Goal: Task Accomplishment & Management: Complete application form

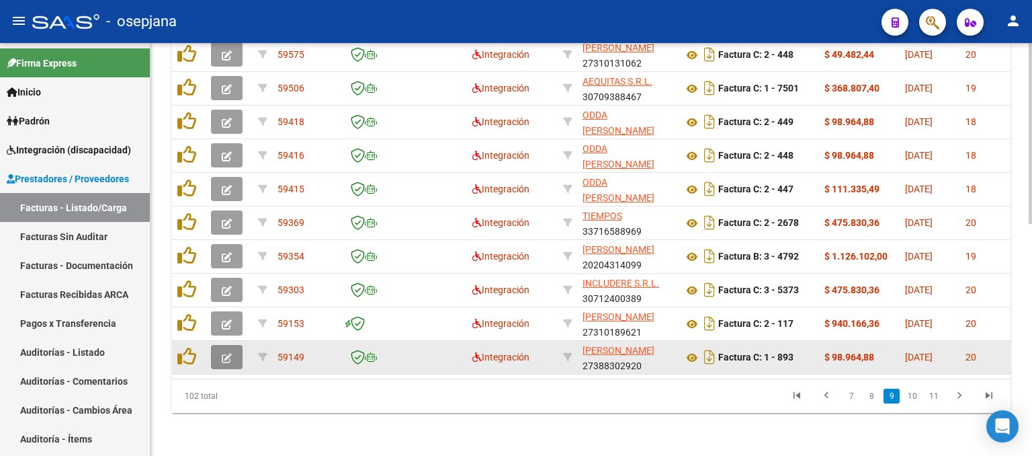
click at [226, 353] on icon "button" at bounding box center [227, 358] width 10 height 10
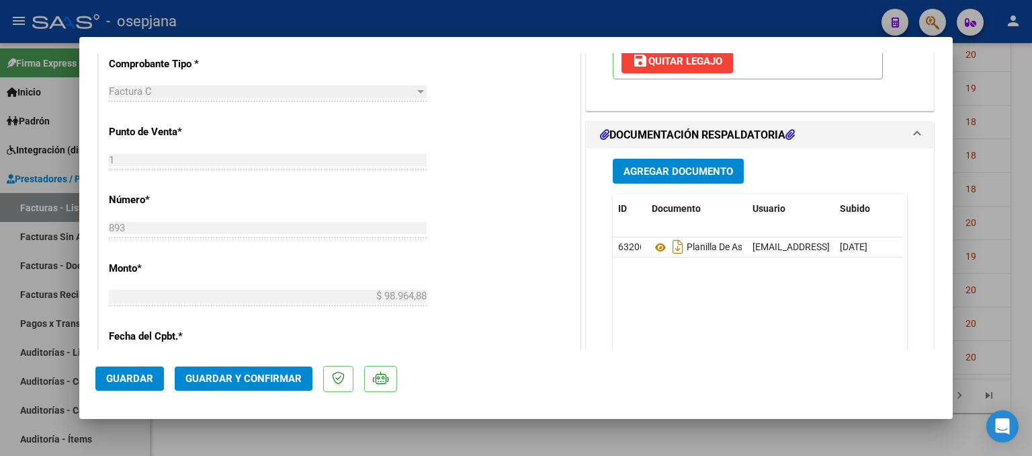
scroll to position [538, 0]
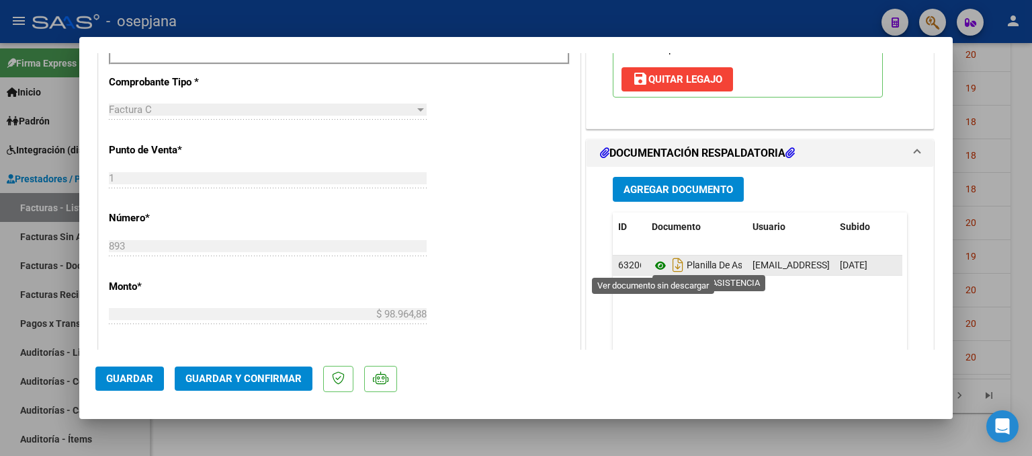
click at [653, 264] on icon at bounding box center [660, 265] width 17 height 16
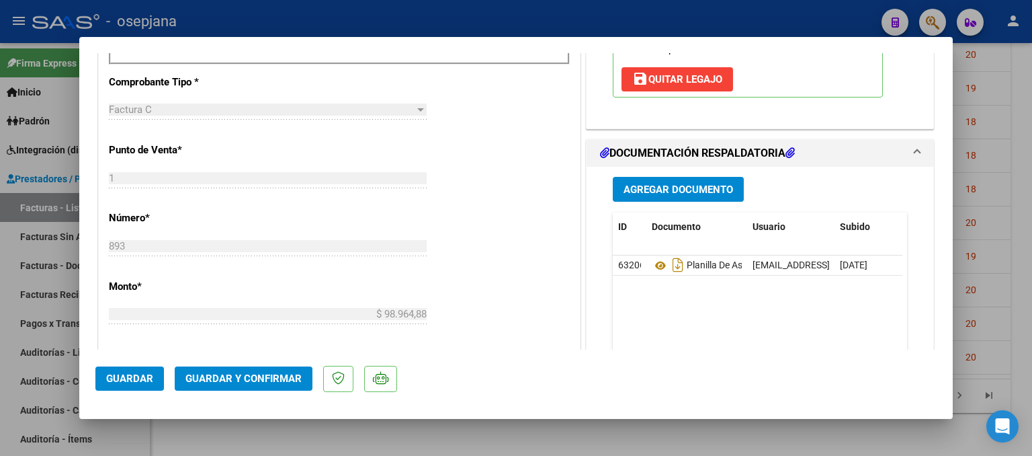
click at [995, 214] on div at bounding box center [516, 228] width 1032 height 456
type input "$ 0,00"
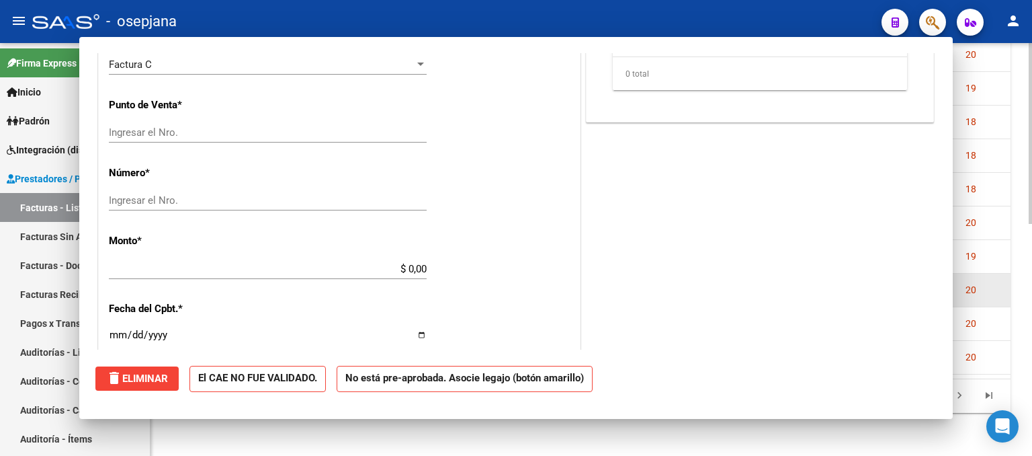
scroll to position [527, 0]
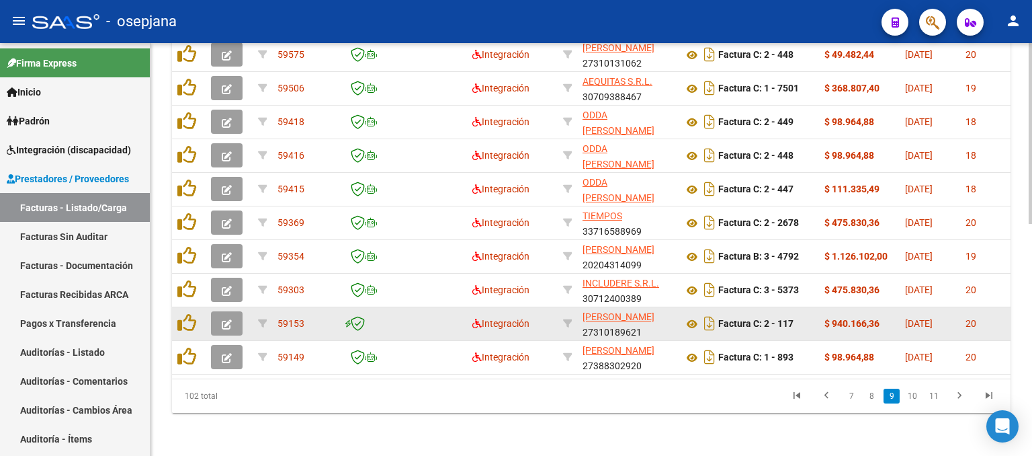
click at [225, 319] on icon "button" at bounding box center [227, 324] width 10 height 10
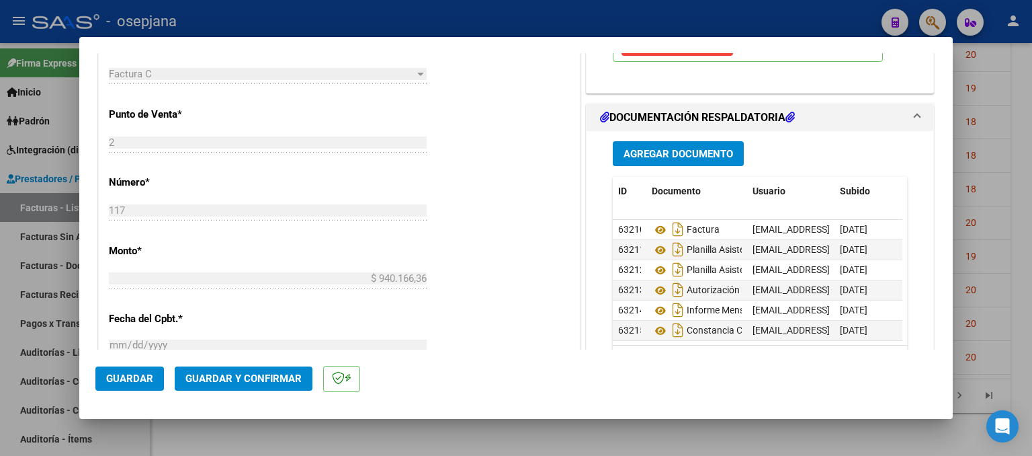
scroll to position [538, 0]
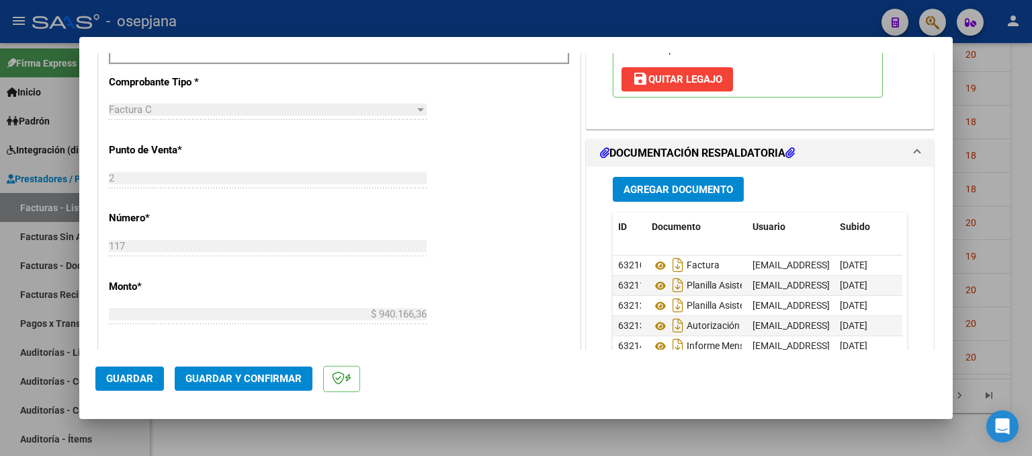
click at [1000, 70] on div at bounding box center [516, 228] width 1032 height 456
type input "$ 0,00"
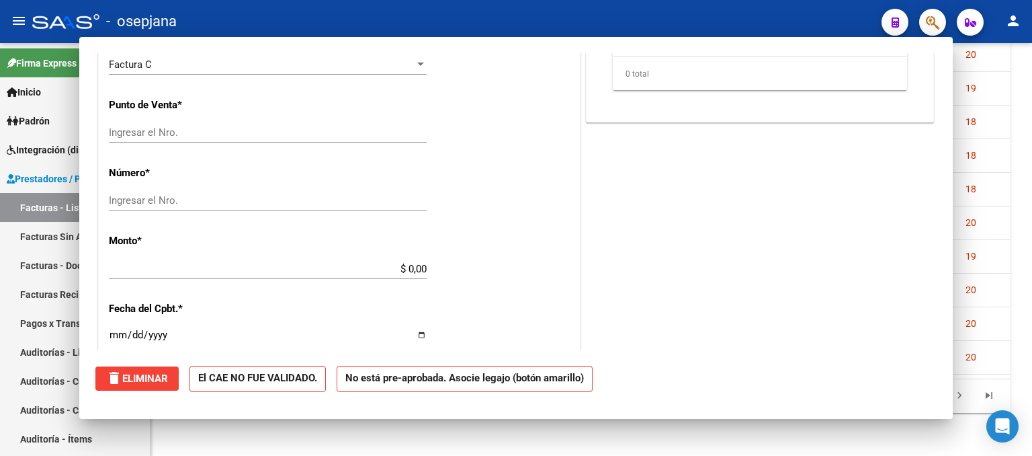
scroll to position [527, 0]
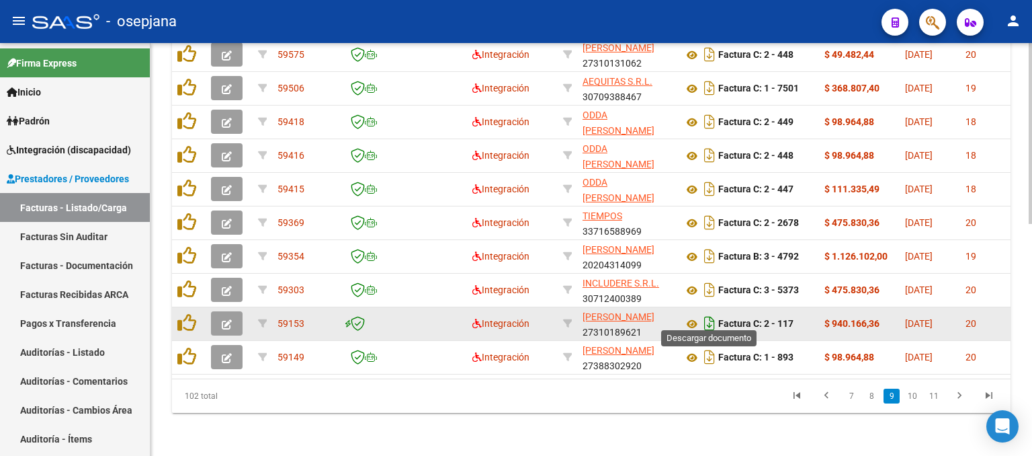
click at [706, 313] on icon "Descargar documento" at bounding box center [709, 324] width 17 height 22
click at [227, 319] on icon "button" at bounding box center [227, 324] width 10 height 10
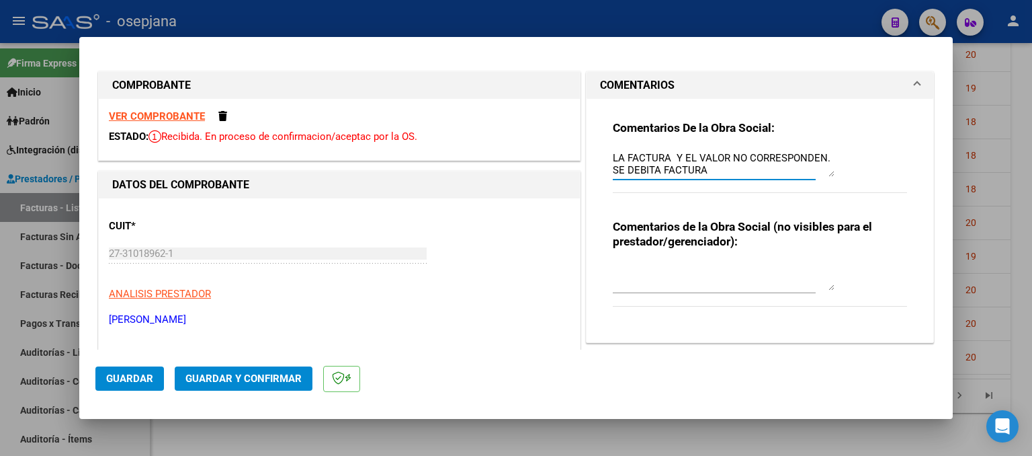
scroll to position [0, 0]
drag, startPoint x: 677, startPoint y: 154, endPoint x: 577, endPoint y: 153, distance: 99.5
click at [583, 153] on div "COMENTARIOS Comentarios De la Obra Social: LA PRESTACION INDICADA EN EL CUERPO …" at bounding box center [760, 207] width 354 height 272
click at [651, 151] on textarea "EL VALOR NO CORRESPONDEN. SE DEBITA FACTURA" at bounding box center [724, 163] width 222 height 27
type textarea "EL VALOR INDICADO EN EL COMPROBANTE NO CORRESPONDEN. SE DEBITA FACTURA"
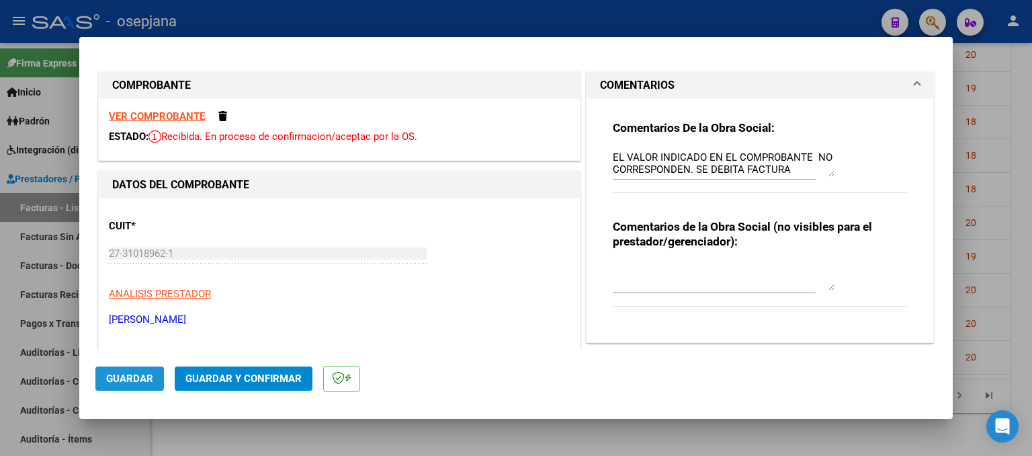
click at [97, 373] on button "Guardar" at bounding box center [129, 378] width 69 height 24
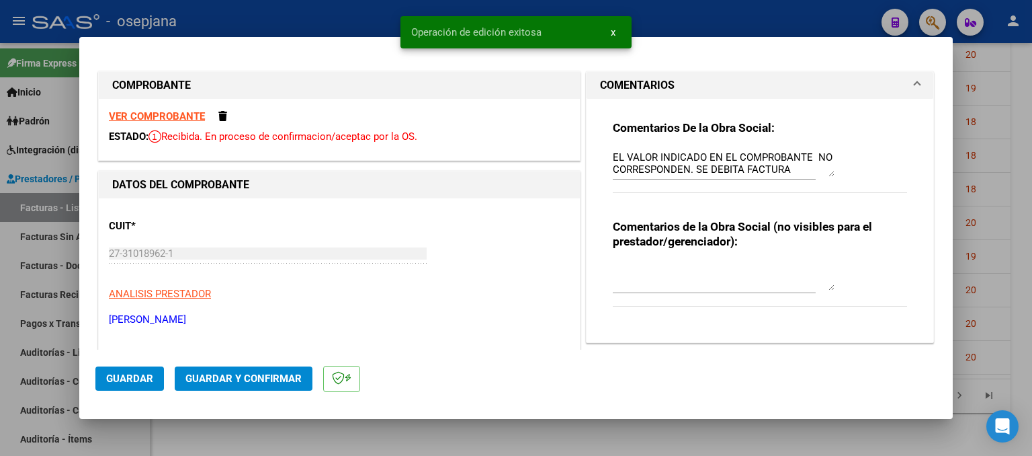
click at [1012, 171] on div at bounding box center [516, 228] width 1032 height 456
type input "$ 0,00"
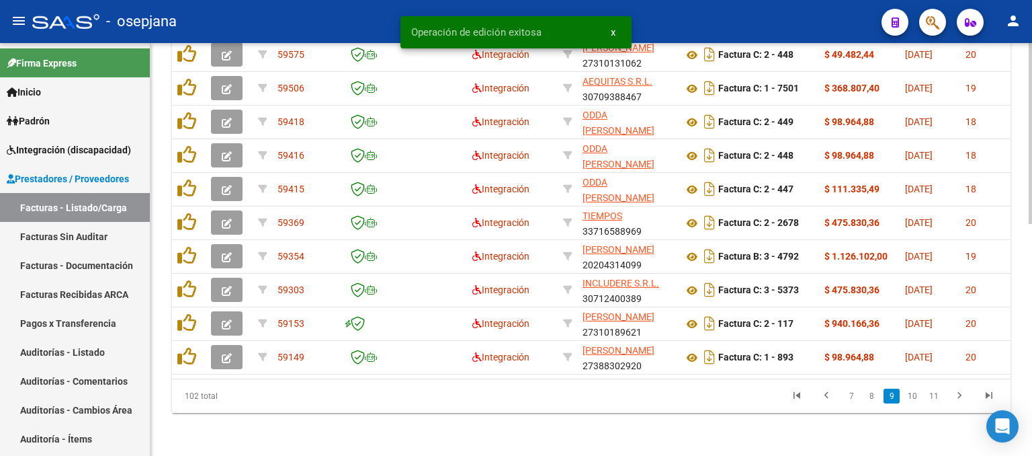
scroll to position [530, 0]
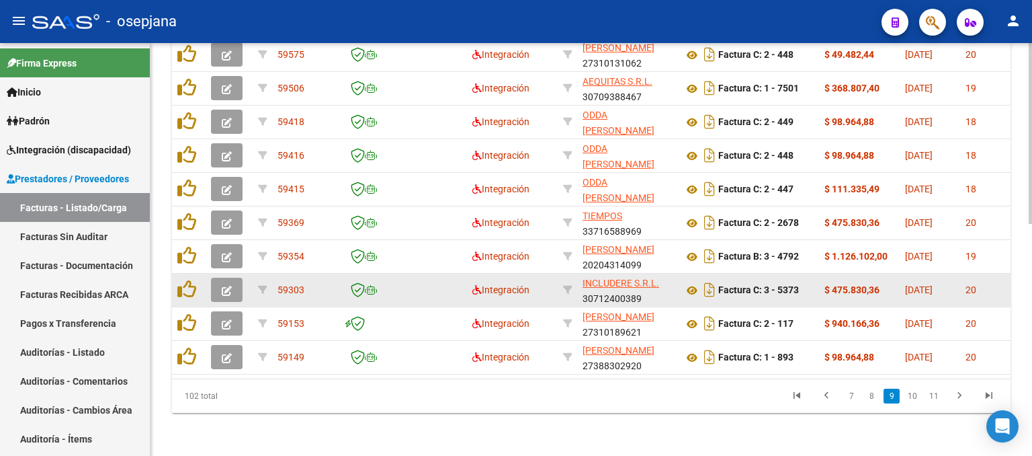
click at [229, 286] on icon "button" at bounding box center [227, 291] width 10 height 10
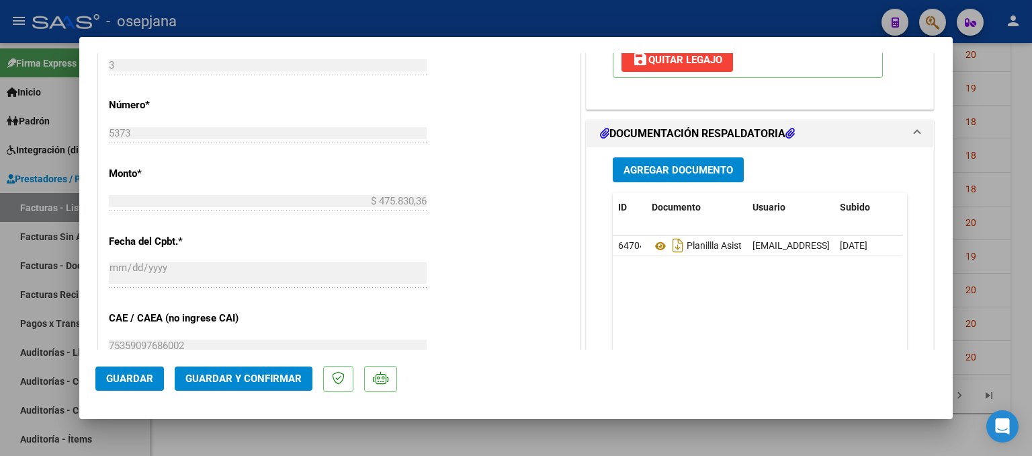
scroll to position [672, 0]
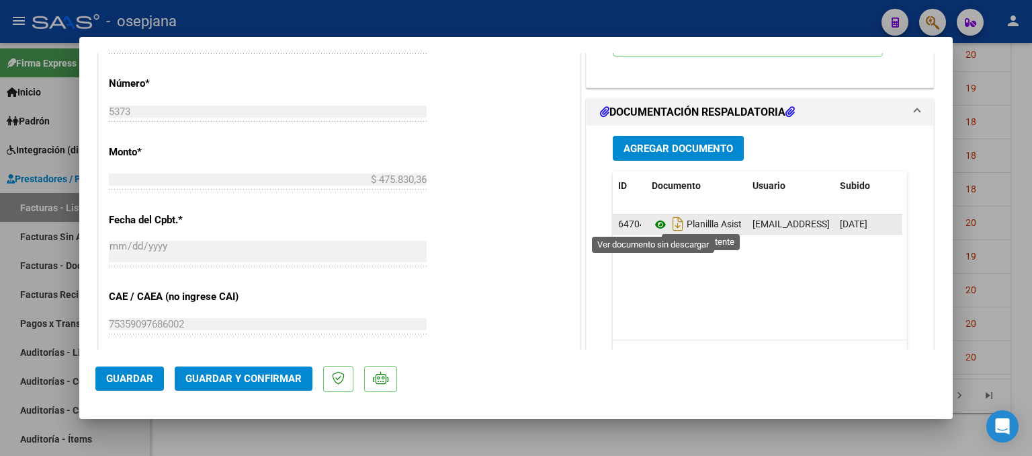
click at [655, 222] on icon at bounding box center [660, 224] width 17 height 16
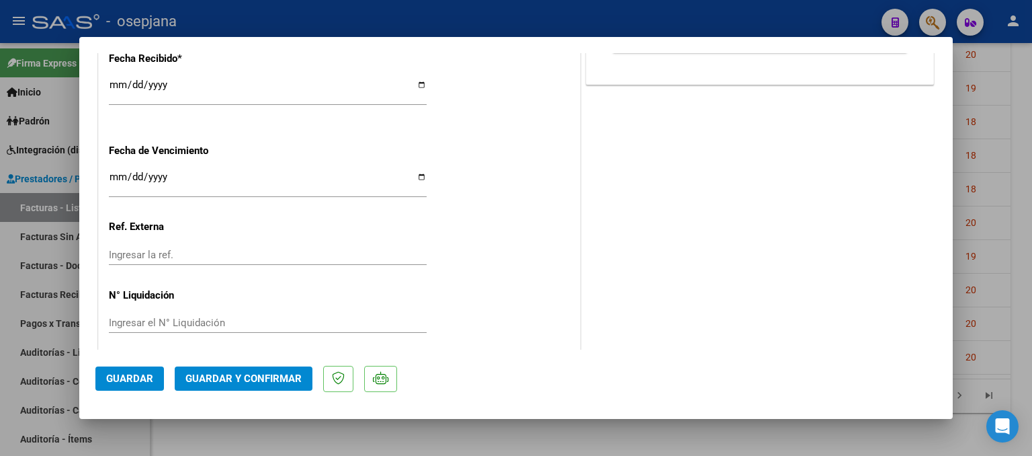
scroll to position [1000, 0]
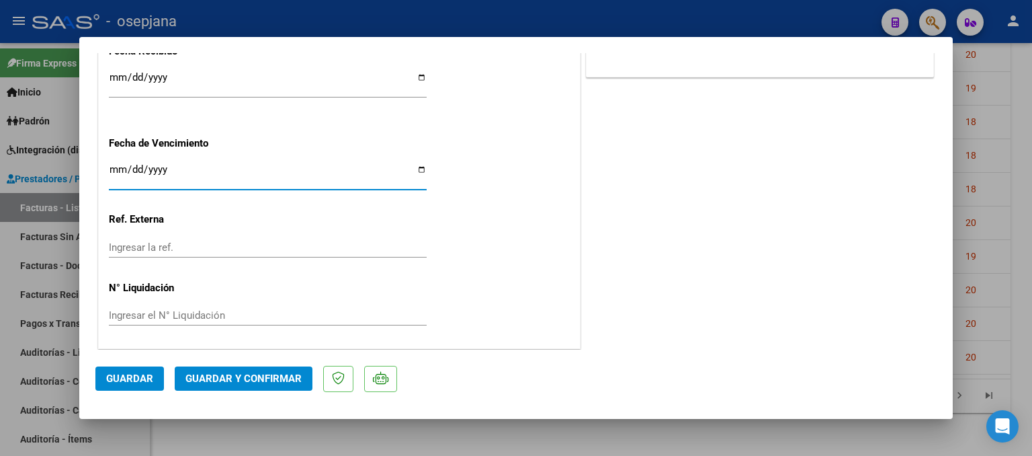
click at [118, 172] on input "[DATE]" at bounding box center [268, 175] width 318 height 22
type input "[DATE]"
click at [235, 372] on button "Guardar y Confirmar" at bounding box center [244, 378] width 138 height 24
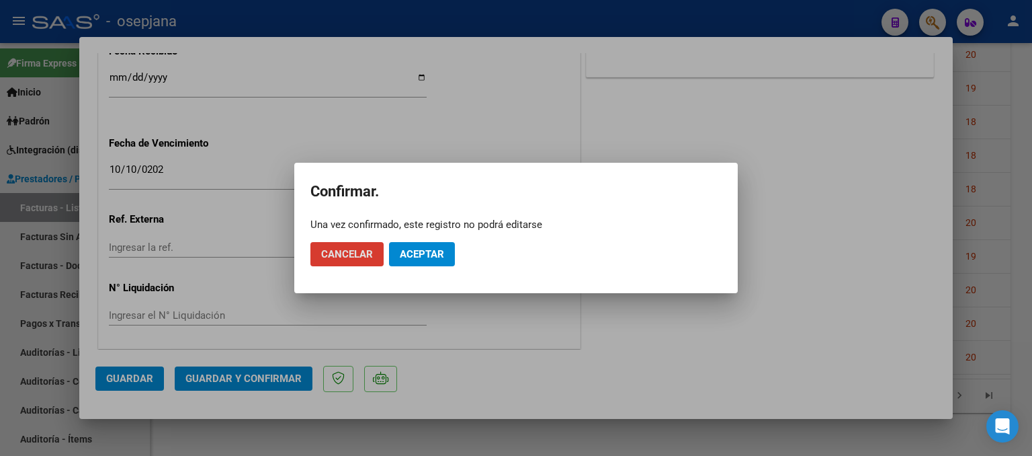
click at [443, 250] on span "Aceptar" at bounding box center [422, 254] width 44 height 12
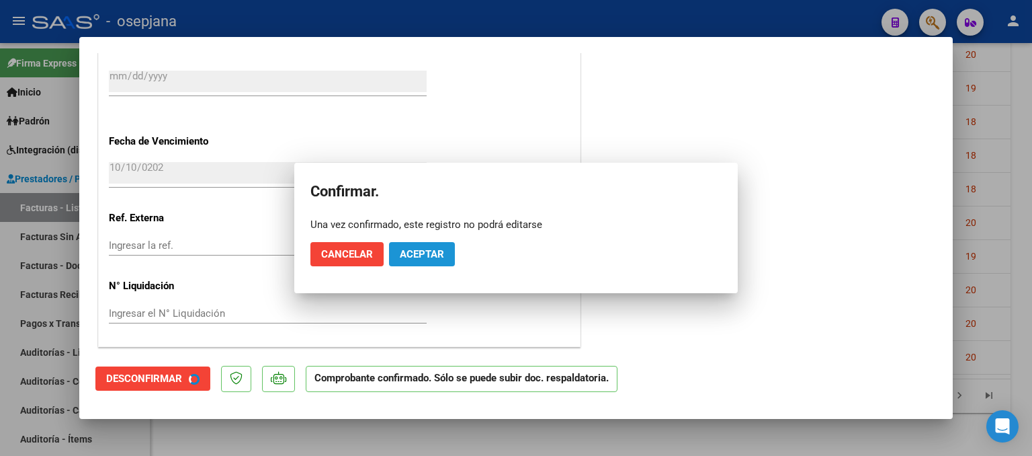
scroll to position [917, 0]
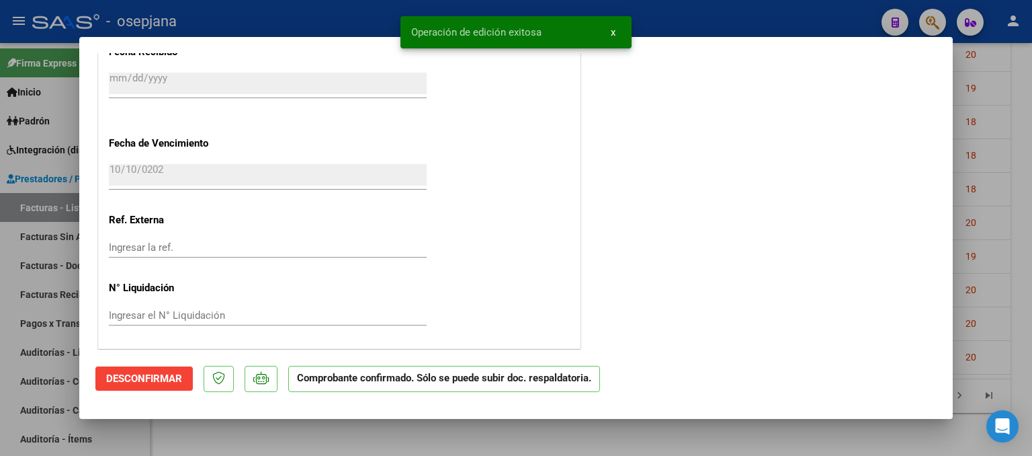
click at [1015, 204] on div at bounding box center [516, 228] width 1032 height 456
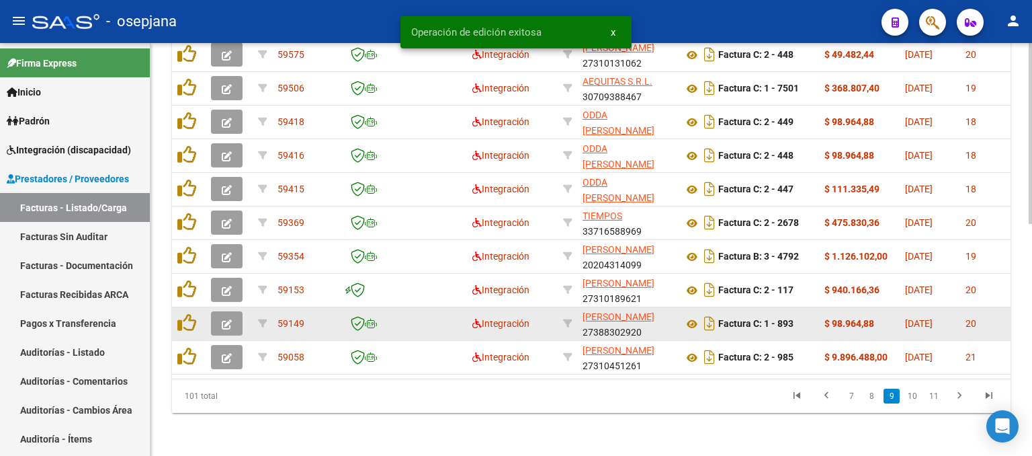
scroll to position [530, 0]
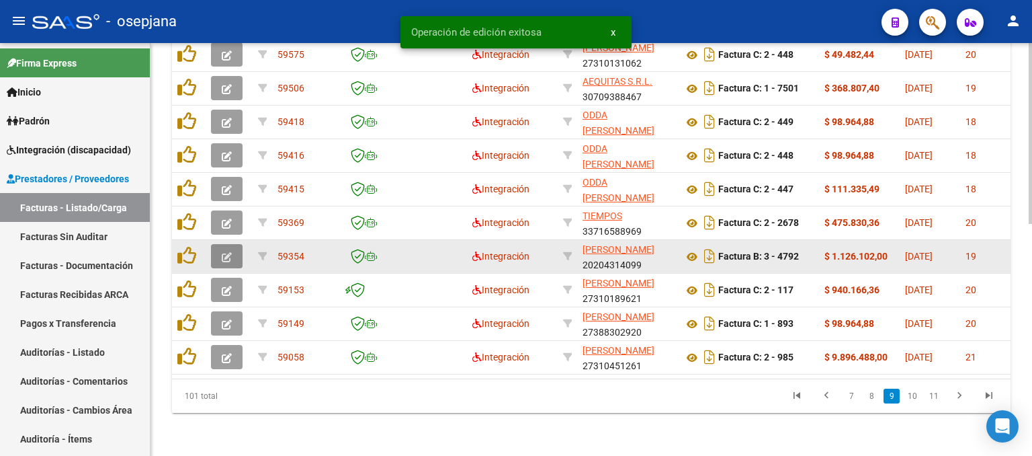
click at [216, 244] on button "button" at bounding box center [227, 256] width 32 height 24
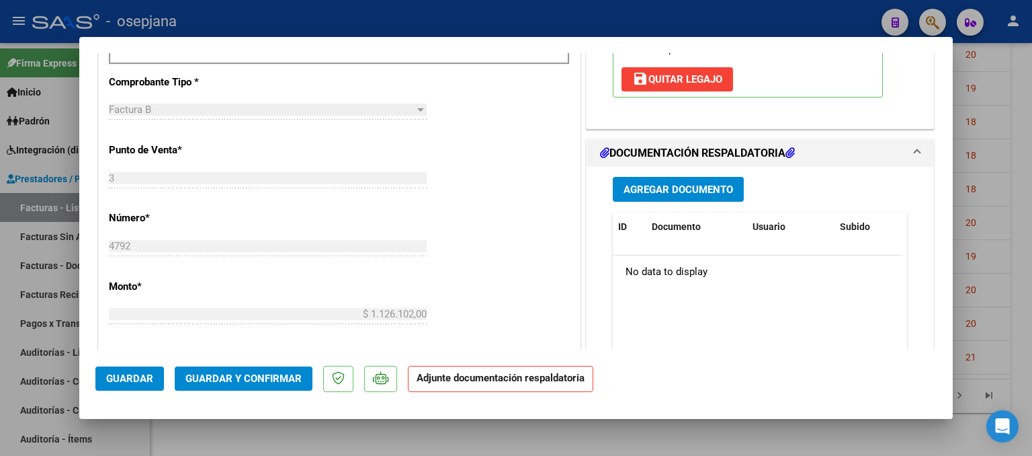
scroll to position [403, 0]
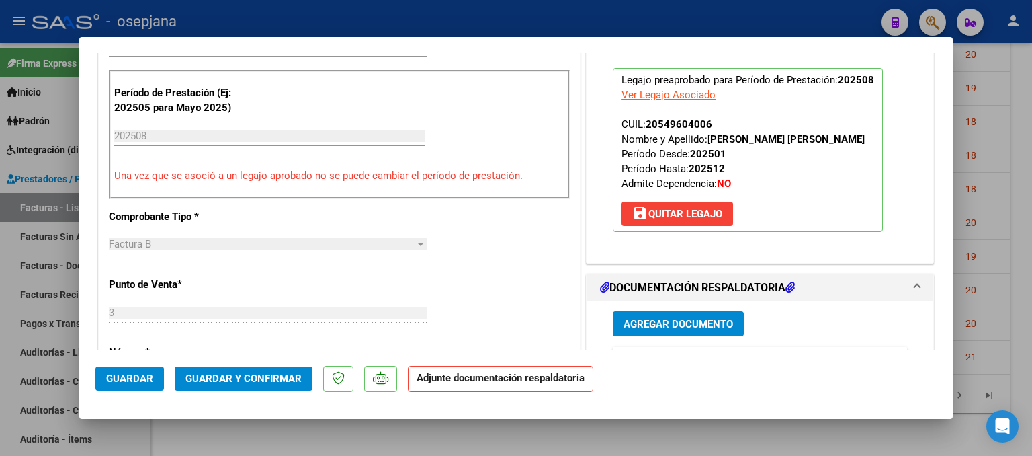
click at [979, 159] on div at bounding box center [516, 228] width 1032 height 456
type input "$ 0,00"
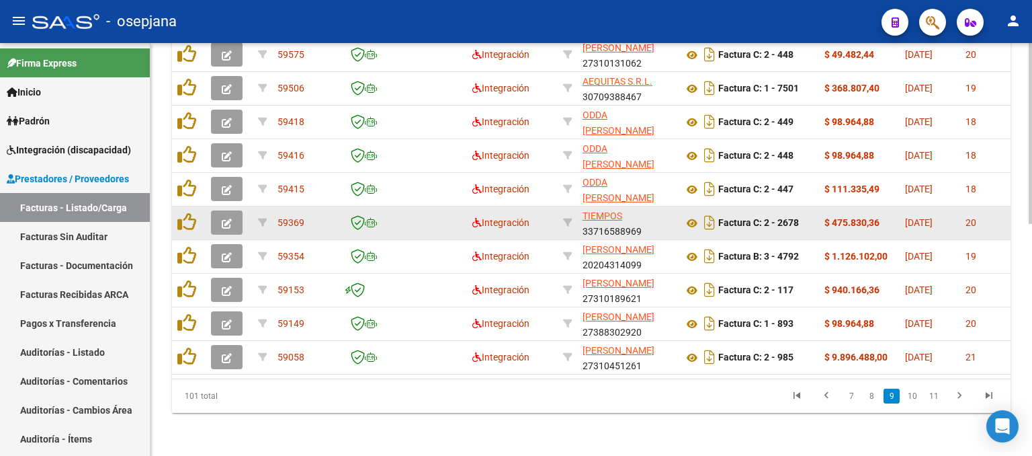
click at [221, 210] on button "button" at bounding box center [227, 222] width 32 height 24
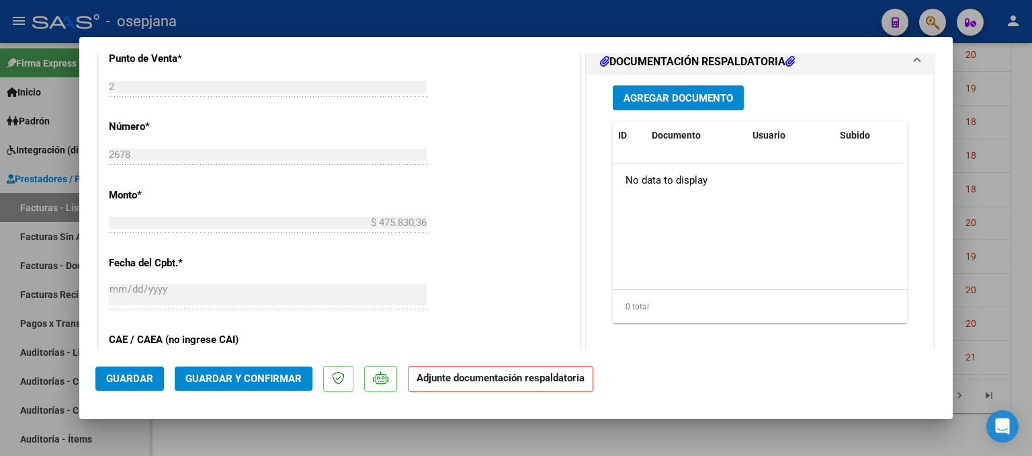
scroll to position [630, 0]
click at [990, 110] on div at bounding box center [516, 228] width 1032 height 456
type input "$ 0,00"
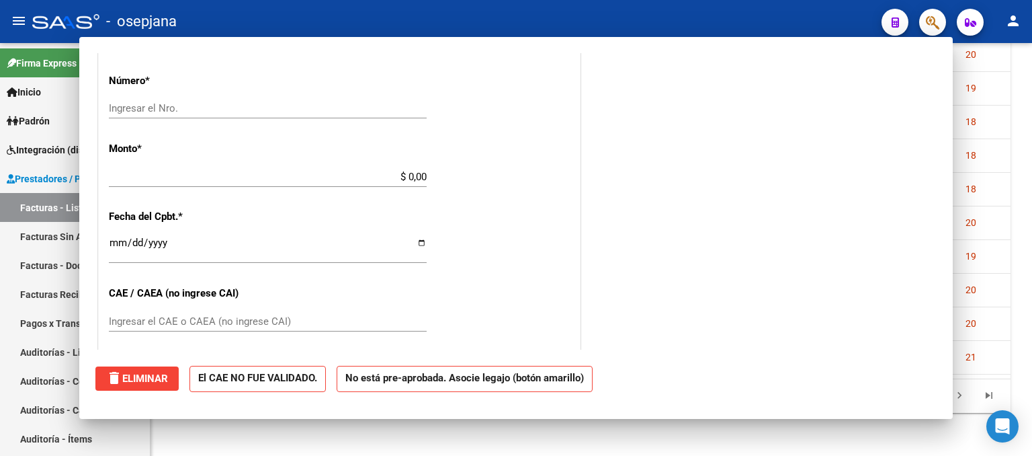
scroll to position [584, 0]
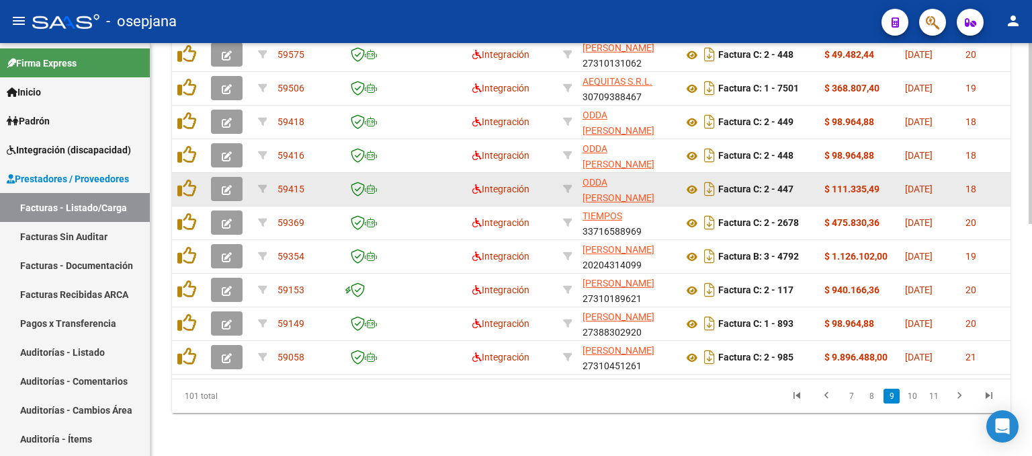
click at [223, 185] on icon "button" at bounding box center [227, 190] width 10 height 10
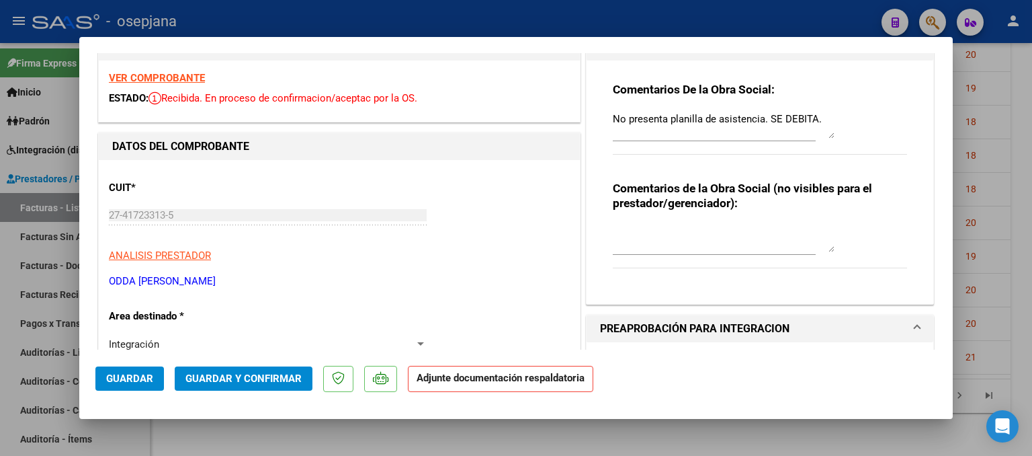
scroll to position [0, 0]
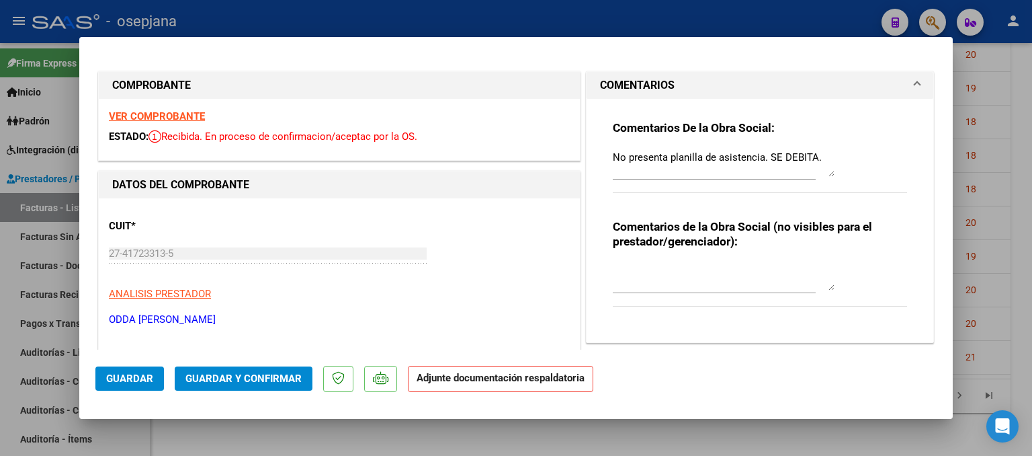
click at [185, 110] on strong "VER COMPROBANTE" at bounding box center [157, 116] width 96 height 12
drag, startPoint x: 1022, startPoint y: 267, endPoint x: 1011, endPoint y: 276, distance: 13.8
click at [1020, 267] on div at bounding box center [516, 228] width 1032 height 456
type input "$ 0,00"
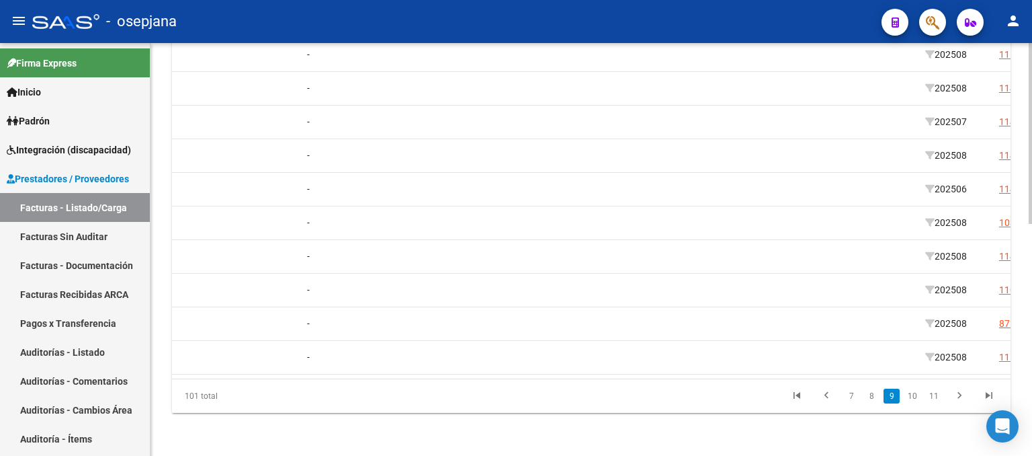
scroll to position [0, 2290]
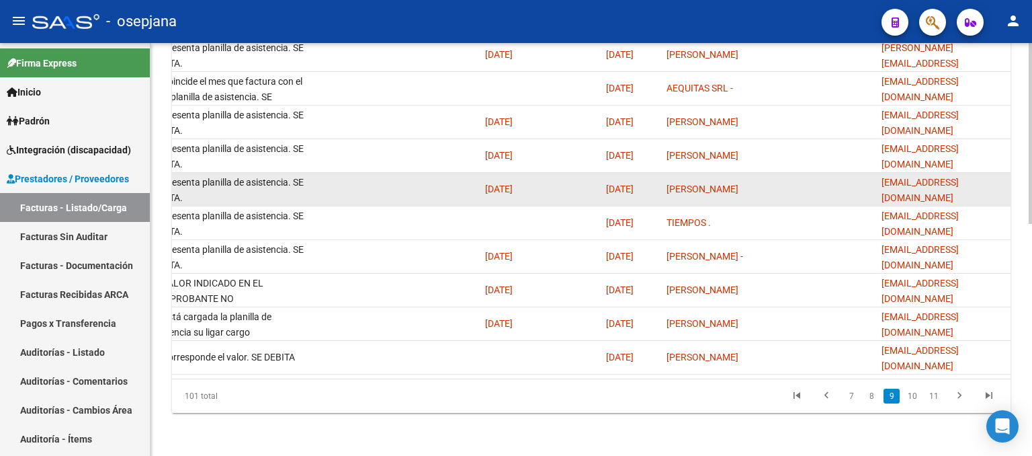
drag, startPoint x: 878, startPoint y: 177, endPoint x: 989, endPoint y: 179, distance: 110.9
click at [989, 179] on datatable-body-cell "[EMAIL_ADDRESS][DOMAIN_NAME]" at bounding box center [943, 189] width 134 height 33
copy span "[EMAIL_ADDRESS][DOMAIN_NAME]"
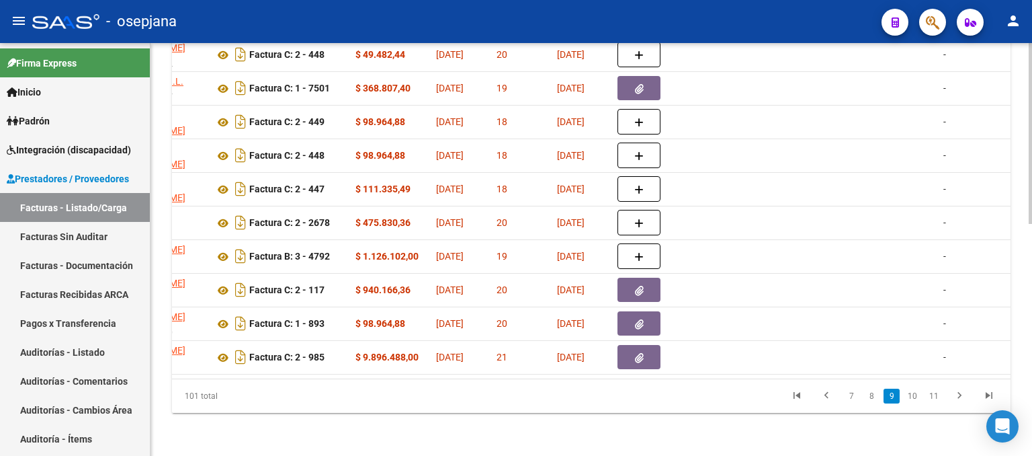
scroll to position [0, 0]
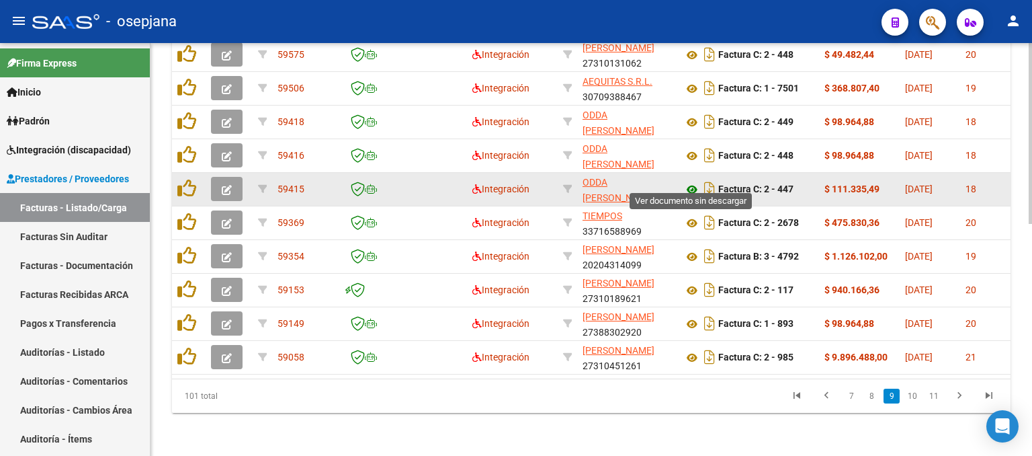
click at [695, 181] on icon at bounding box center [692, 189] width 17 height 16
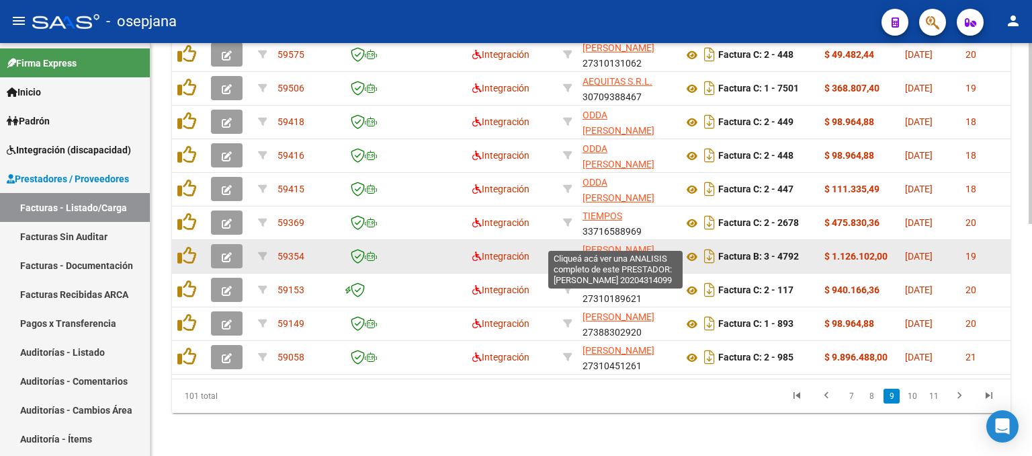
scroll to position [462, 0]
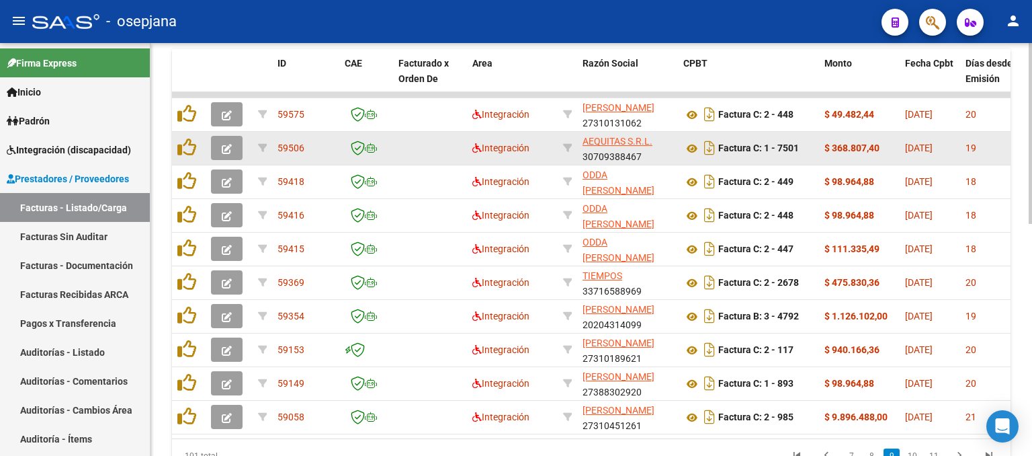
click at [222, 144] on icon "button" at bounding box center [227, 149] width 10 height 10
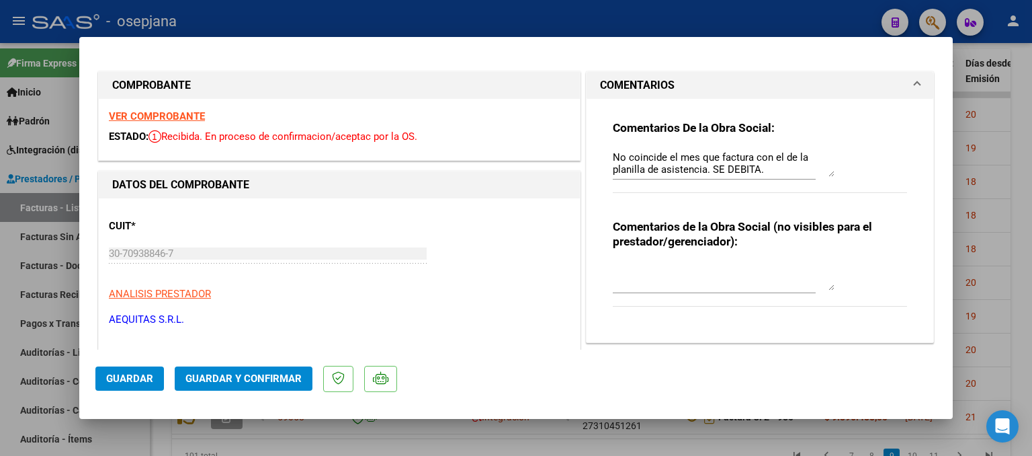
click at [1014, 161] on div at bounding box center [516, 228] width 1032 height 456
type input "$ 0,00"
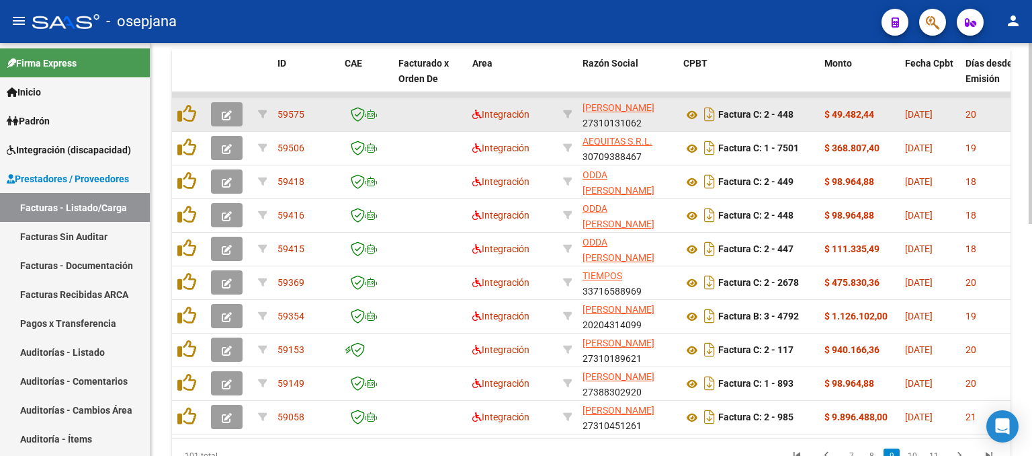
click at [220, 110] on button "button" at bounding box center [227, 114] width 32 height 24
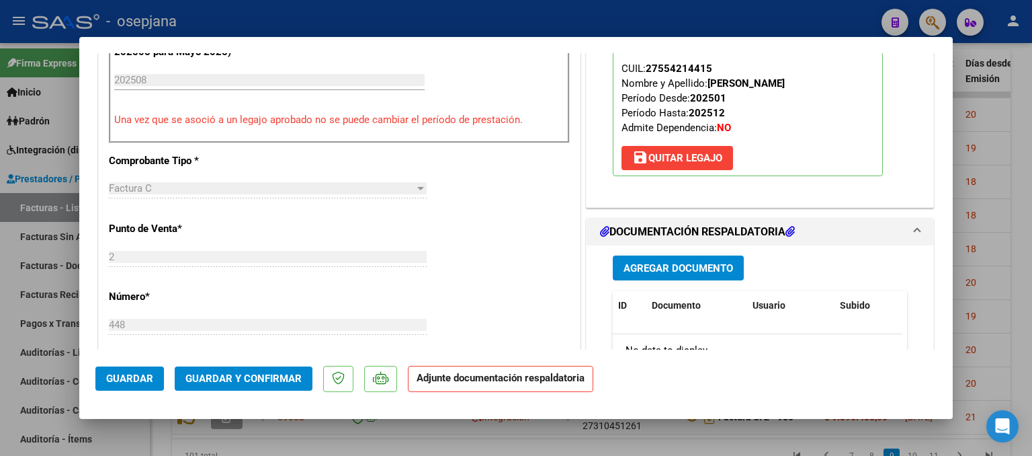
scroll to position [538, 0]
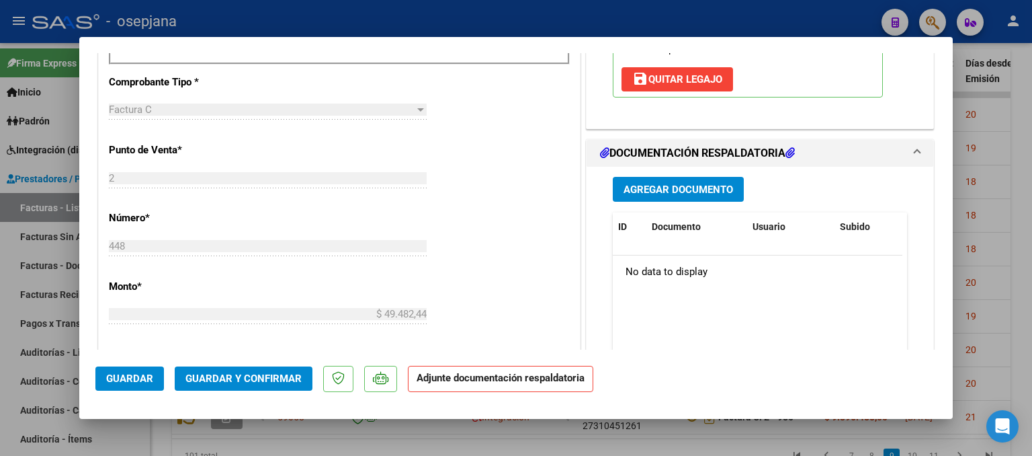
click at [997, 150] on div at bounding box center [516, 228] width 1032 height 456
type input "$ 0,00"
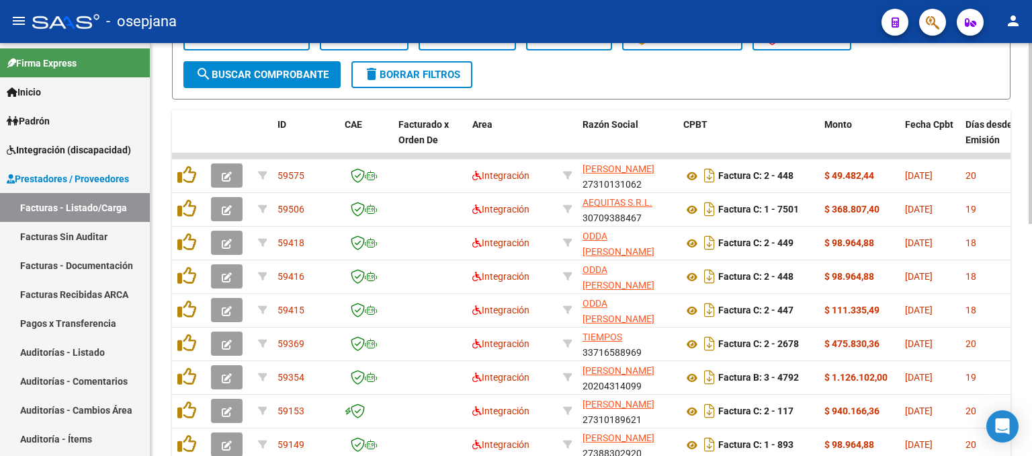
scroll to position [395, 0]
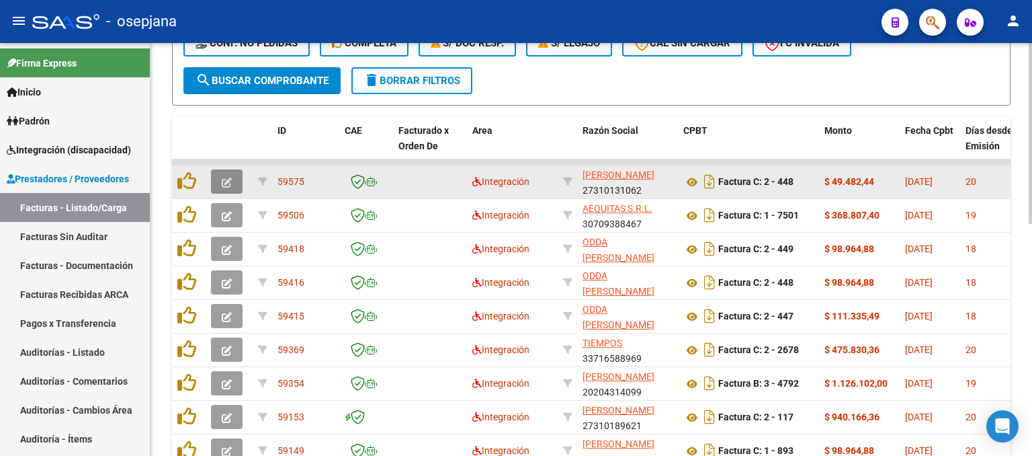
click at [218, 178] on button "button" at bounding box center [227, 181] width 32 height 24
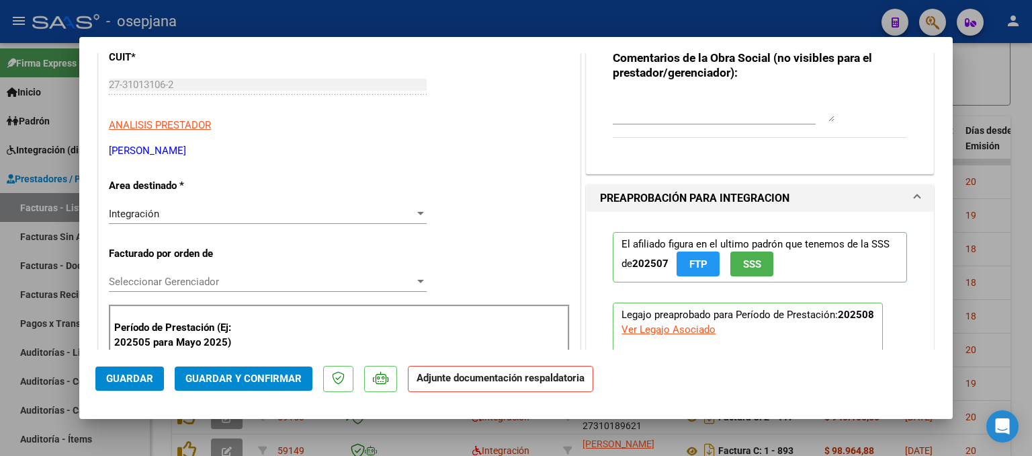
scroll to position [202, 0]
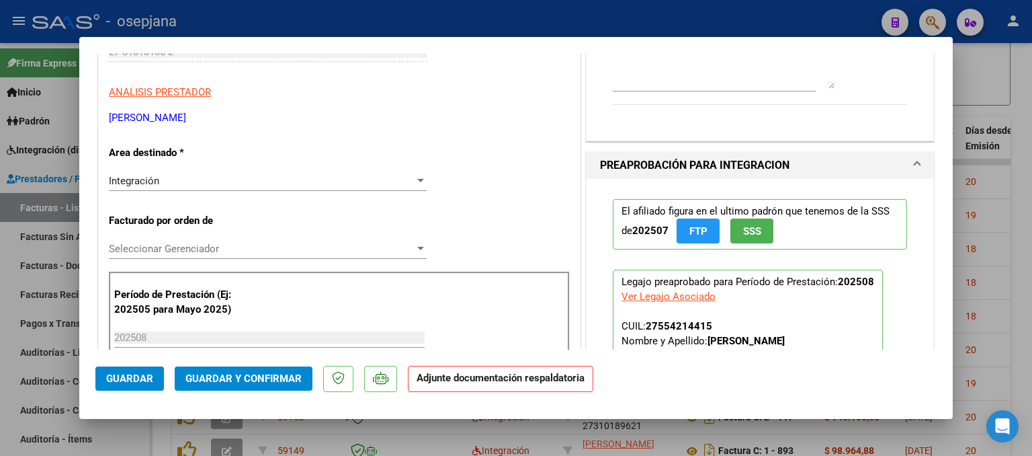
click at [992, 81] on div at bounding box center [516, 228] width 1032 height 456
type input "$ 0,00"
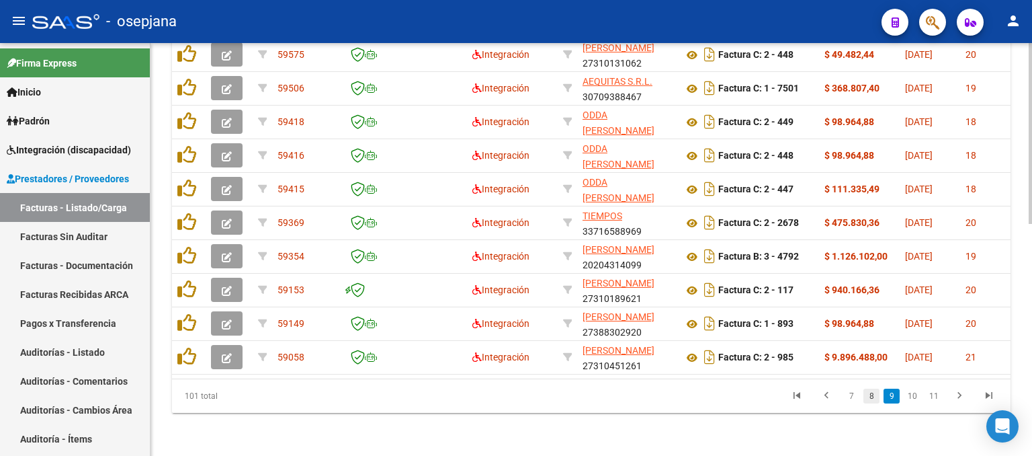
click at [876, 395] on link "8" at bounding box center [872, 395] width 16 height 15
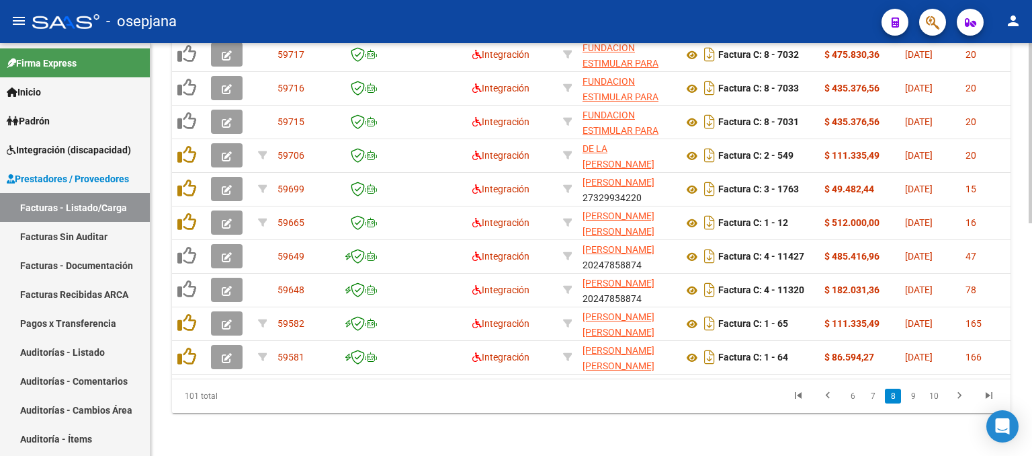
scroll to position [530, 0]
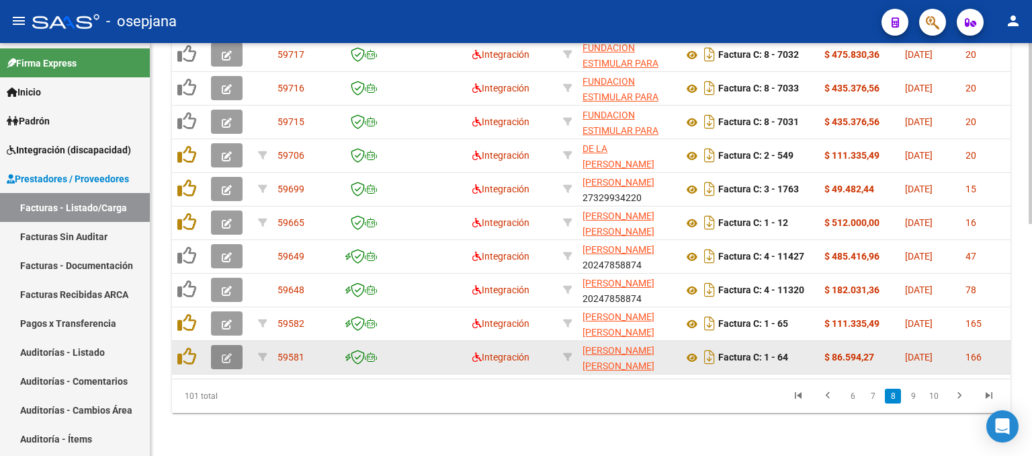
click at [222, 353] on icon "button" at bounding box center [227, 358] width 10 height 10
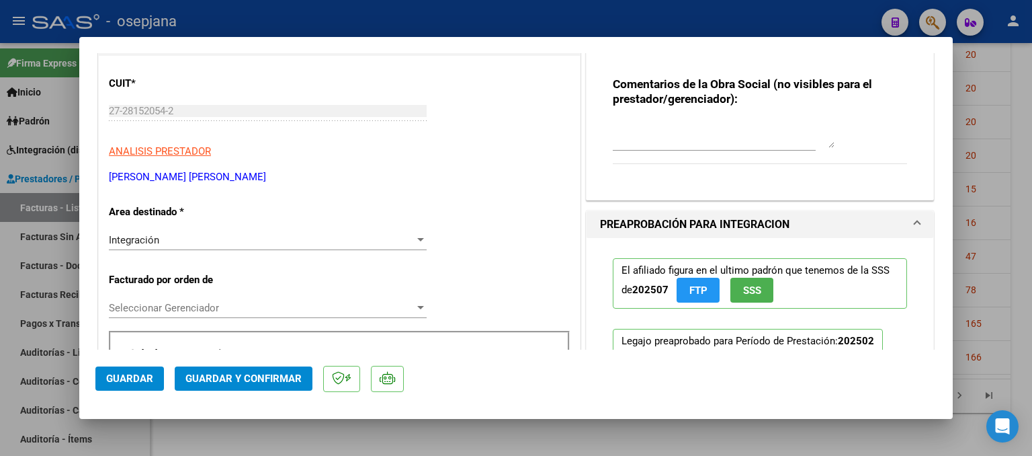
scroll to position [202, 0]
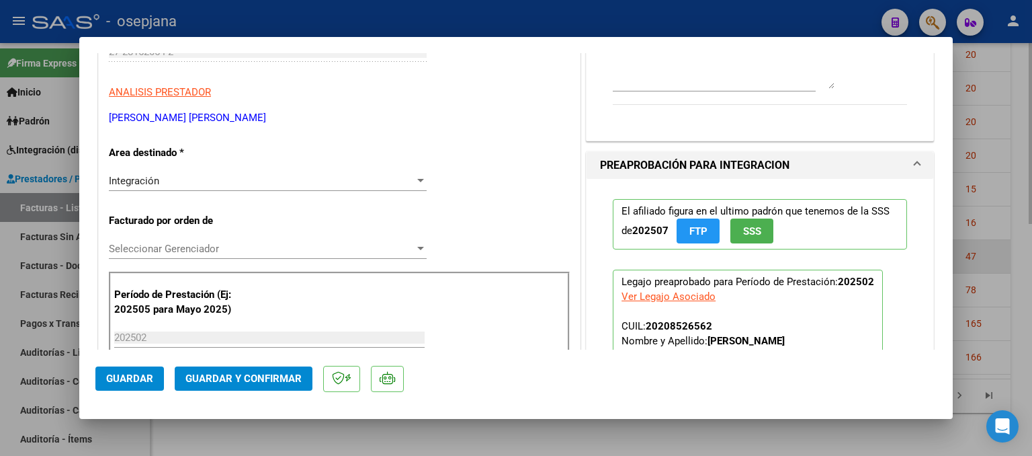
click at [971, 234] on div at bounding box center [516, 228] width 1032 height 456
type input "$ 0,00"
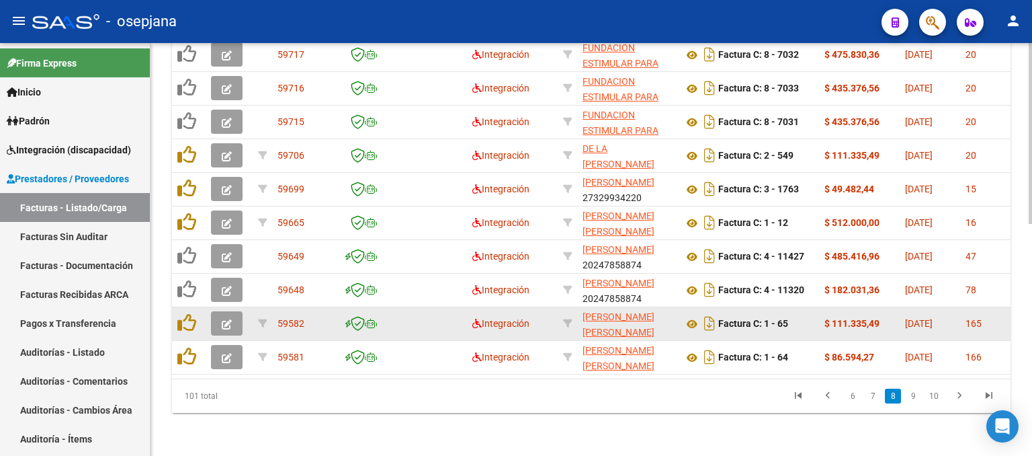
click at [223, 319] on icon "button" at bounding box center [227, 324] width 10 height 10
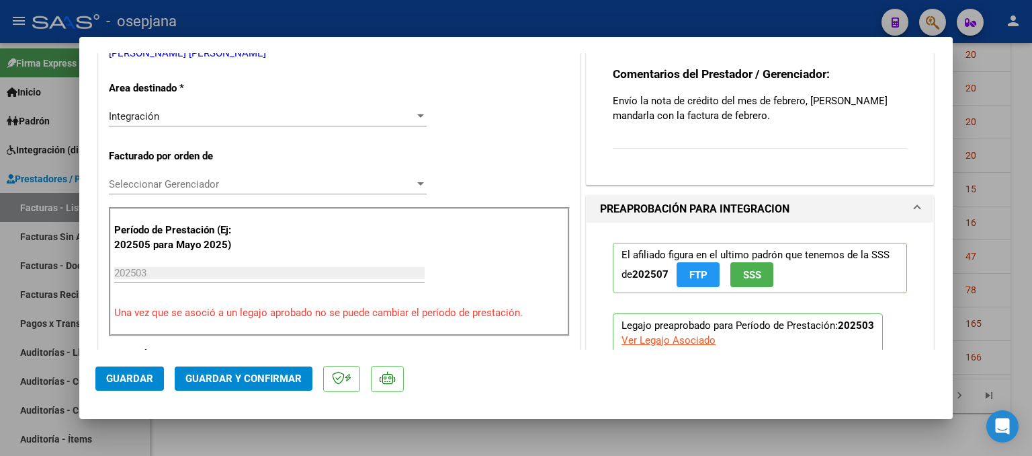
scroll to position [269, 0]
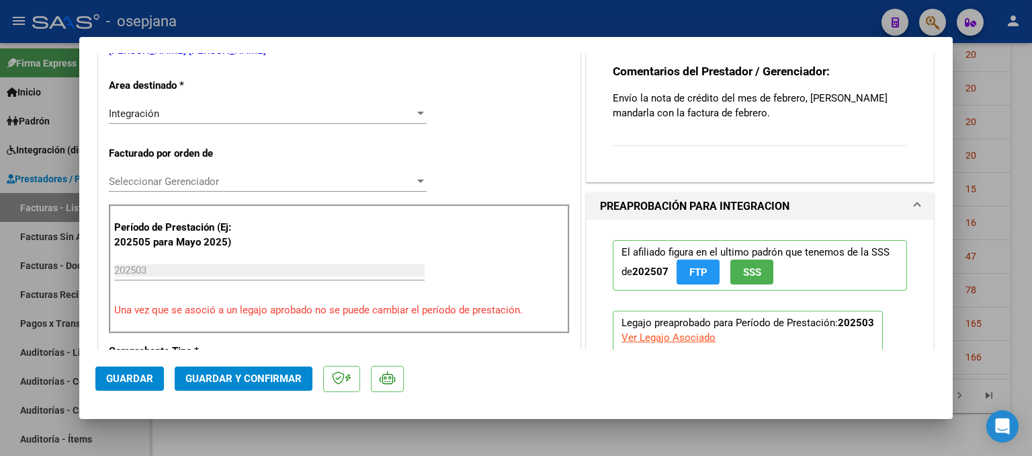
click at [1003, 150] on div at bounding box center [516, 228] width 1032 height 456
type input "$ 0,00"
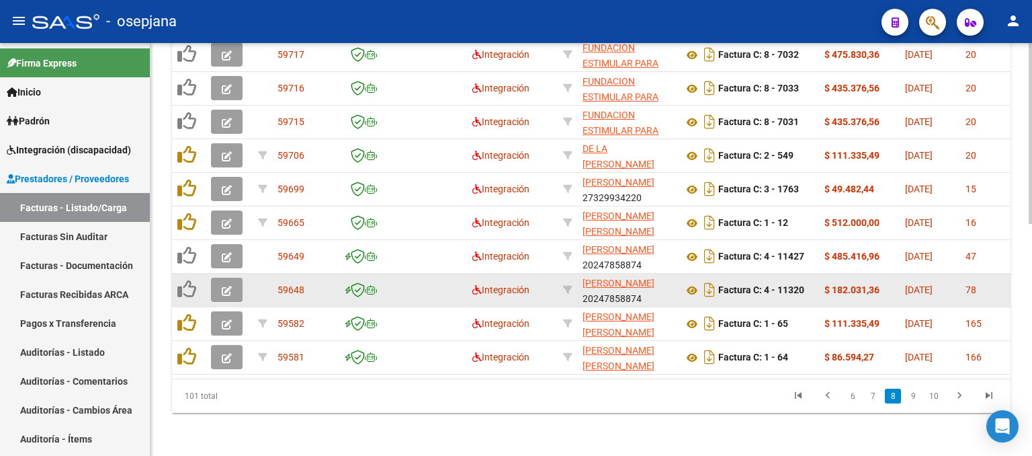
click at [222, 286] on icon "button" at bounding box center [227, 291] width 10 height 10
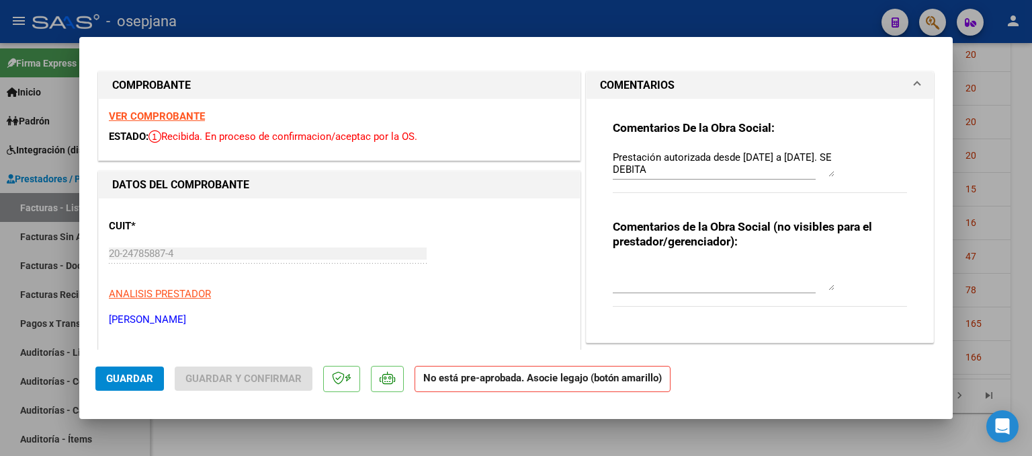
click at [1032, 167] on div at bounding box center [516, 228] width 1032 height 456
type input "$ 0,00"
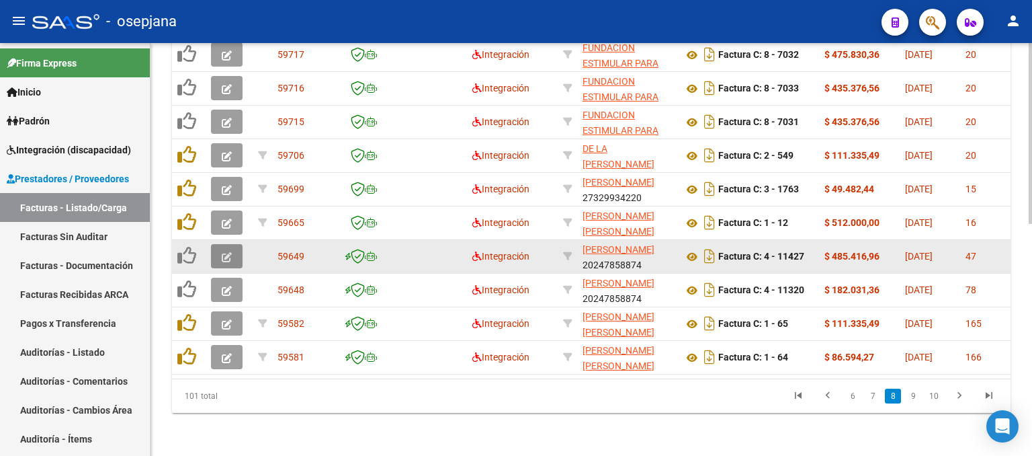
click at [224, 252] on icon "button" at bounding box center [227, 257] width 10 height 10
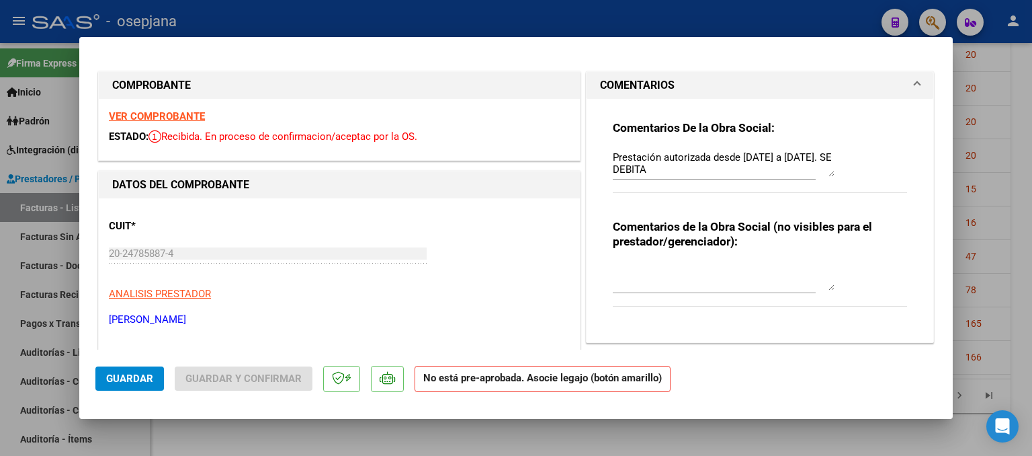
drag, startPoint x: 979, startPoint y: 132, endPoint x: 943, endPoint y: 152, distance: 40.6
click at [979, 132] on div at bounding box center [516, 228] width 1032 height 456
type input "$ 0,00"
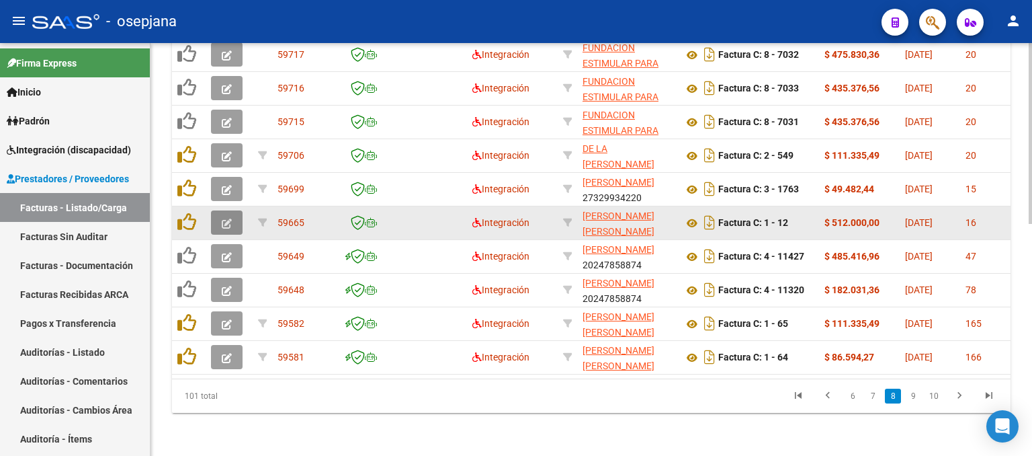
click at [235, 210] on button "button" at bounding box center [227, 222] width 32 height 24
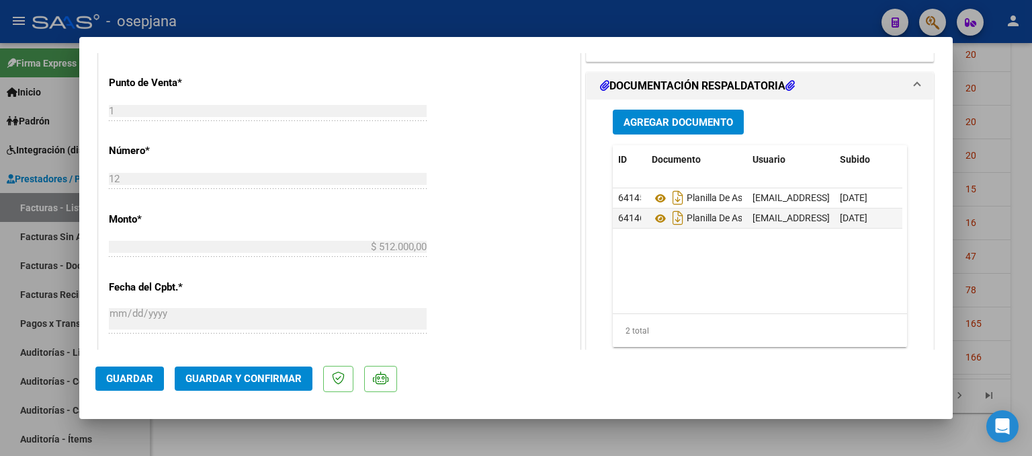
scroll to position [1000, 0]
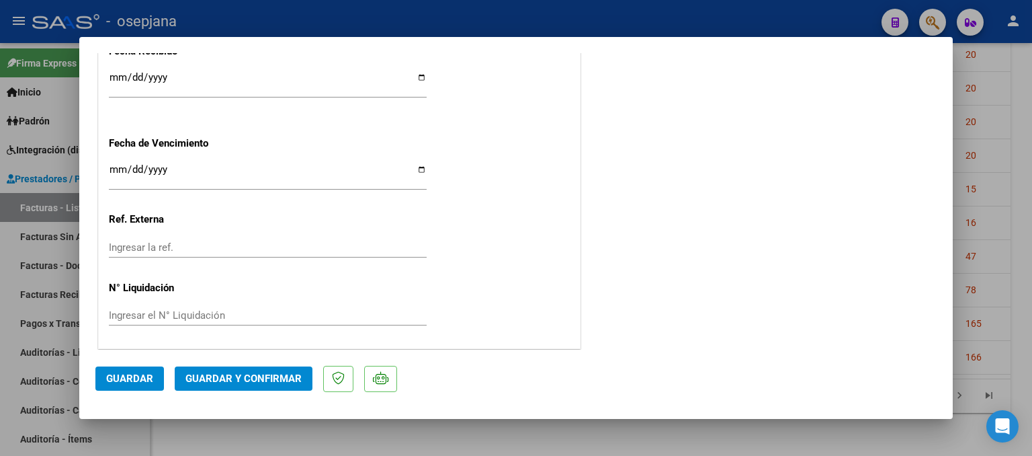
click at [266, 370] on button "Guardar y Confirmar" at bounding box center [244, 378] width 138 height 24
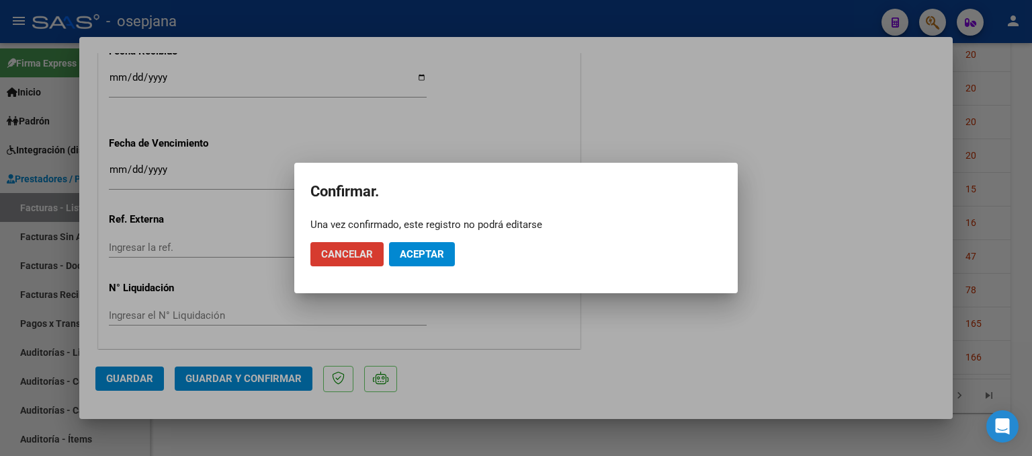
click at [437, 264] on button "Aceptar" at bounding box center [422, 254] width 66 height 24
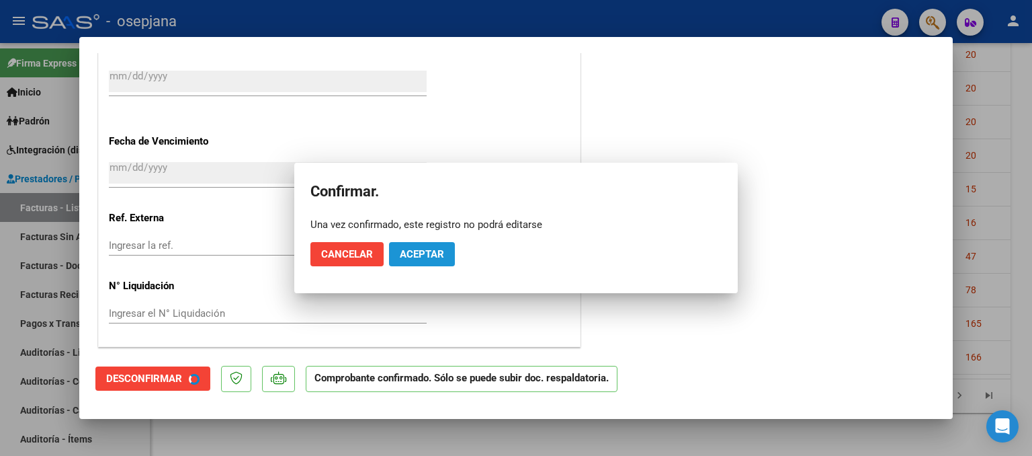
scroll to position [917, 0]
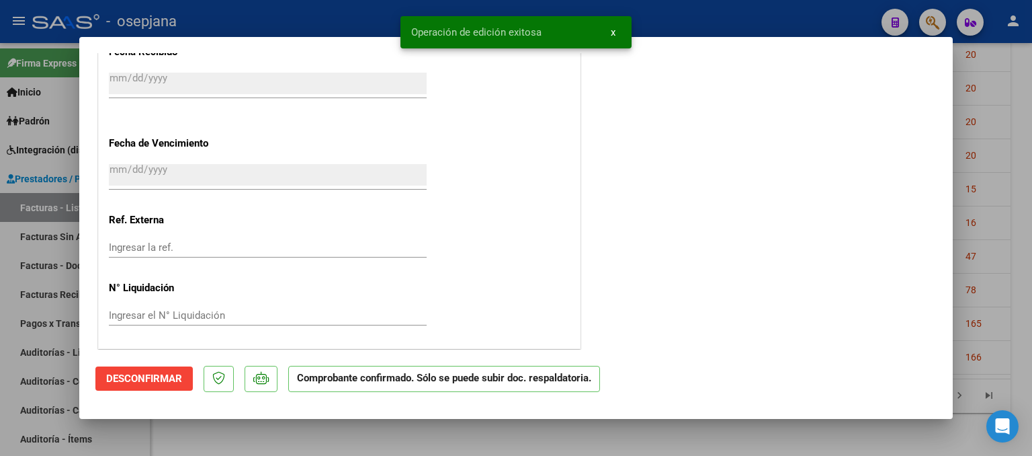
click at [979, 196] on div at bounding box center [516, 228] width 1032 height 456
type input "$ 0,00"
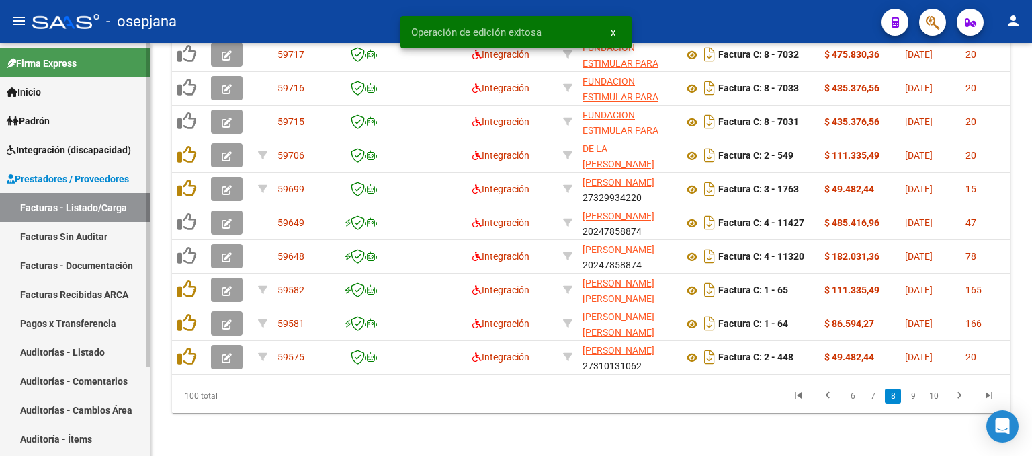
scroll to position [530, 0]
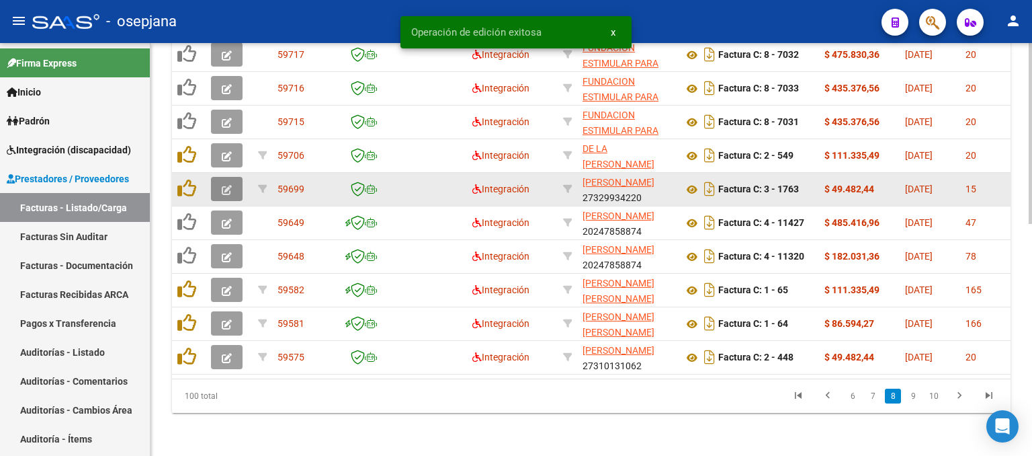
click at [229, 185] on icon "button" at bounding box center [227, 190] width 10 height 10
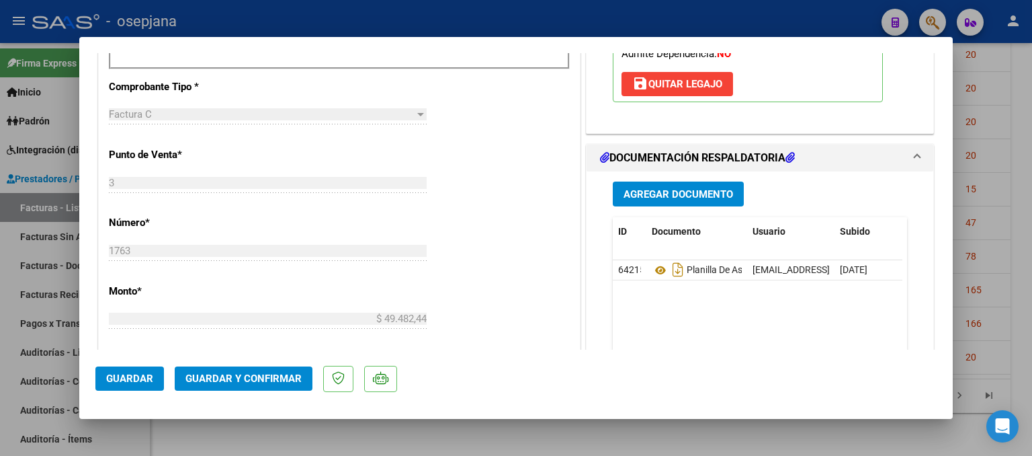
scroll to position [605, 0]
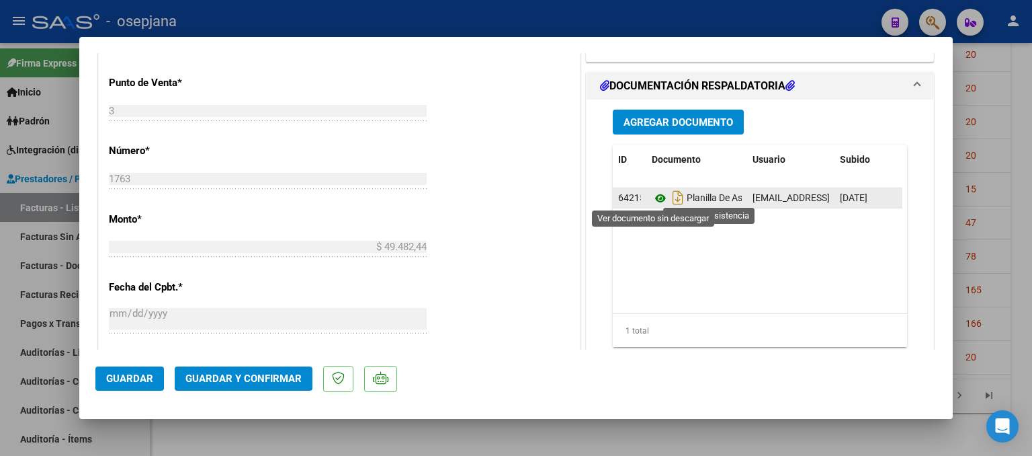
click at [654, 193] on icon at bounding box center [660, 198] width 17 height 16
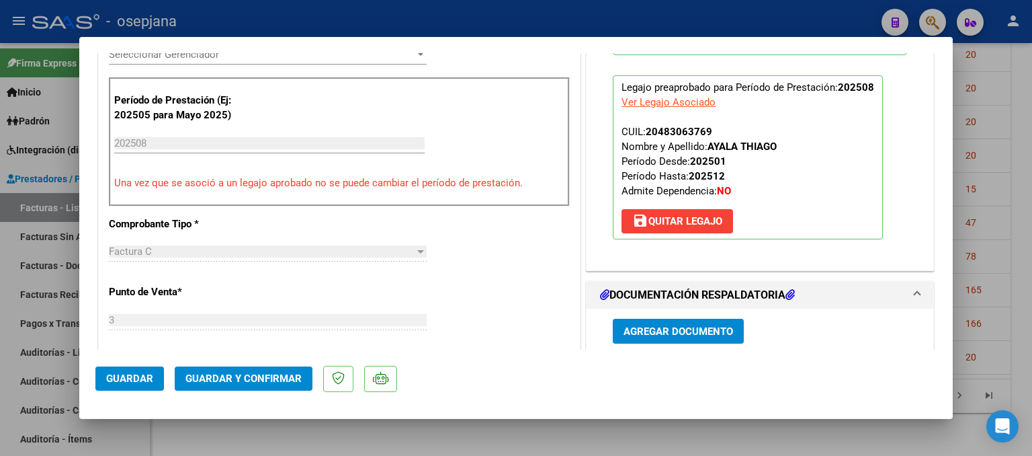
scroll to position [336, 0]
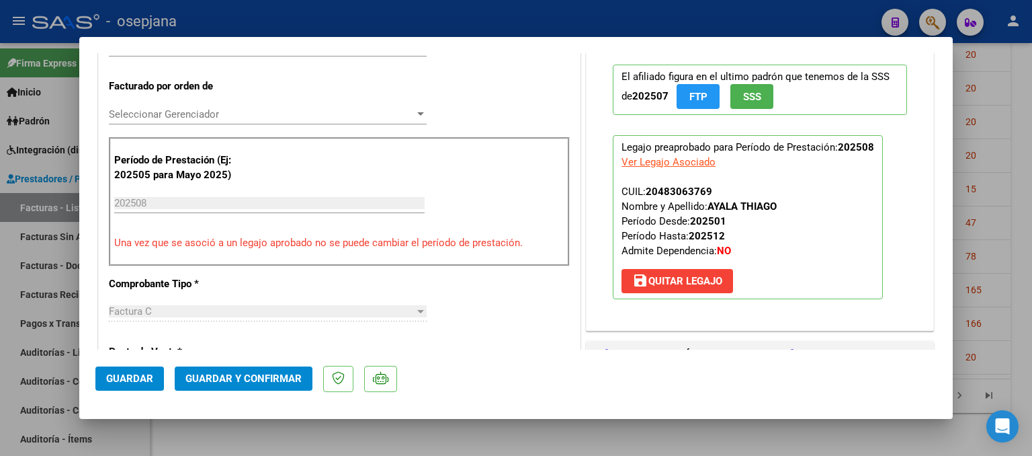
click at [1003, 179] on div at bounding box center [516, 228] width 1032 height 456
type input "$ 0,00"
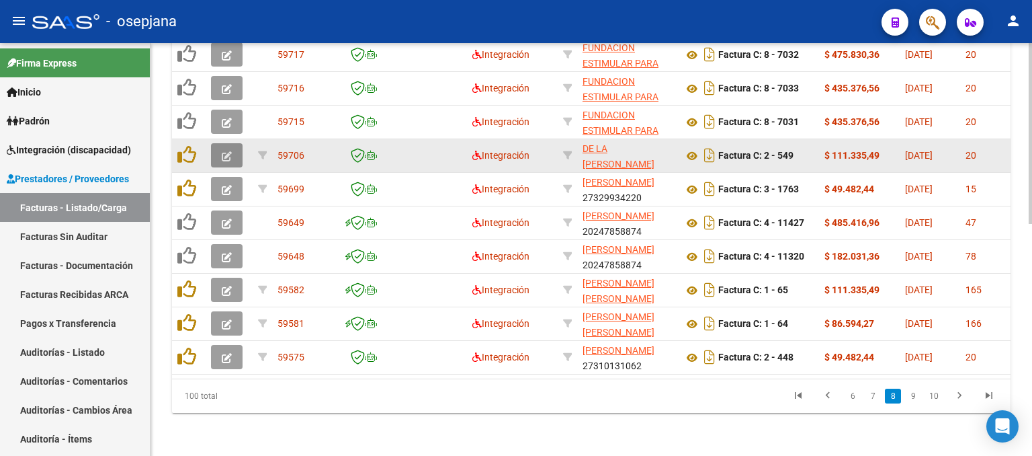
click at [231, 151] on icon "button" at bounding box center [227, 156] width 10 height 10
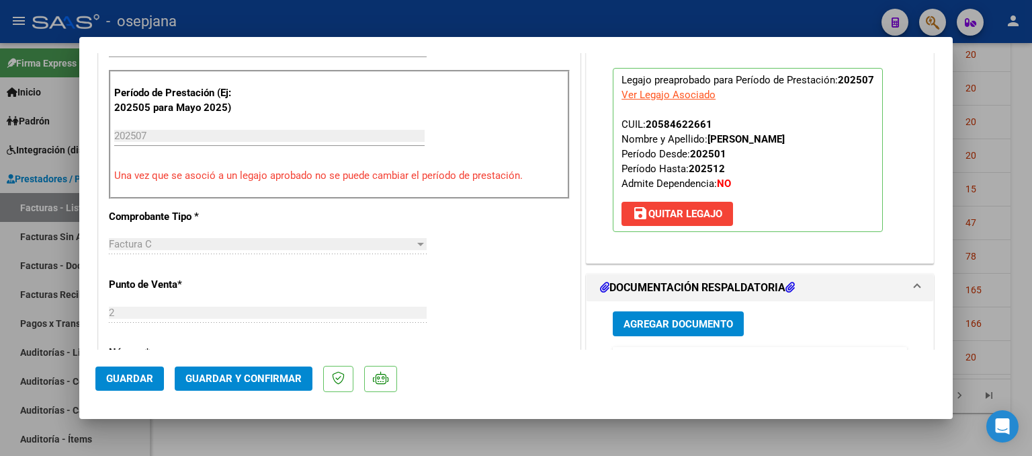
scroll to position [605, 0]
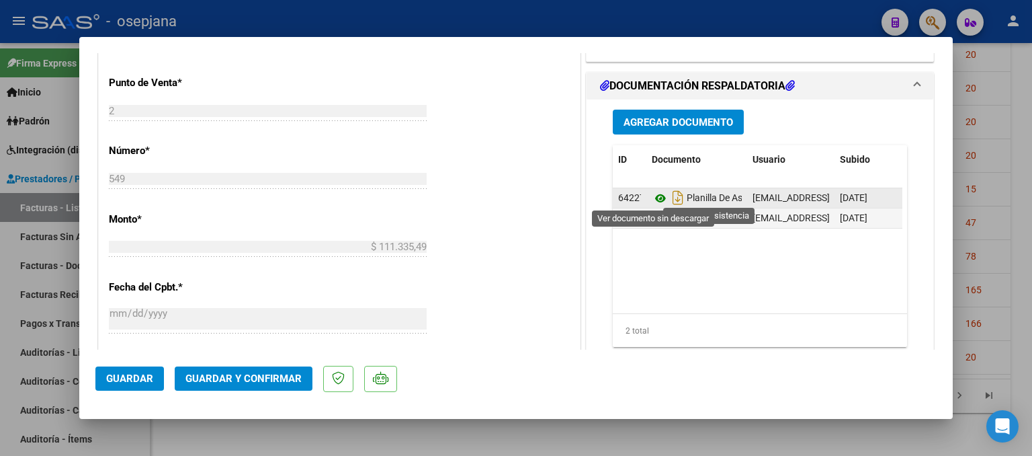
click at [655, 194] on icon at bounding box center [660, 198] width 17 height 16
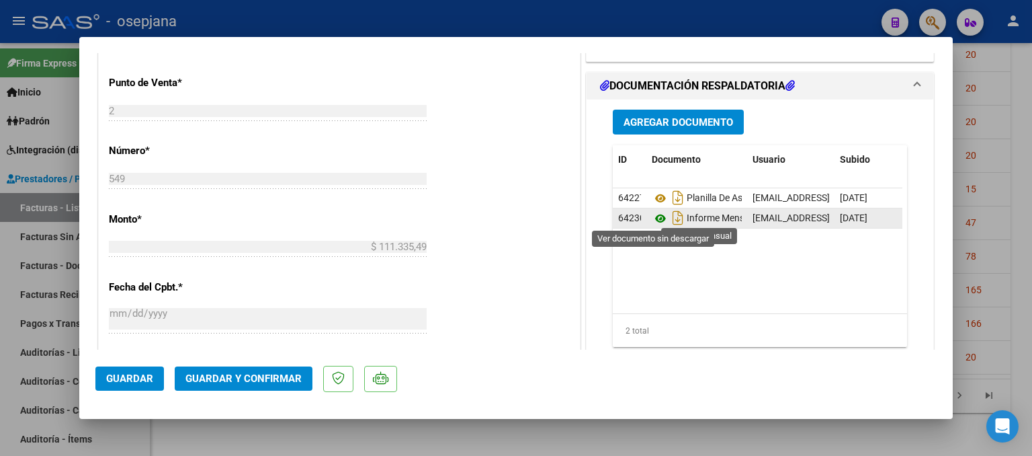
click at [652, 218] on icon at bounding box center [660, 218] width 17 height 16
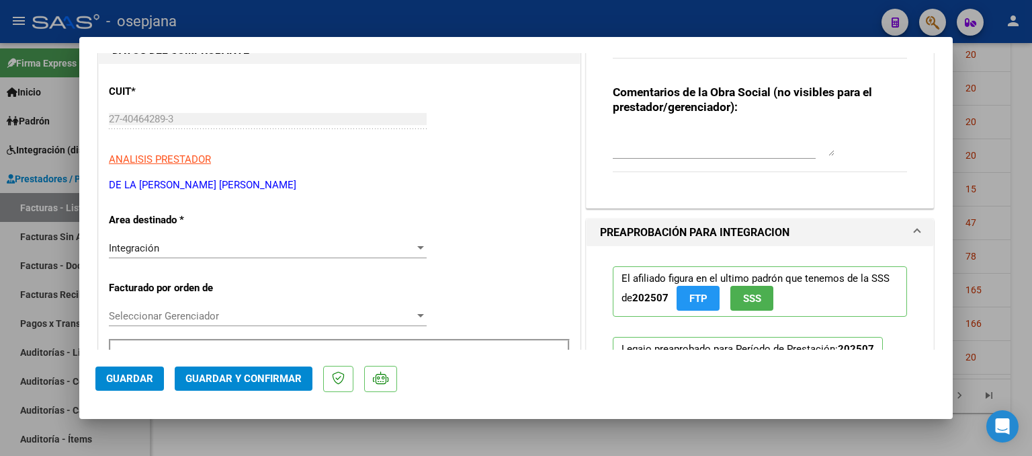
scroll to position [0, 0]
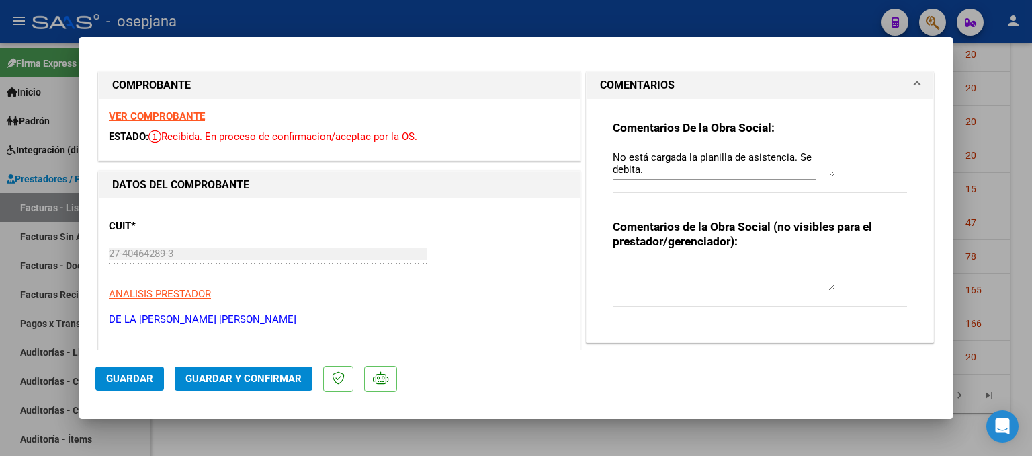
click at [791, 157] on textarea "No está cargada la planilla de asistencia. Se debita." at bounding box center [724, 163] width 222 height 27
type textarea "No está cargada la planilla de asistencia. En su lugar cargo comprobante de [DO…"
click at [100, 376] on button "Guardar" at bounding box center [129, 378] width 69 height 24
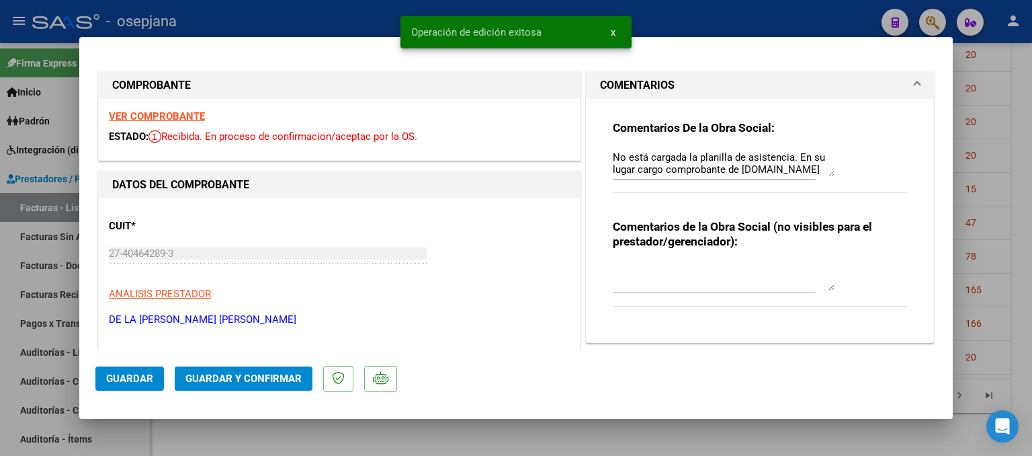
click at [1001, 159] on div at bounding box center [516, 228] width 1032 height 456
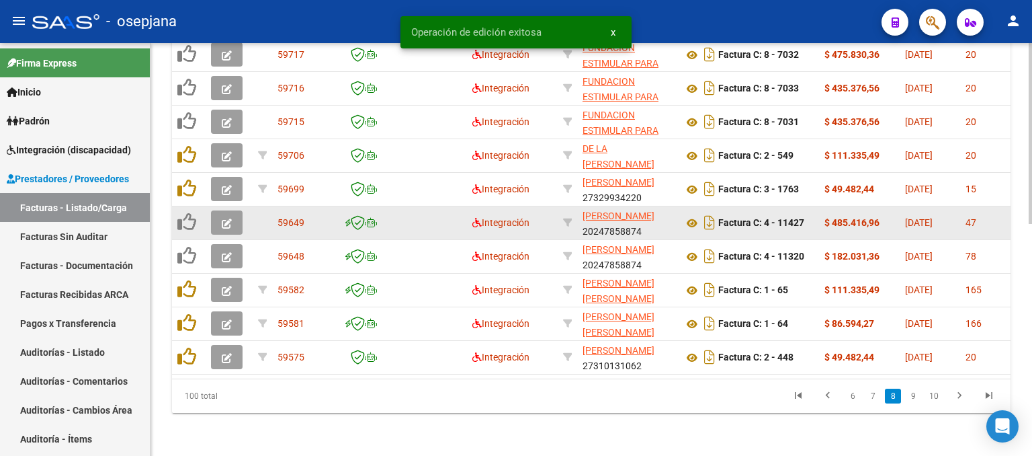
scroll to position [530, 0]
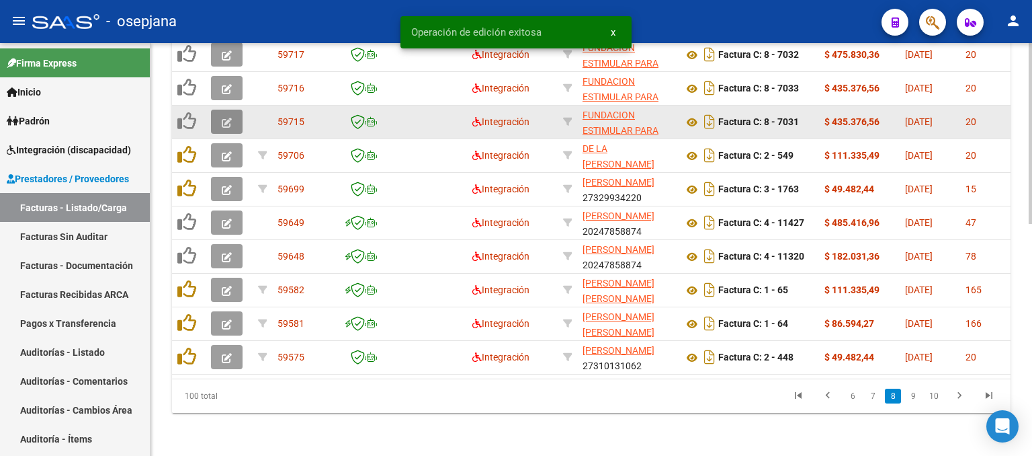
click at [222, 118] on icon "button" at bounding box center [227, 123] width 10 height 10
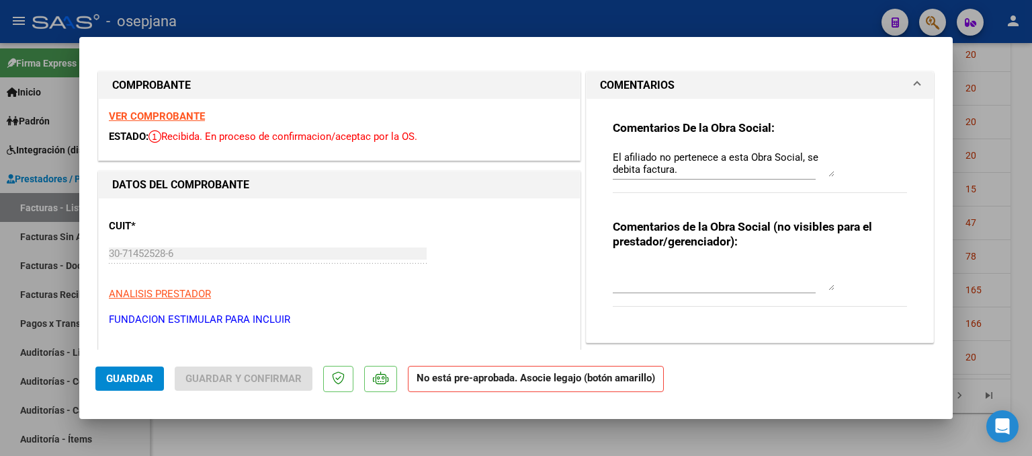
click at [1009, 116] on div at bounding box center [516, 228] width 1032 height 456
type input "$ 0,00"
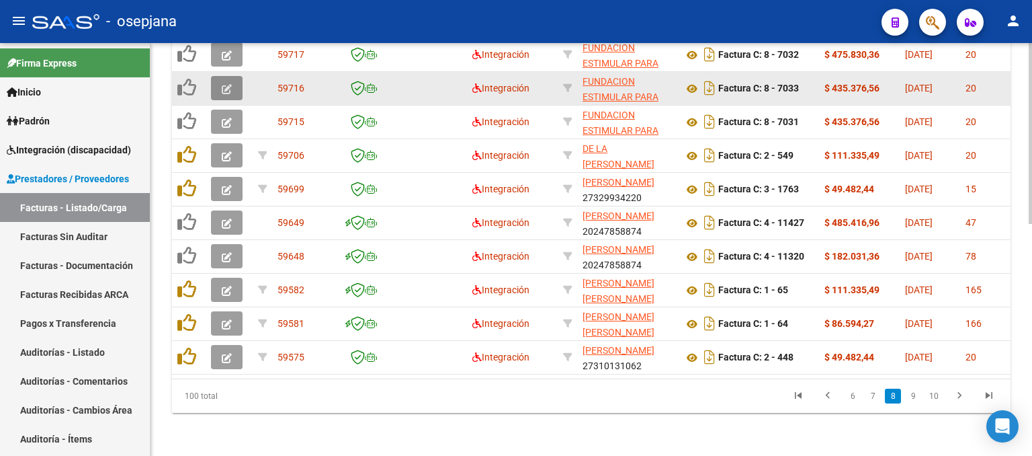
click at [224, 84] on icon "button" at bounding box center [227, 89] width 10 height 10
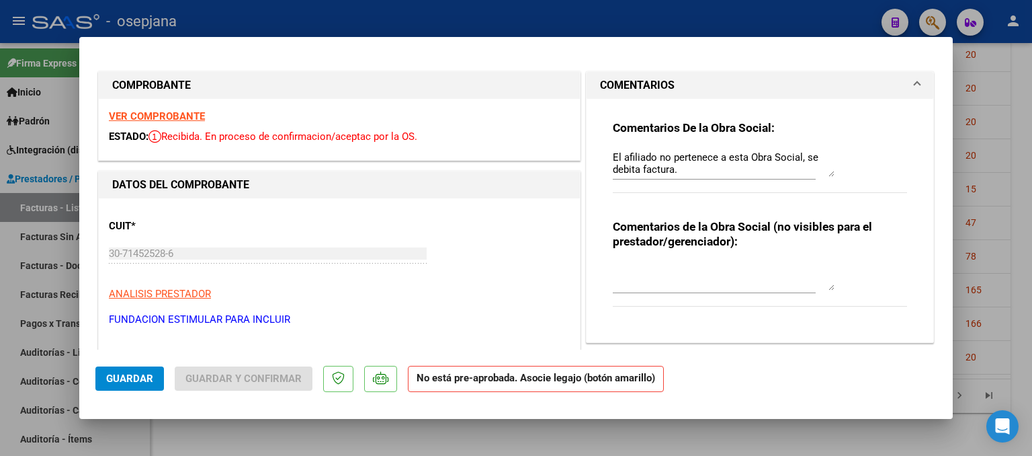
click at [1005, 92] on div at bounding box center [516, 228] width 1032 height 456
type input "$ 0,00"
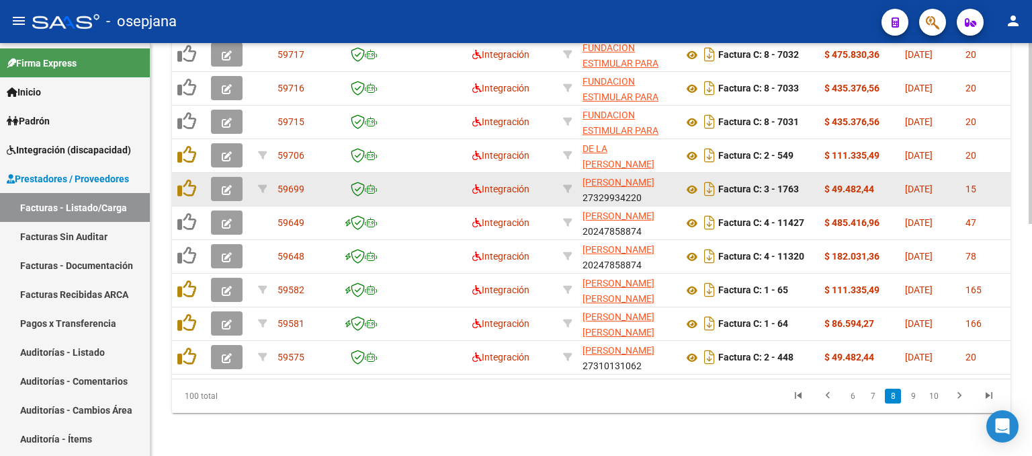
scroll to position [395, 0]
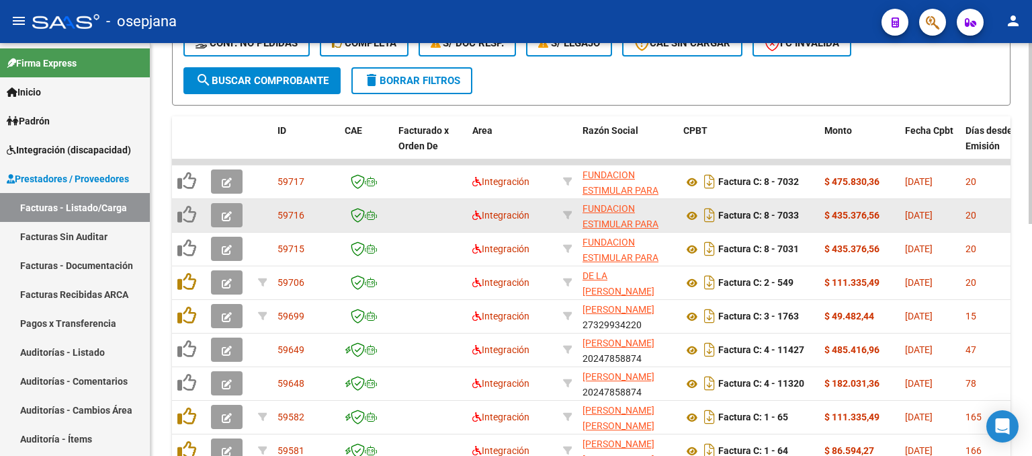
click at [223, 209] on span "button" at bounding box center [227, 215] width 10 height 12
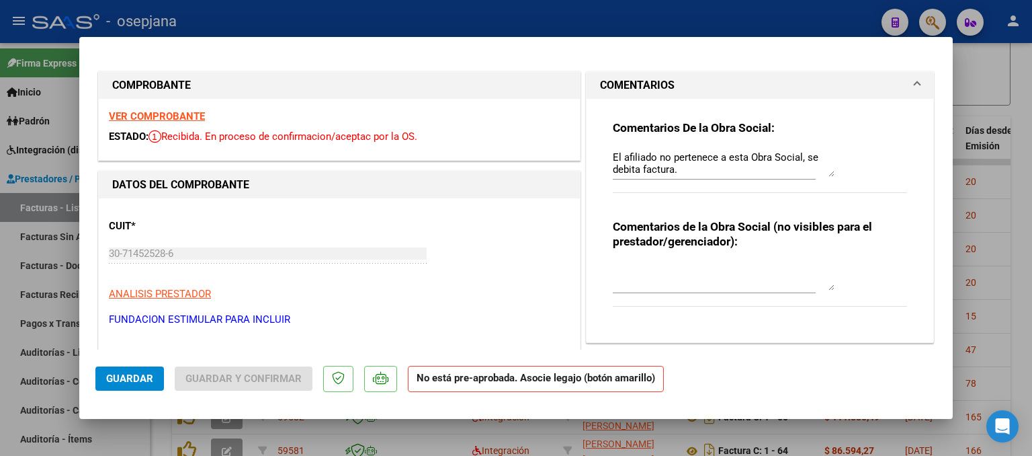
click at [986, 143] on div at bounding box center [516, 228] width 1032 height 456
type input "$ 0,00"
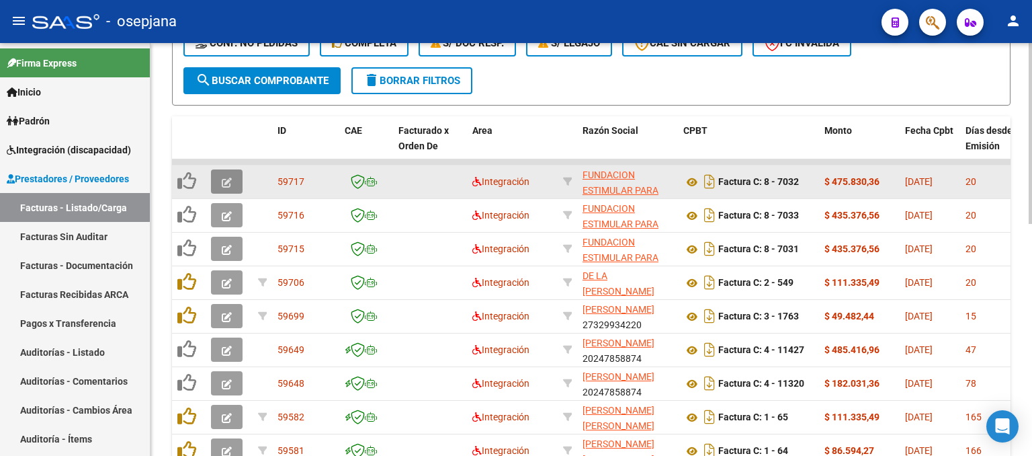
click at [221, 172] on button "button" at bounding box center [227, 181] width 32 height 24
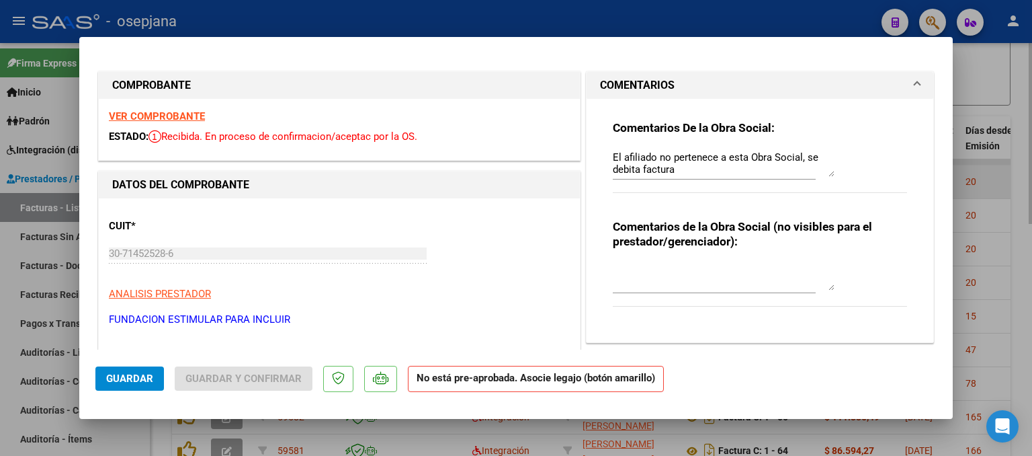
click at [995, 167] on div at bounding box center [516, 228] width 1032 height 456
type input "$ 0,00"
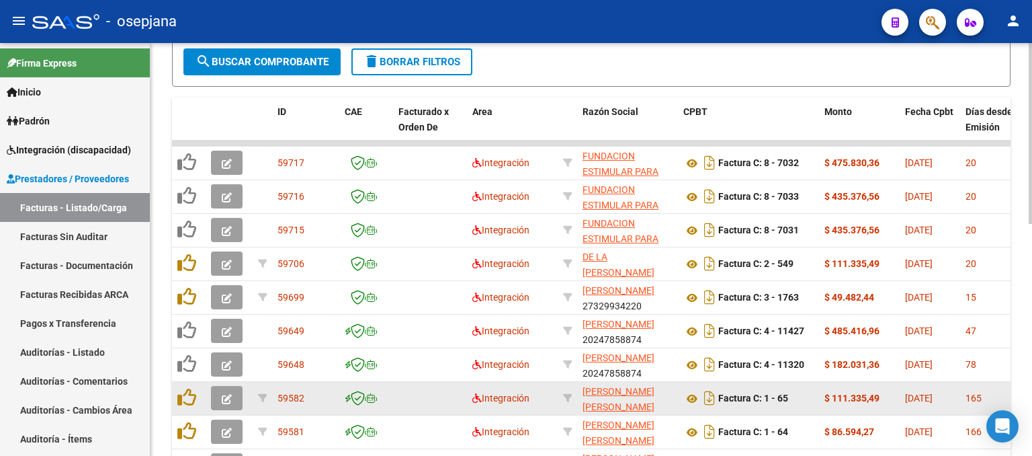
scroll to position [530, 0]
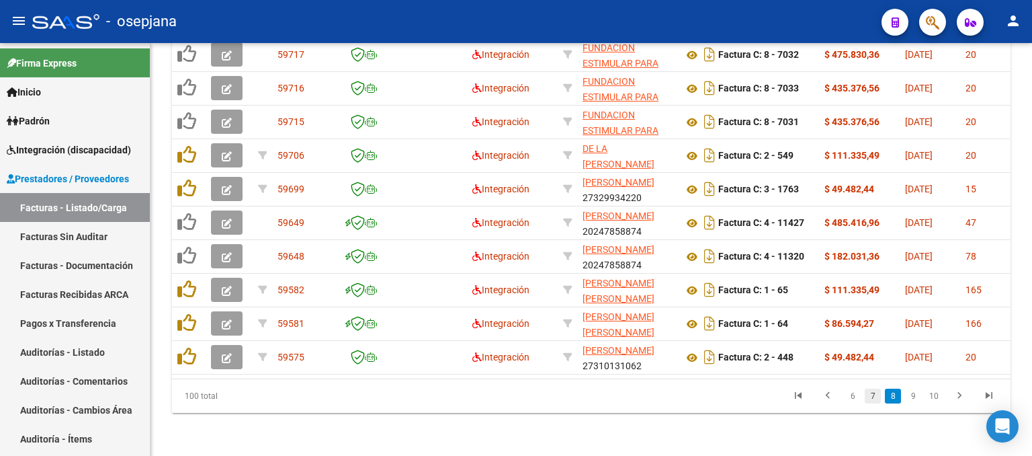
click at [871, 393] on link "7" at bounding box center [873, 395] width 16 height 15
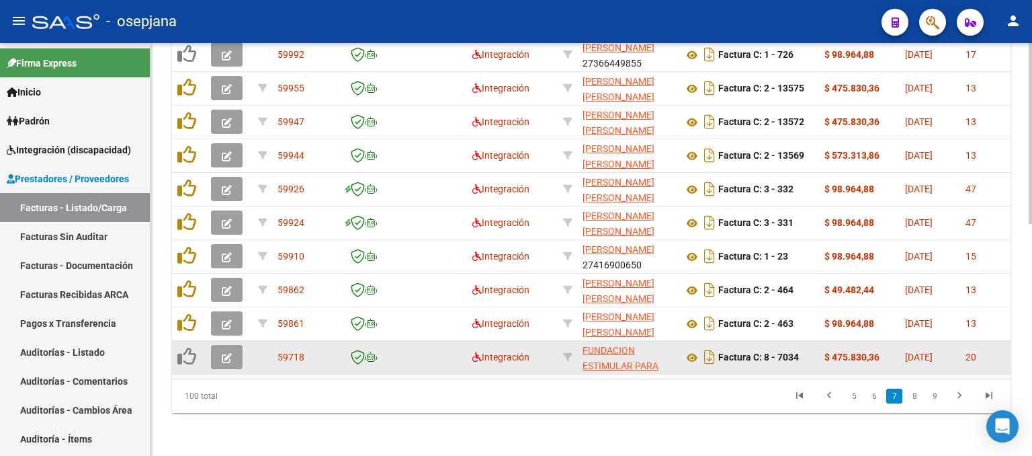
click at [229, 353] on icon "button" at bounding box center [227, 358] width 10 height 10
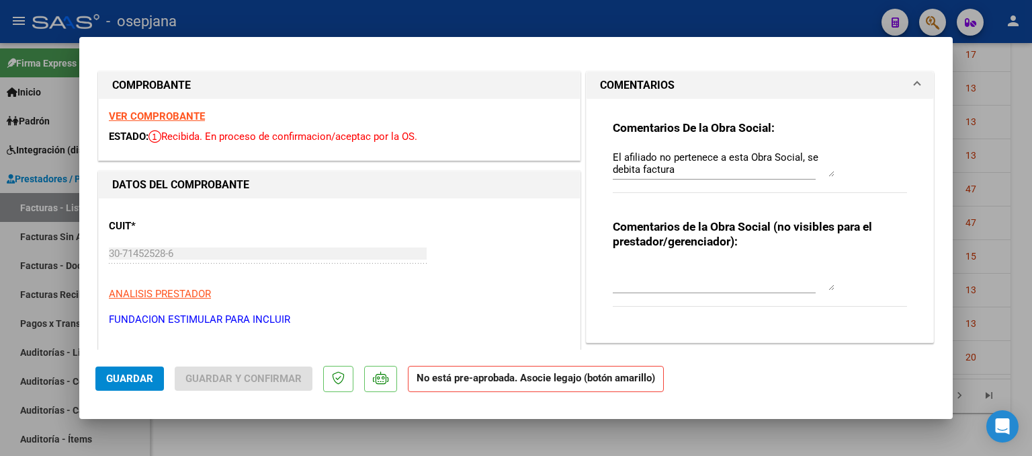
click at [995, 224] on div at bounding box center [516, 228] width 1032 height 456
type input "$ 0,00"
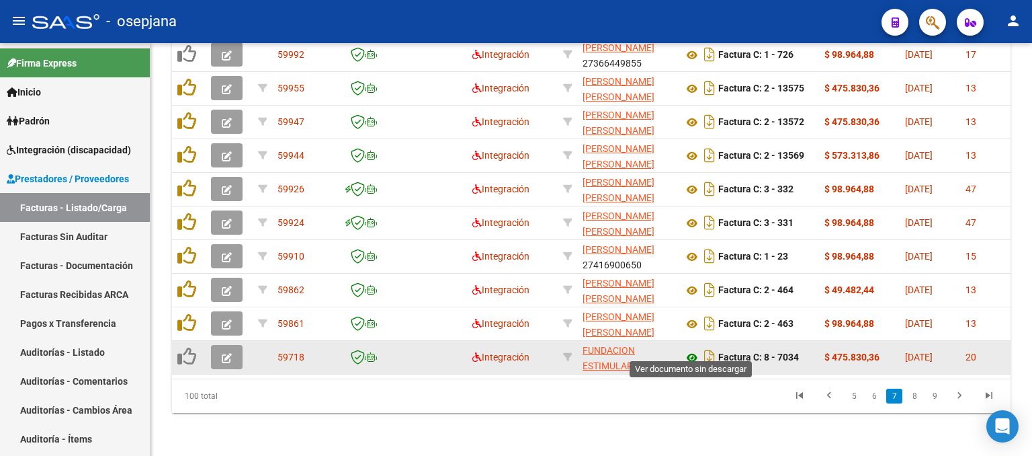
click at [692, 349] on icon at bounding box center [692, 357] width 17 height 16
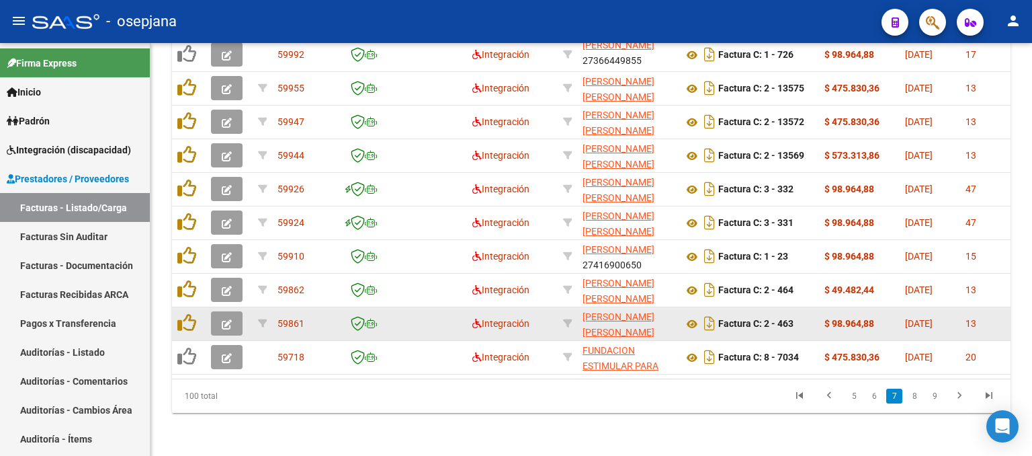
click at [222, 319] on icon "button" at bounding box center [227, 324] width 10 height 10
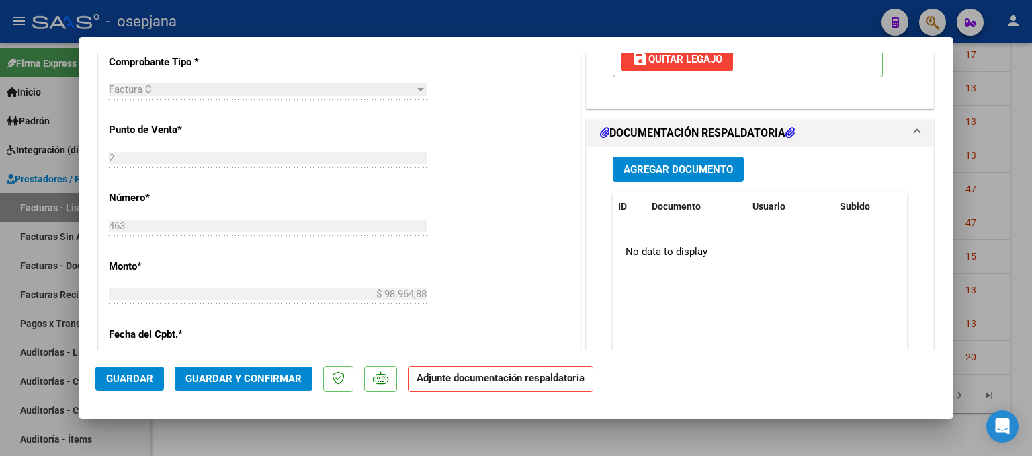
scroll to position [739, 0]
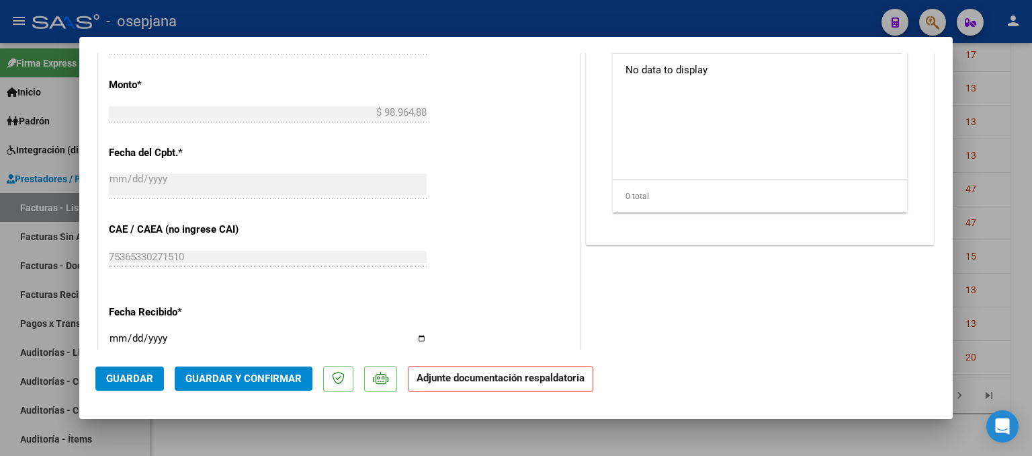
drag, startPoint x: 1000, startPoint y: 135, endPoint x: 908, endPoint y: 141, distance: 92.3
click at [999, 135] on div at bounding box center [516, 228] width 1032 height 456
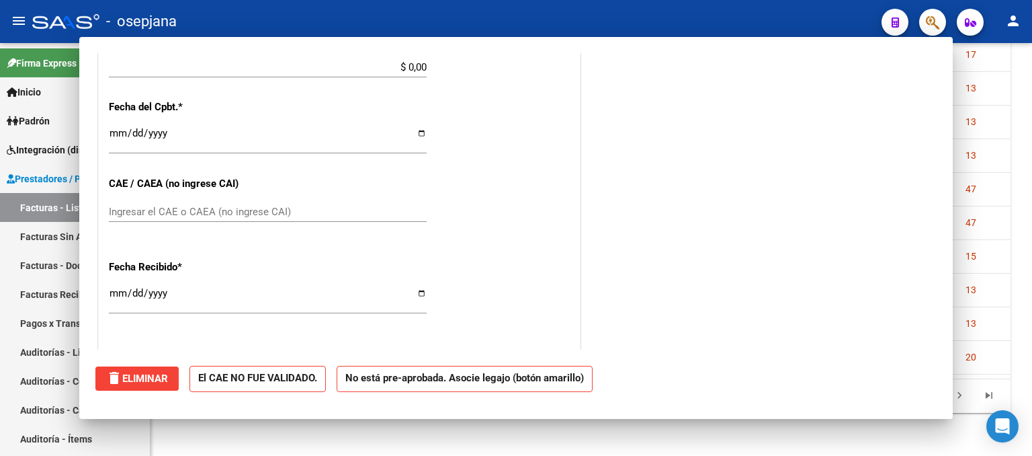
scroll to position [694, 0]
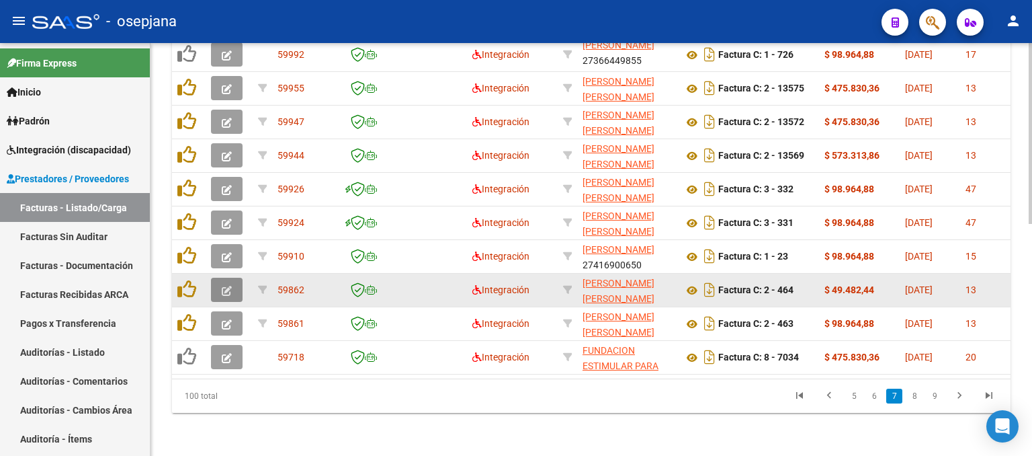
click at [224, 286] on icon "button" at bounding box center [227, 291] width 10 height 10
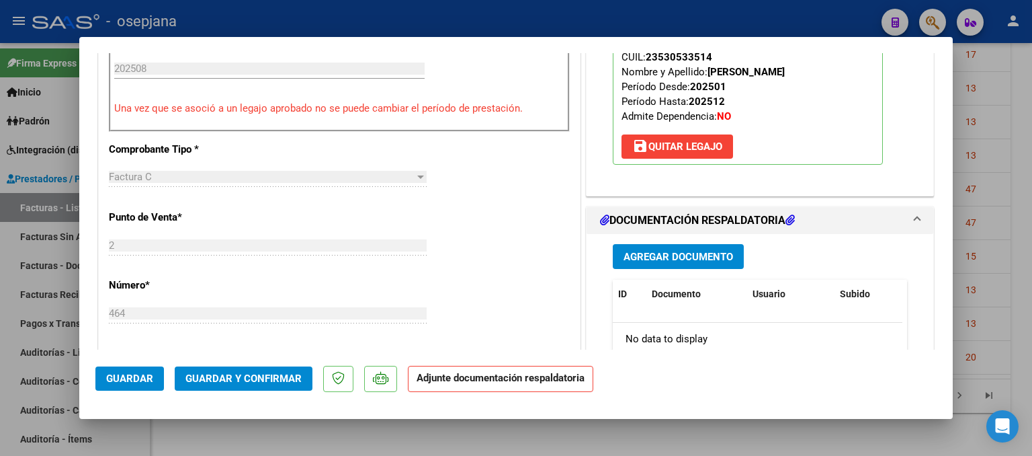
scroll to position [874, 0]
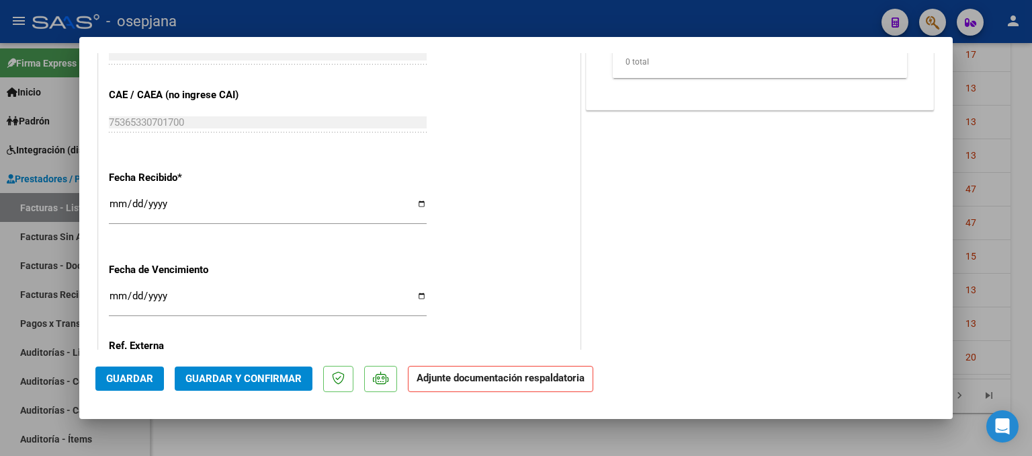
click at [999, 173] on div at bounding box center [516, 228] width 1032 height 456
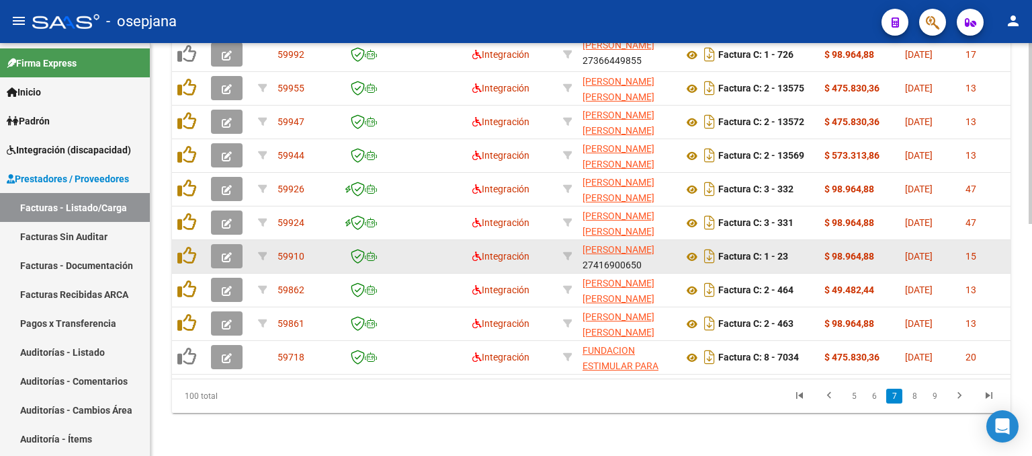
click at [229, 252] on icon "button" at bounding box center [227, 257] width 10 height 10
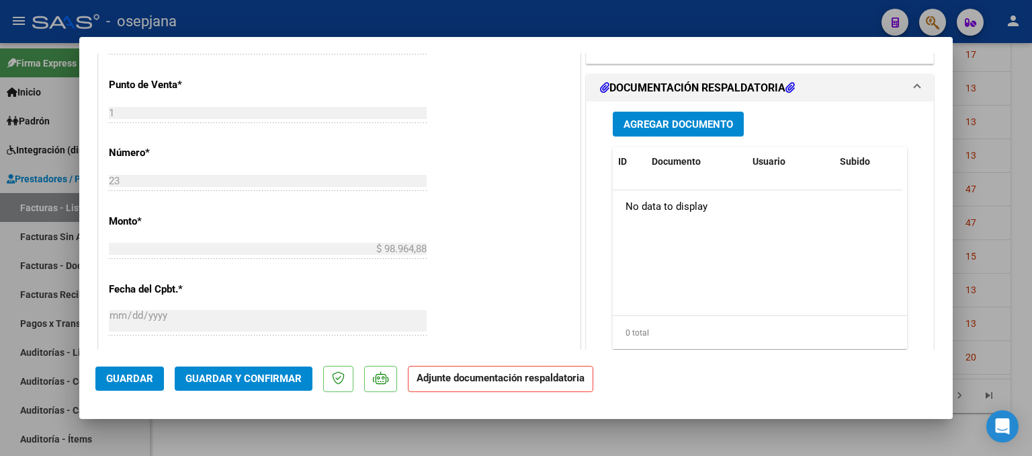
scroll to position [605, 0]
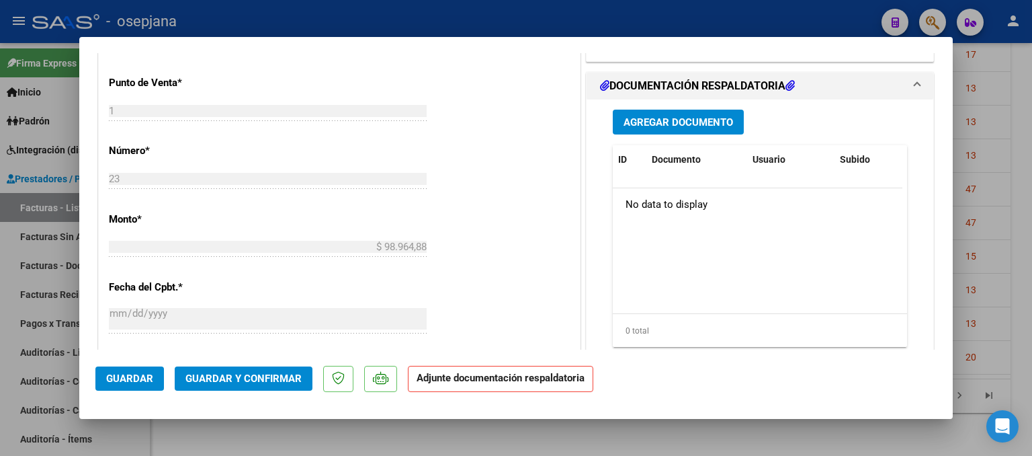
click at [1011, 154] on div at bounding box center [516, 228] width 1032 height 456
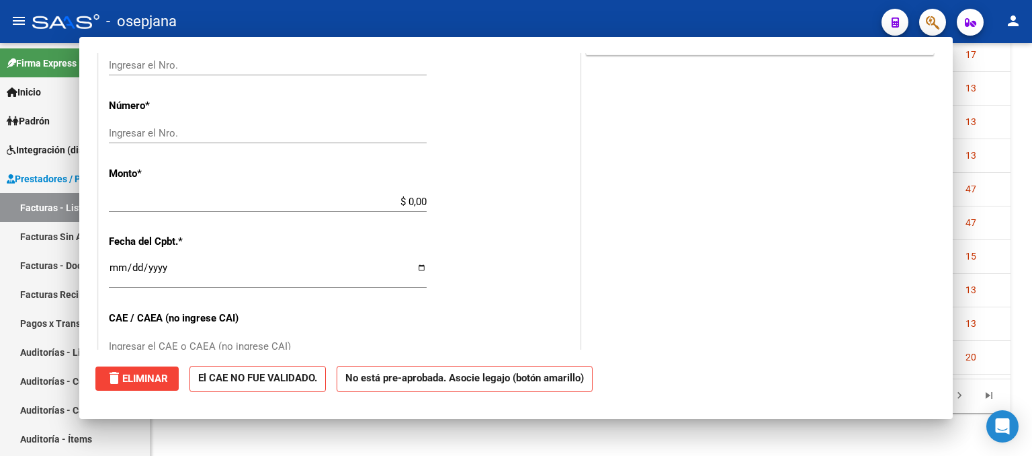
scroll to position [559, 0]
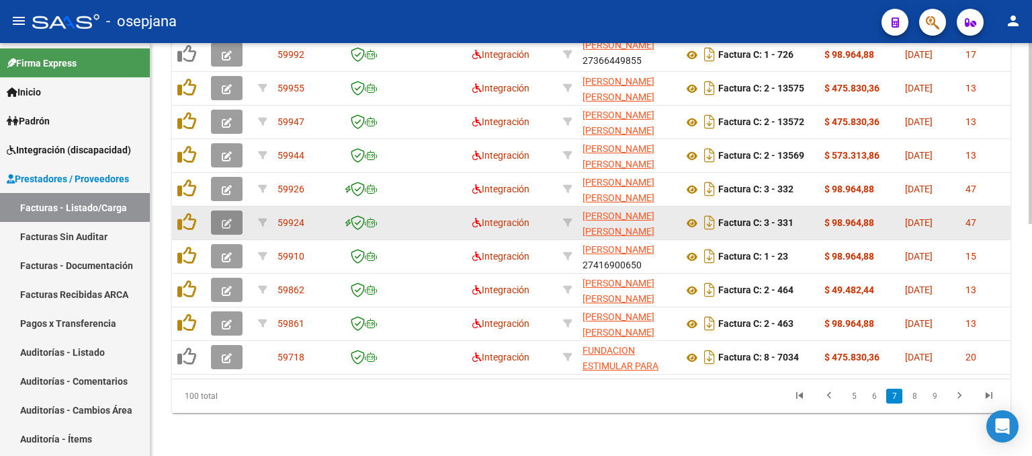
click at [220, 215] on button "button" at bounding box center [227, 222] width 32 height 24
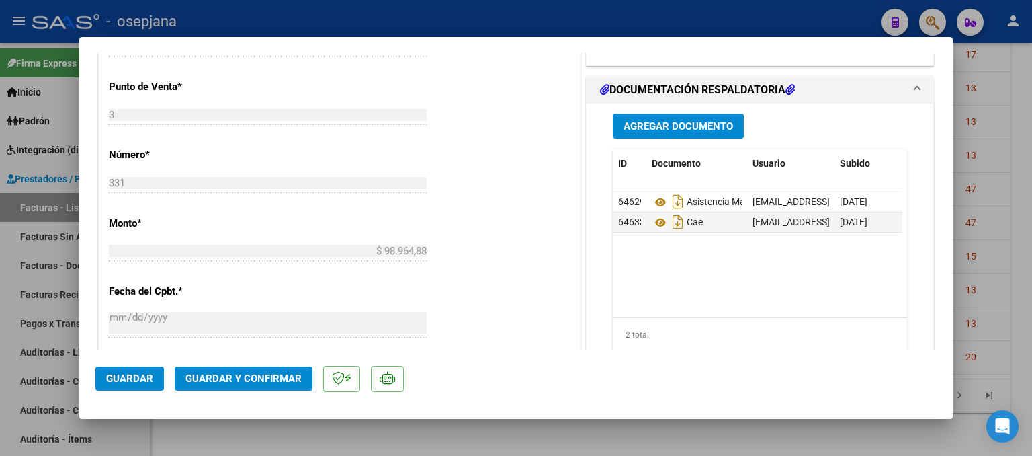
scroll to position [739, 0]
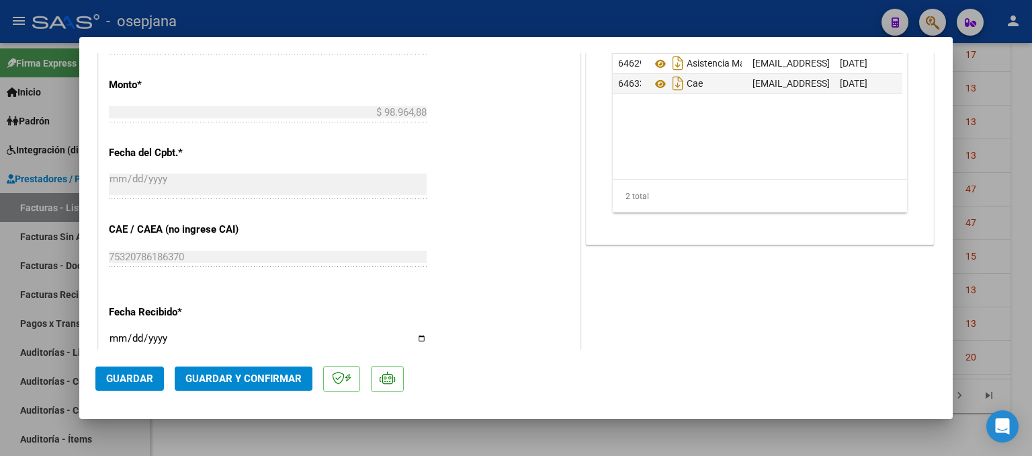
click at [1001, 101] on div at bounding box center [516, 228] width 1032 height 456
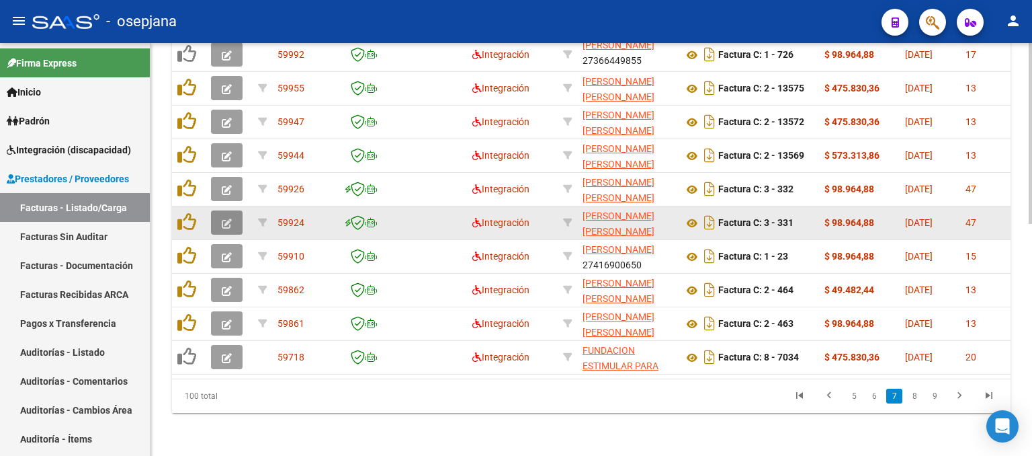
click at [219, 210] on button "button" at bounding box center [227, 222] width 32 height 24
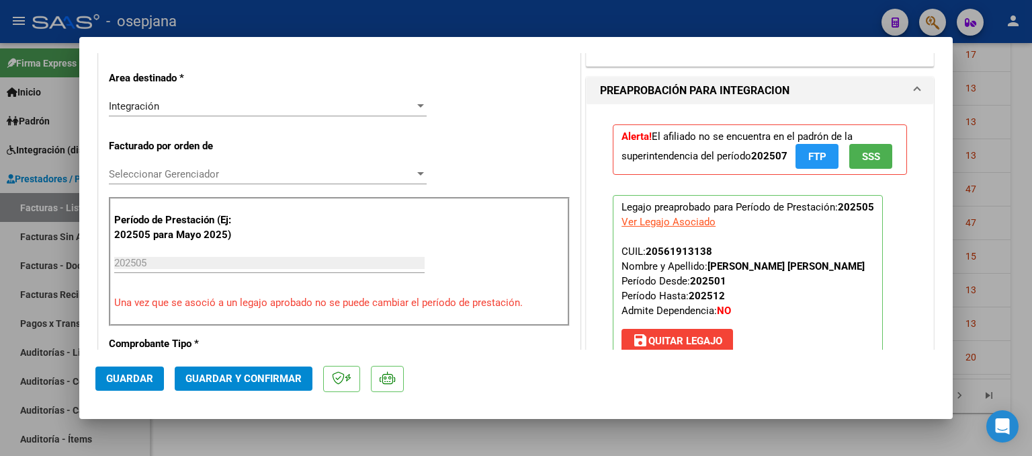
scroll to position [336, 0]
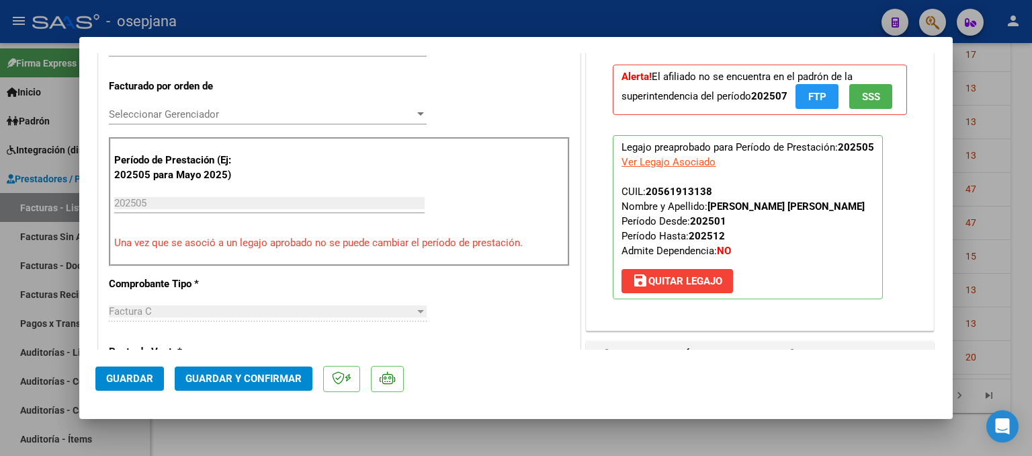
click at [1003, 162] on div at bounding box center [516, 228] width 1032 height 456
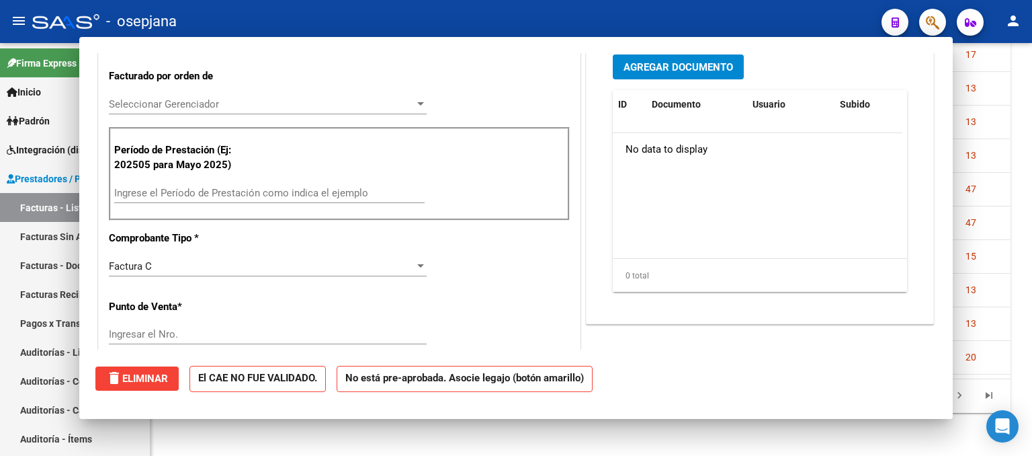
scroll to position [326, 0]
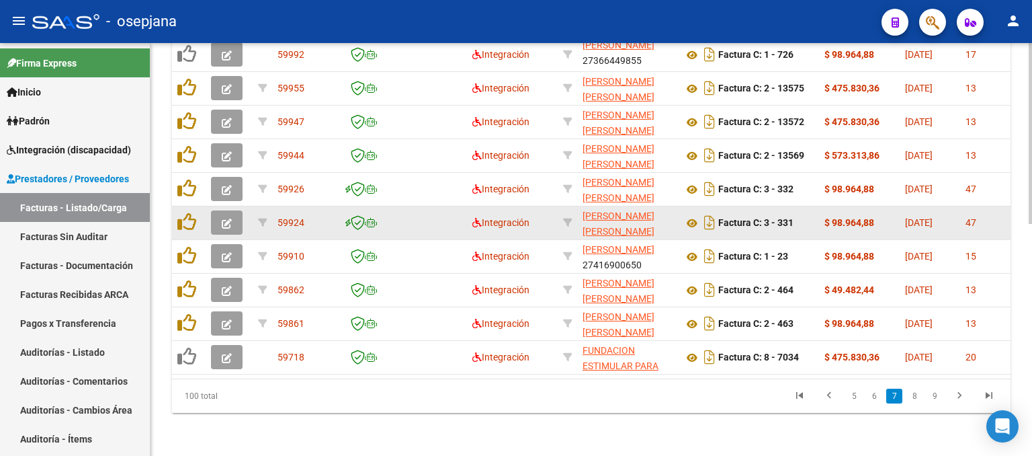
click at [219, 210] on button "button" at bounding box center [227, 222] width 32 height 24
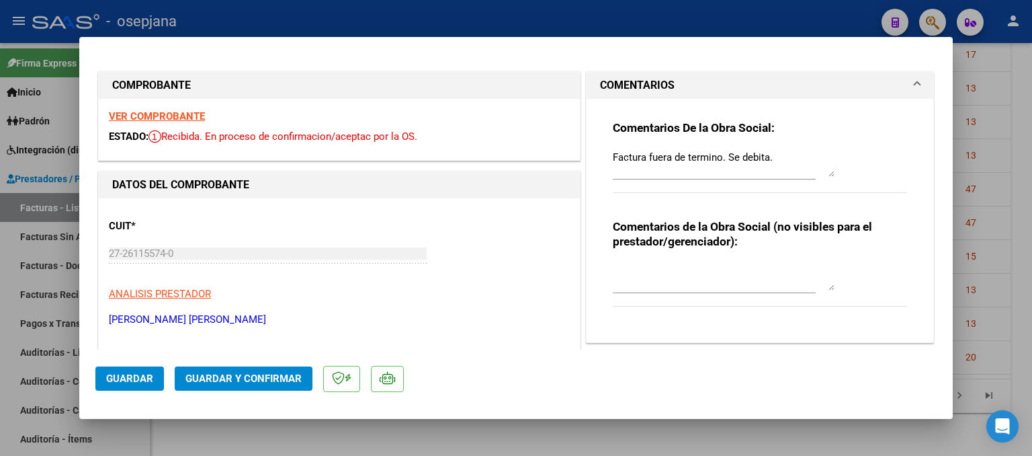
click at [970, 138] on div at bounding box center [516, 228] width 1032 height 456
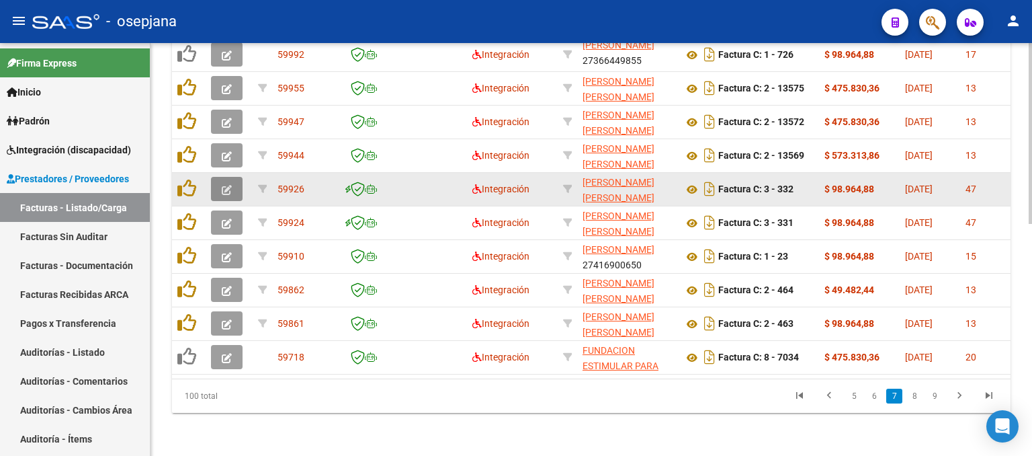
click at [222, 185] on icon "button" at bounding box center [227, 190] width 10 height 10
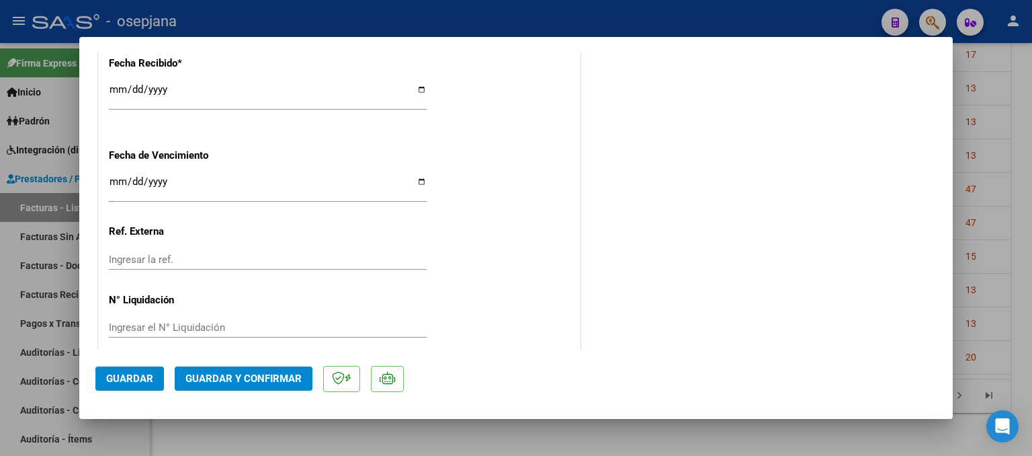
scroll to position [1000, 0]
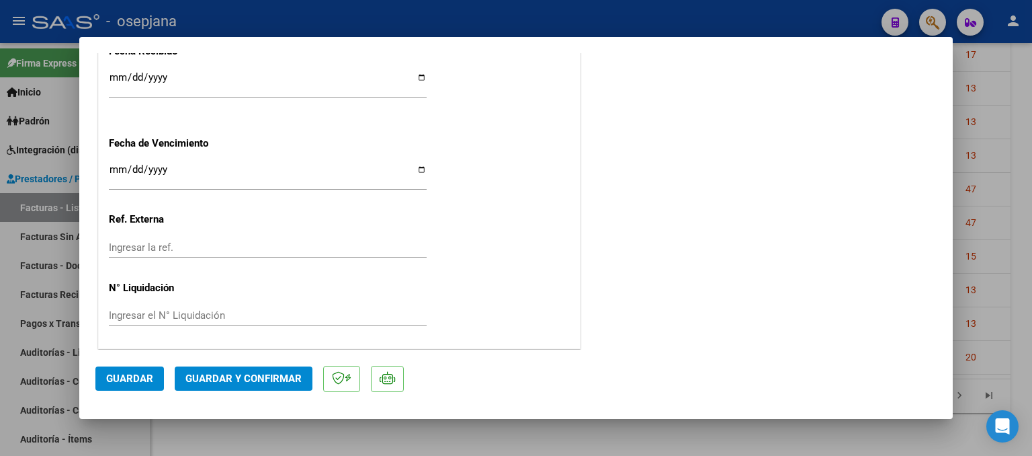
click at [112, 164] on input "Ingresar la fecha" at bounding box center [268, 175] width 318 height 22
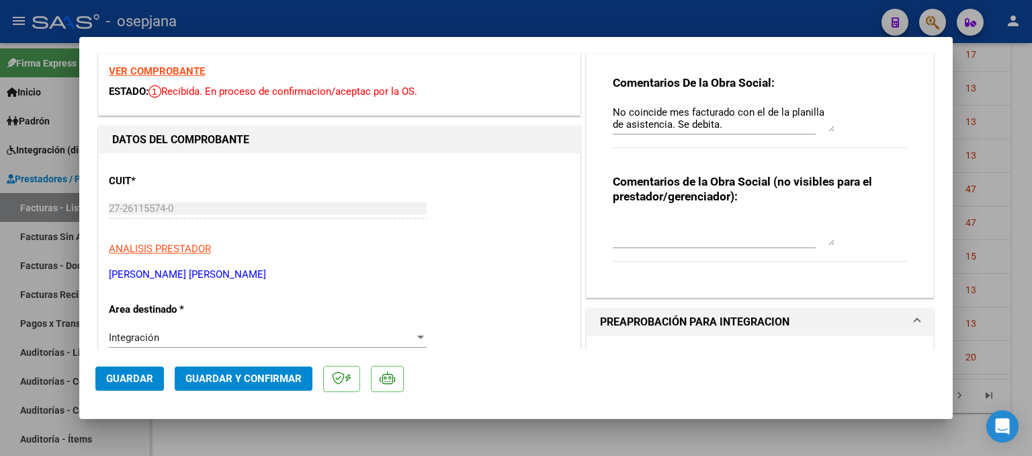
scroll to position [0, 0]
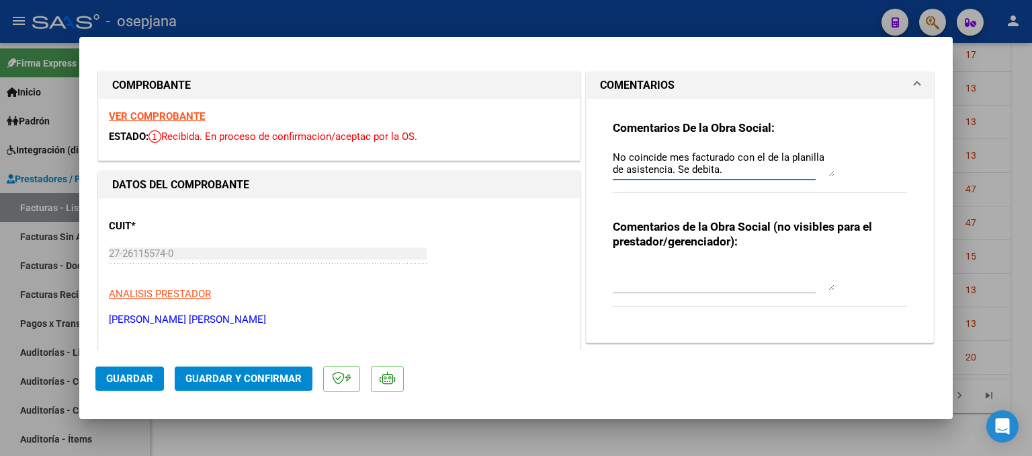
drag, startPoint x: 734, startPoint y: 167, endPoint x: 583, endPoint y: 138, distance: 153.4
click at [587, 138] on div "Comentarios De la Obra Social: No coincide mes facturado con el de la planilla …" at bounding box center [760, 220] width 347 height 243
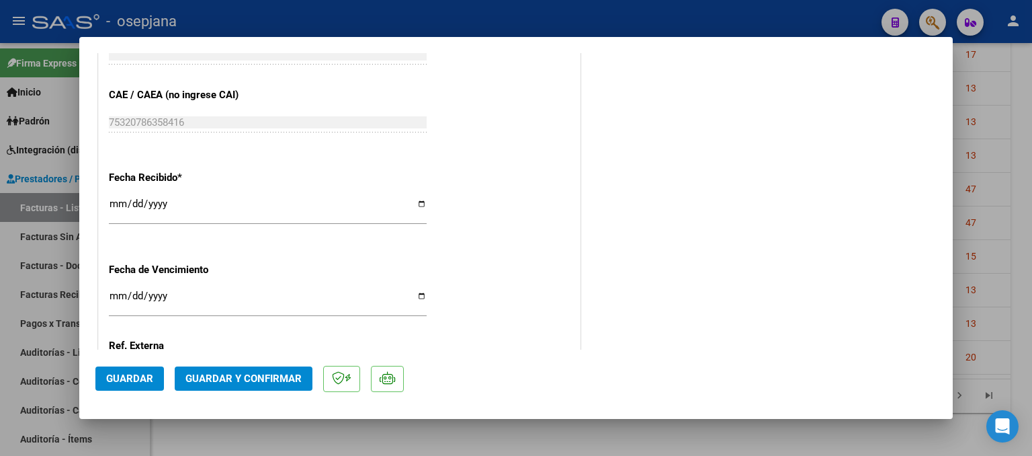
scroll to position [1000, 0]
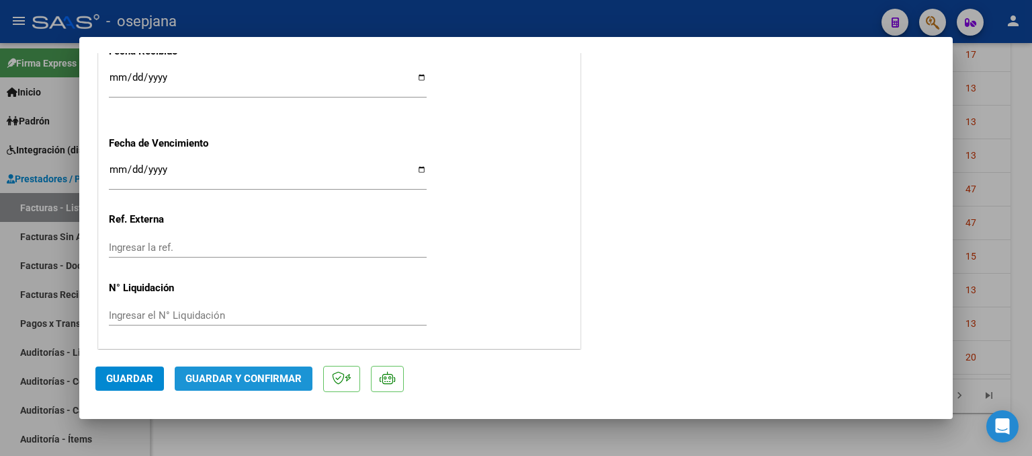
click at [279, 381] on span "Guardar y Confirmar" at bounding box center [243, 378] width 116 height 12
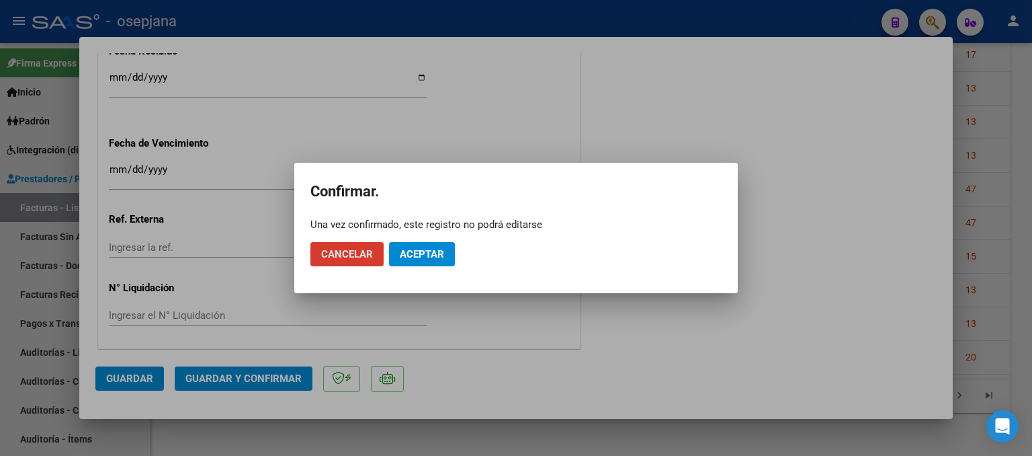
click at [438, 251] on span "Aceptar" at bounding box center [422, 254] width 44 height 12
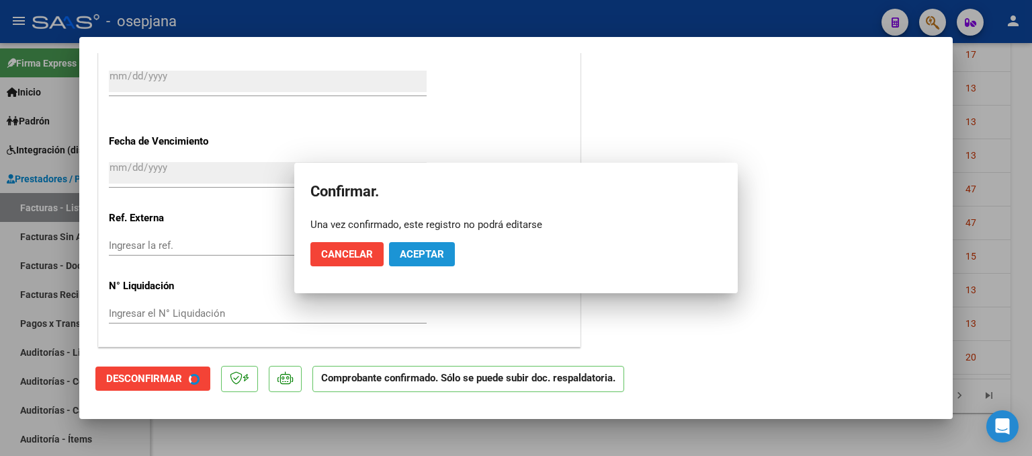
scroll to position [917, 0]
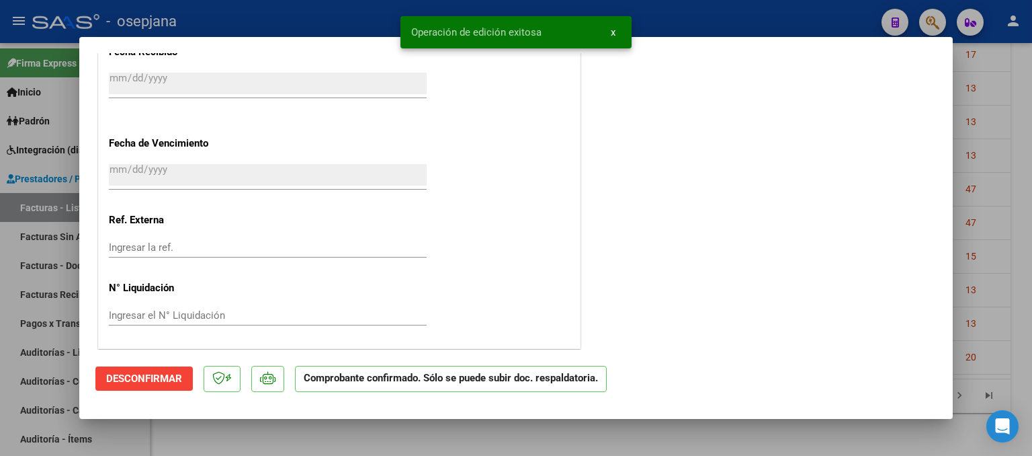
click at [1008, 213] on div at bounding box center [516, 228] width 1032 height 456
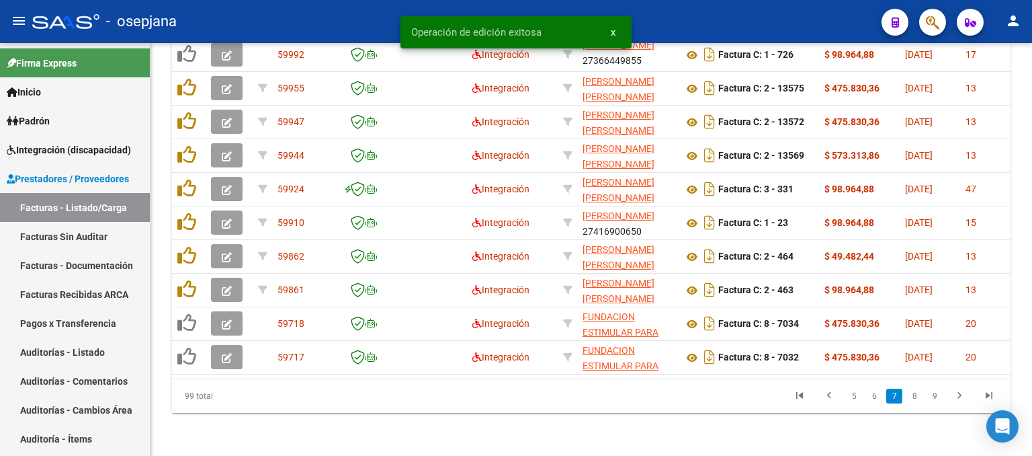
scroll to position [530, 0]
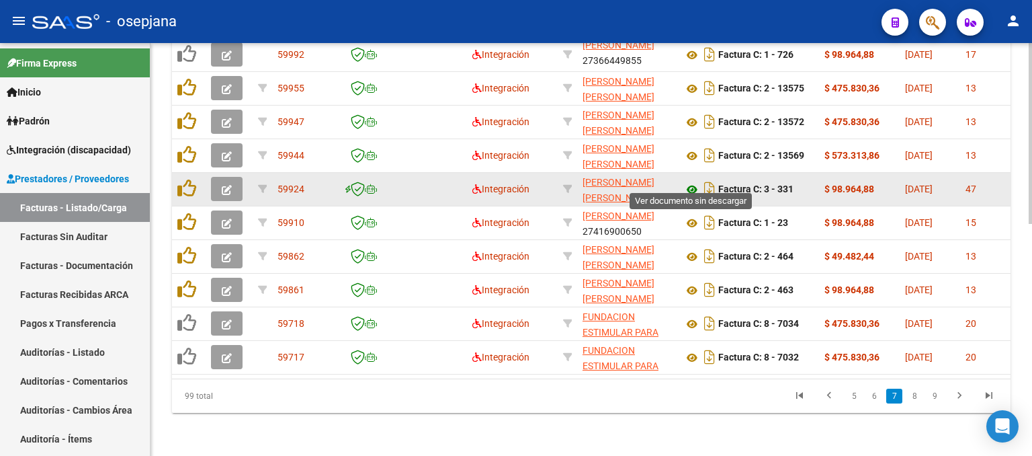
click at [694, 181] on icon at bounding box center [692, 189] width 17 height 16
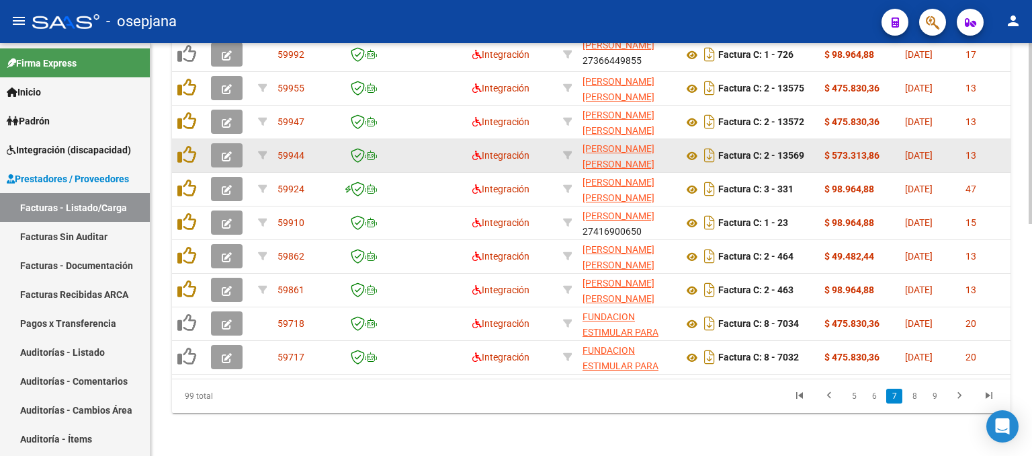
click at [220, 143] on button "button" at bounding box center [227, 155] width 32 height 24
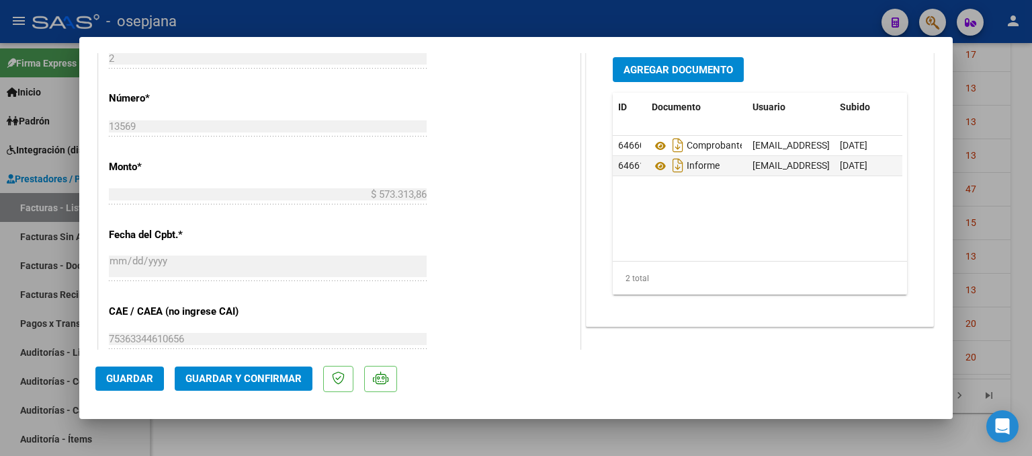
scroll to position [672, 0]
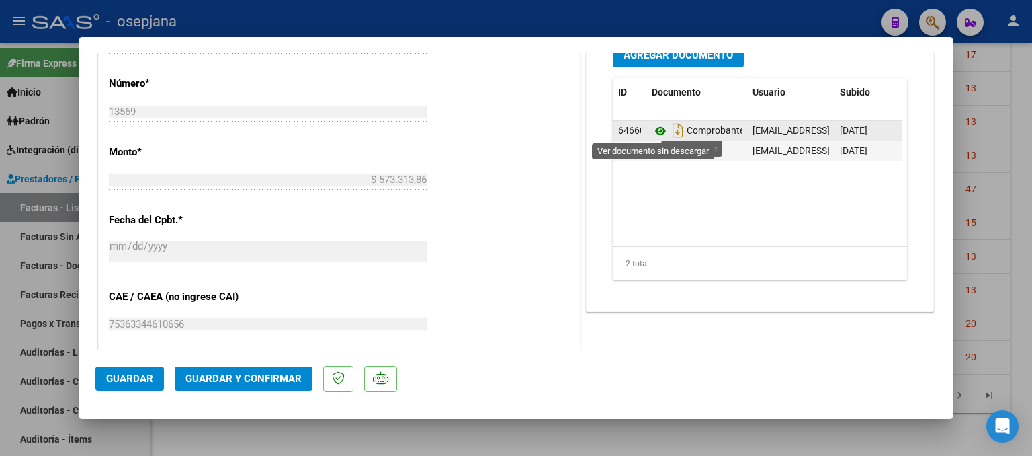
click at [654, 126] on icon at bounding box center [660, 131] width 17 height 16
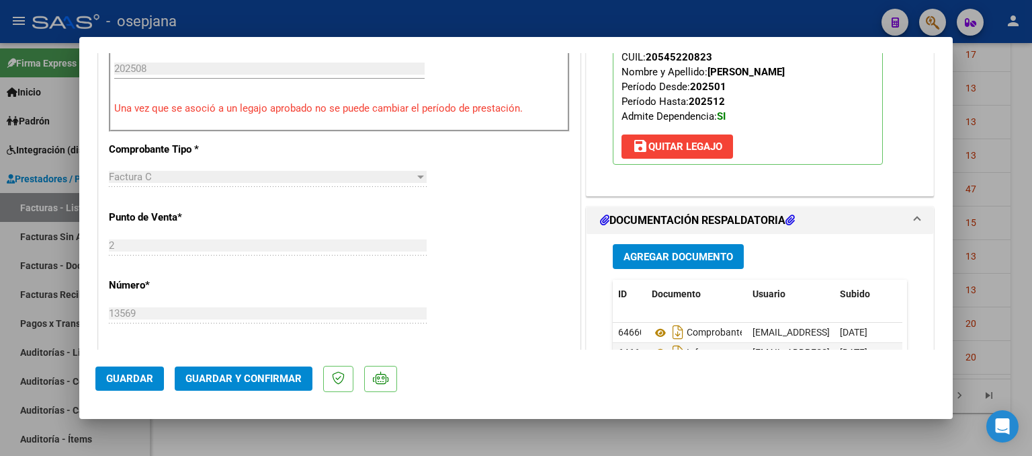
scroll to position [605, 0]
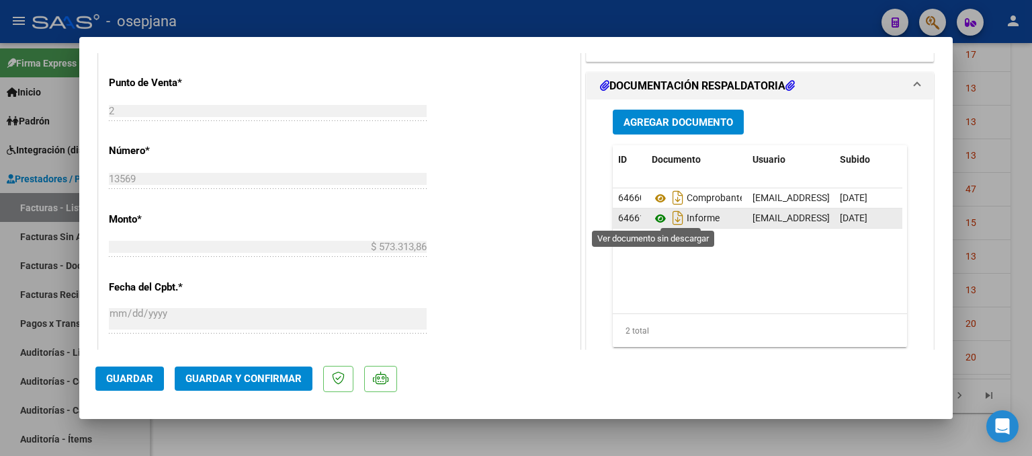
click at [657, 216] on icon at bounding box center [660, 218] width 17 height 16
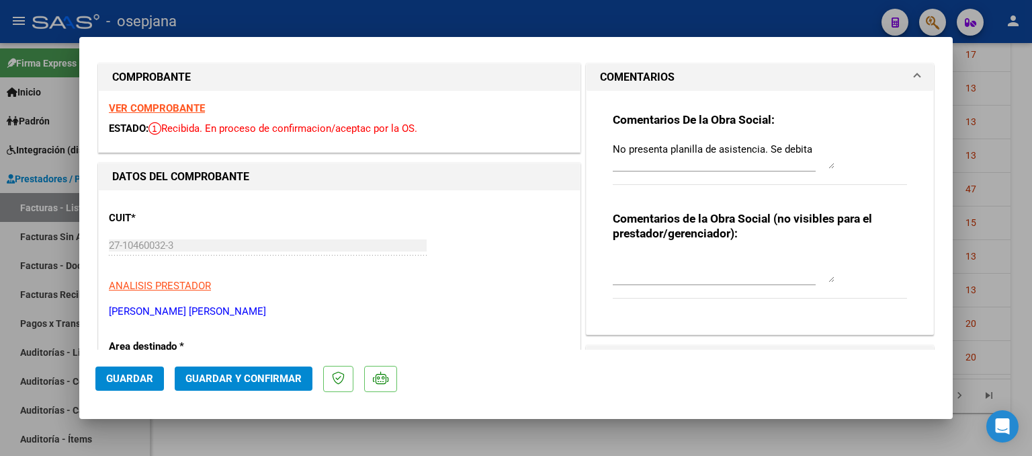
scroll to position [0, 0]
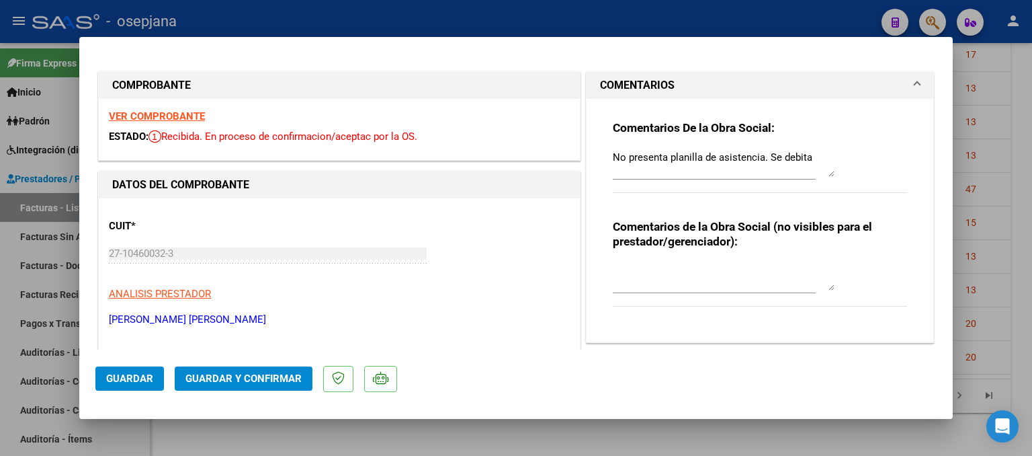
click at [1001, 74] on div at bounding box center [516, 228] width 1032 height 456
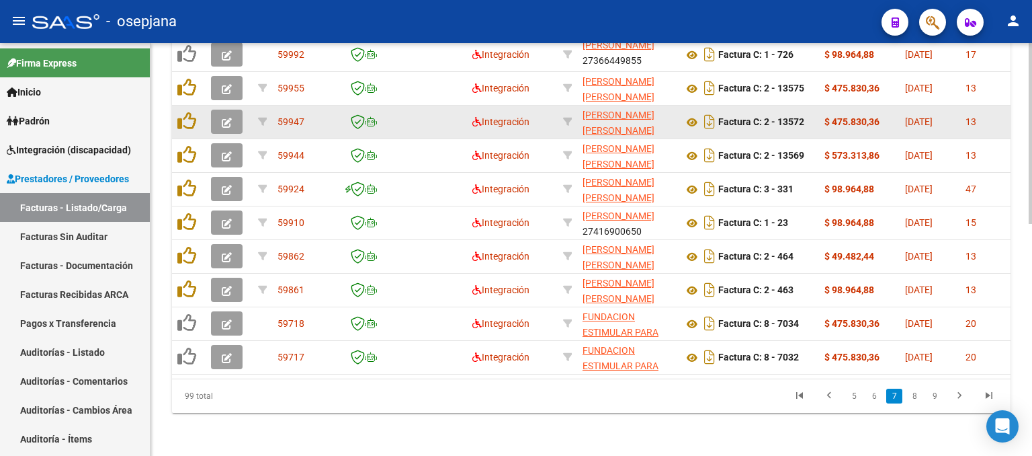
click at [233, 110] on button "button" at bounding box center [227, 122] width 32 height 24
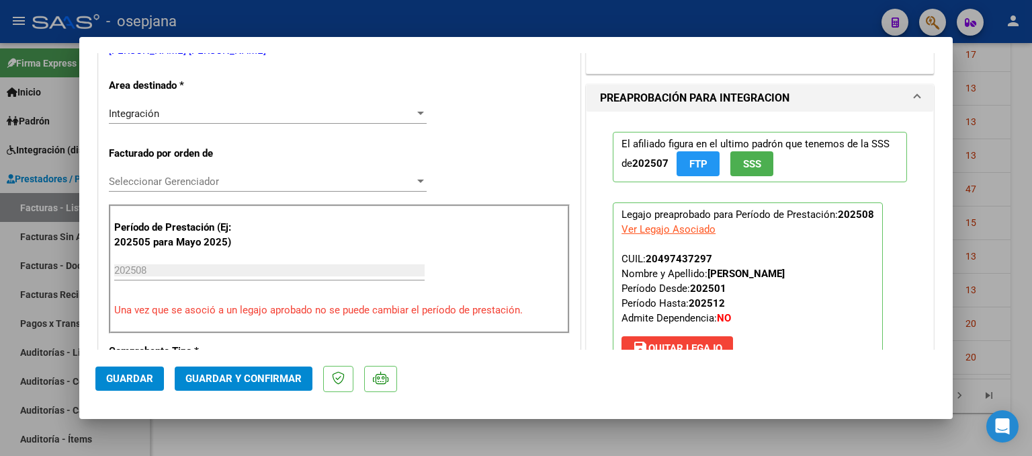
scroll to position [403, 0]
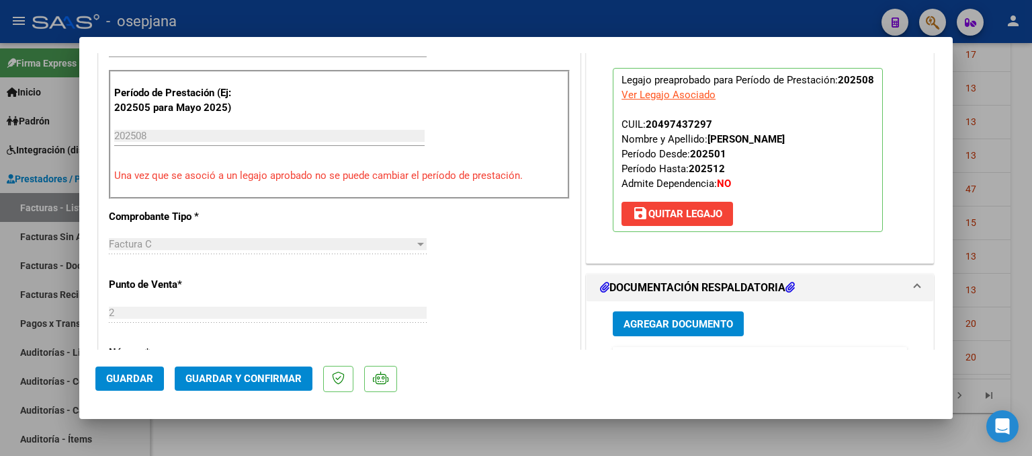
click at [980, 69] on div at bounding box center [516, 228] width 1032 height 456
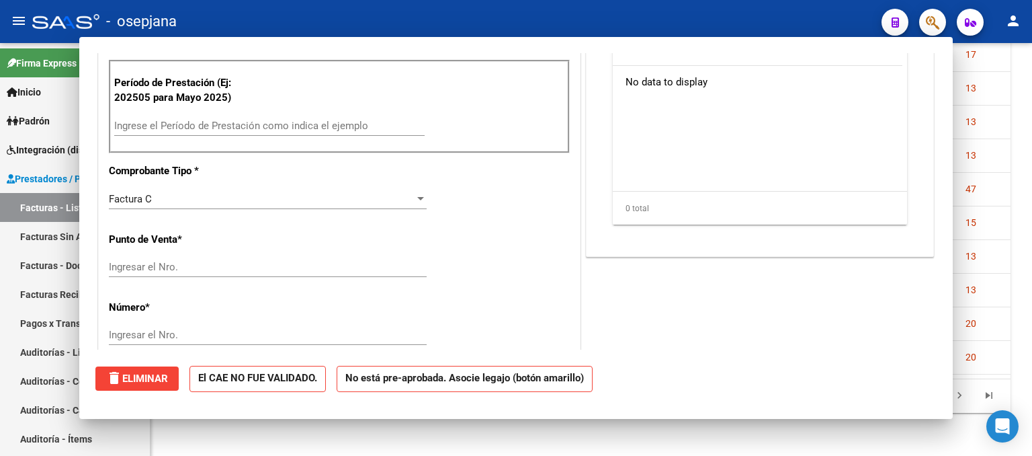
scroll to position [392, 0]
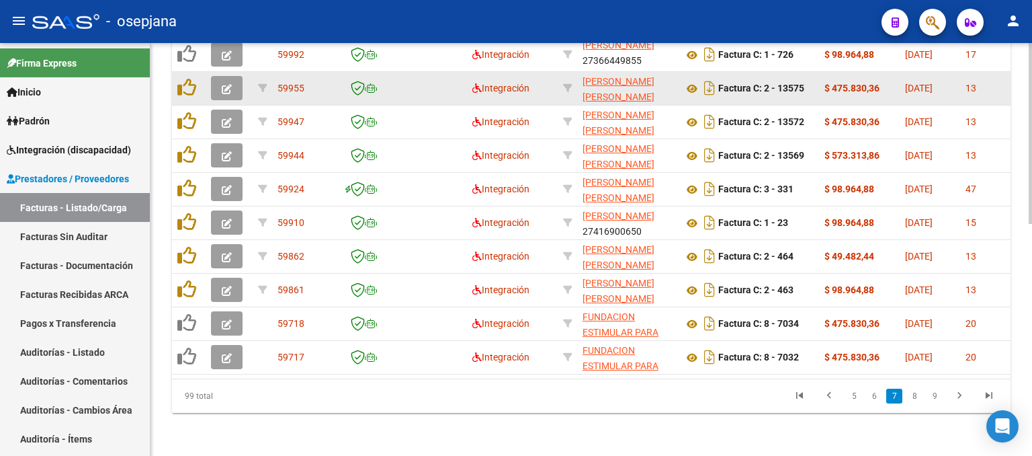
click at [230, 84] on icon "button" at bounding box center [227, 89] width 10 height 10
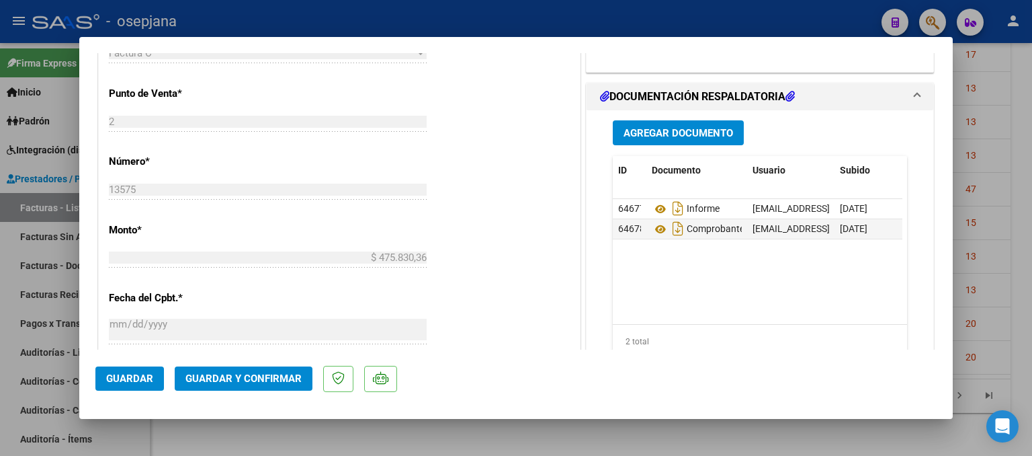
scroll to position [672, 0]
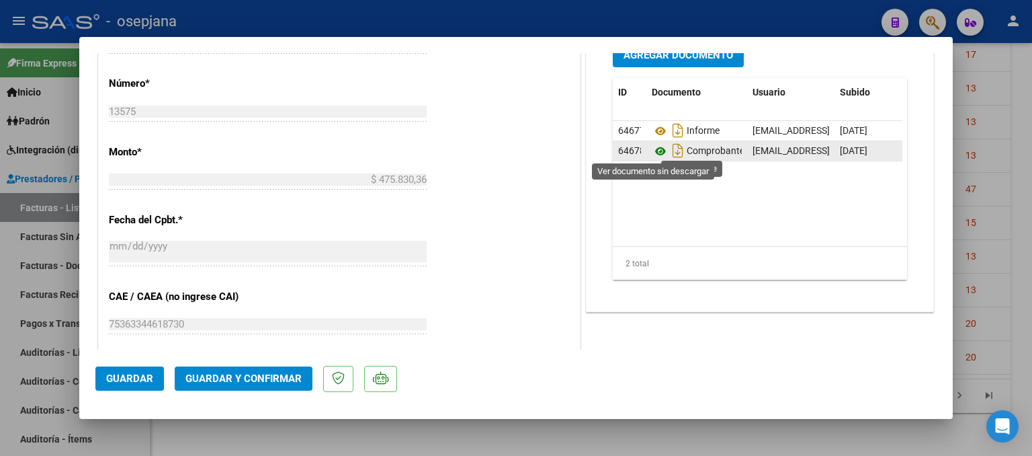
click at [653, 147] on icon at bounding box center [660, 151] width 17 height 16
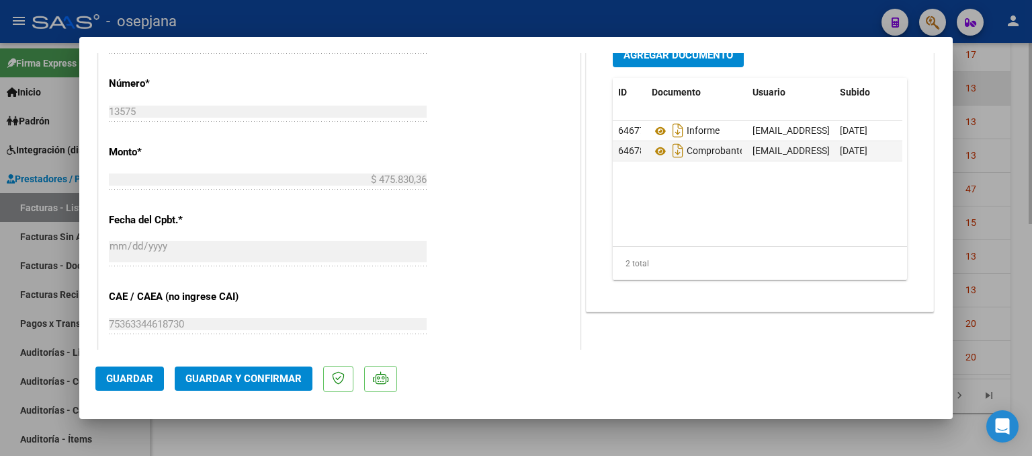
drag, startPoint x: 1013, startPoint y: 68, endPoint x: 1002, endPoint y: 70, distance: 10.9
click at [1011, 68] on div at bounding box center [516, 228] width 1032 height 456
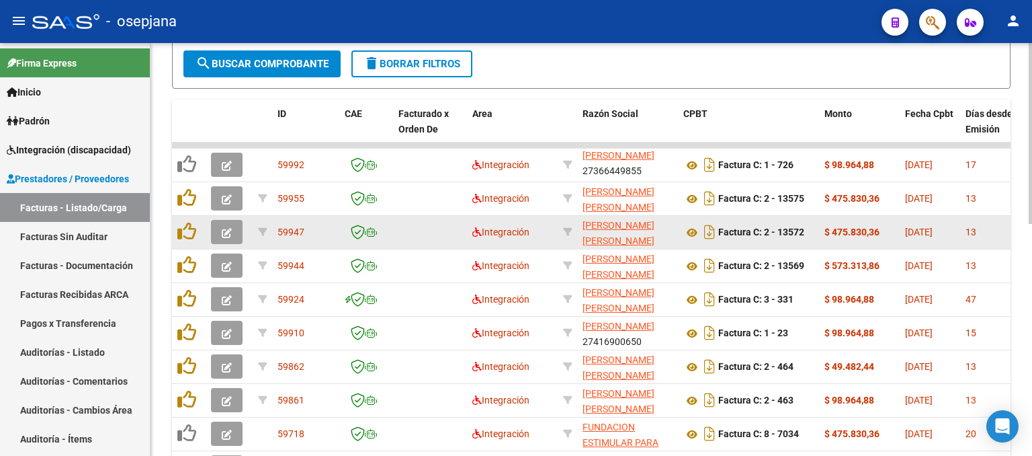
scroll to position [395, 0]
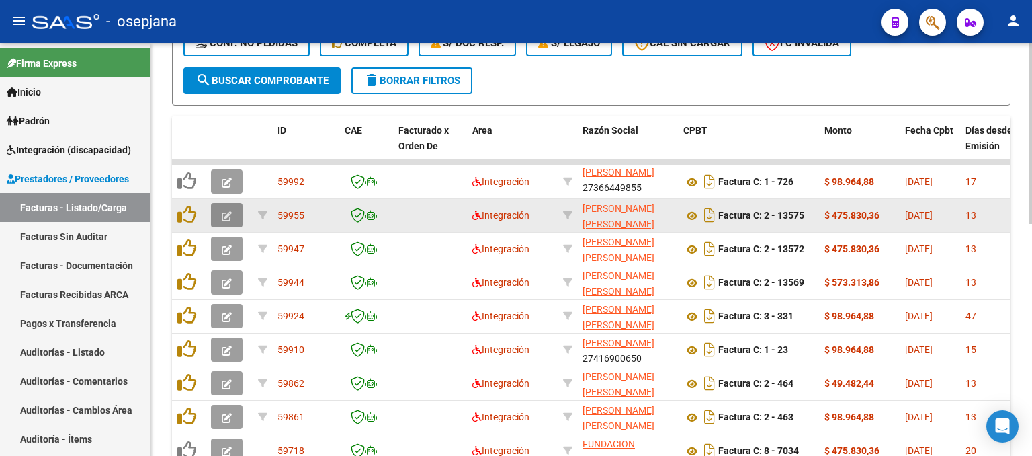
click at [223, 213] on icon "button" at bounding box center [227, 216] width 10 height 10
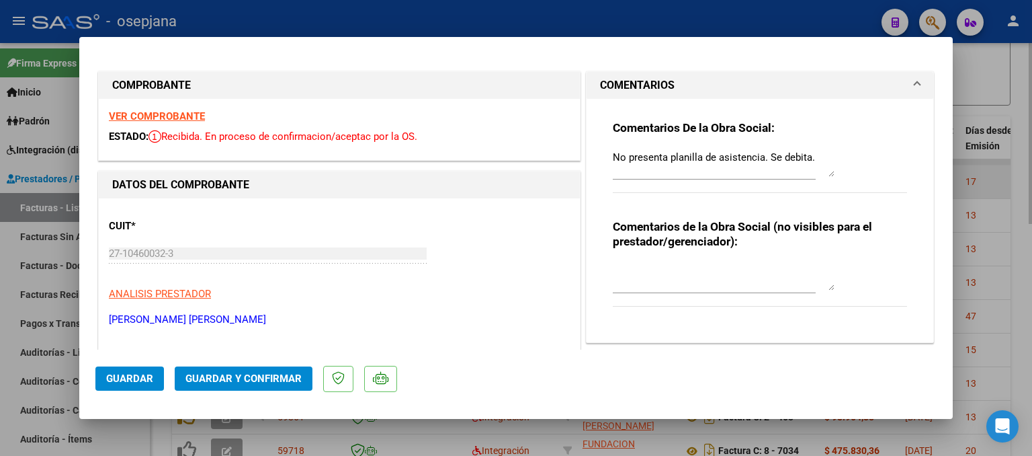
click at [1007, 166] on div at bounding box center [516, 228] width 1032 height 456
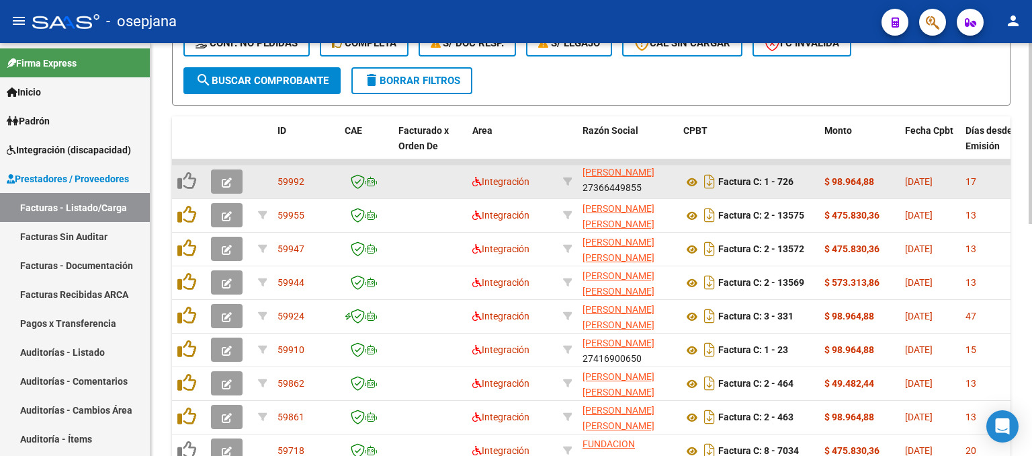
click at [220, 179] on button "button" at bounding box center [227, 181] width 32 height 24
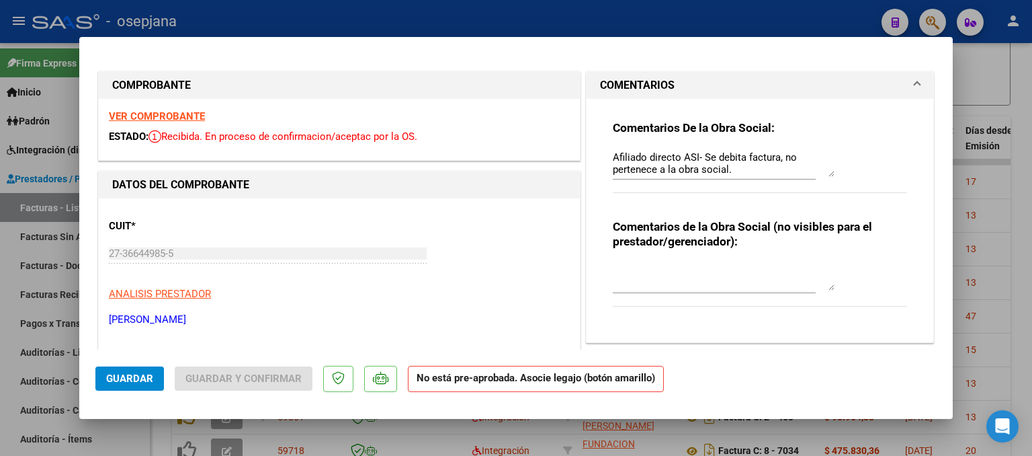
scroll to position [269, 0]
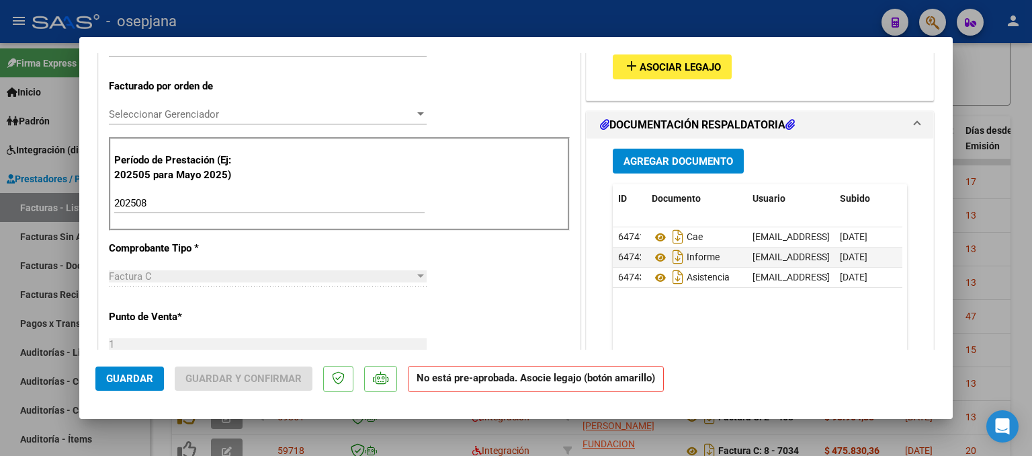
click at [968, 71] on div at bounding box center [516, 228] width 1032 height 456
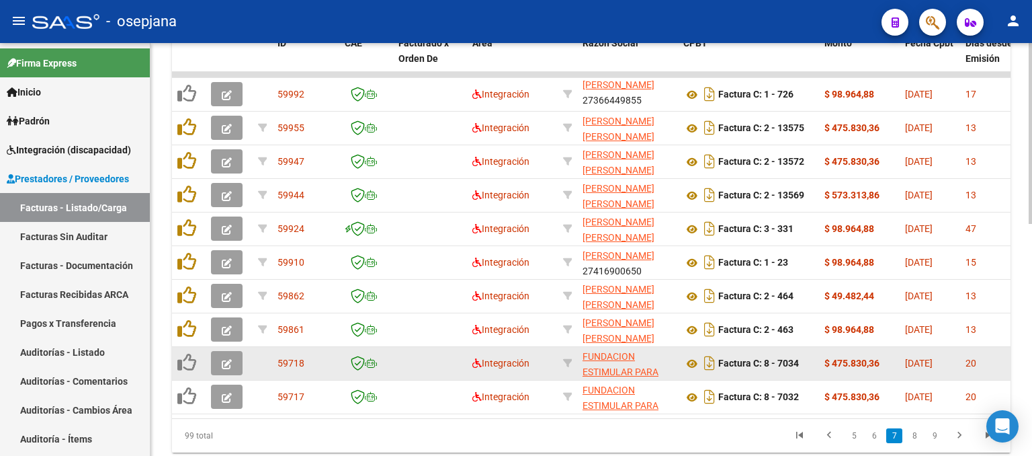
scroll to position [530, 0]
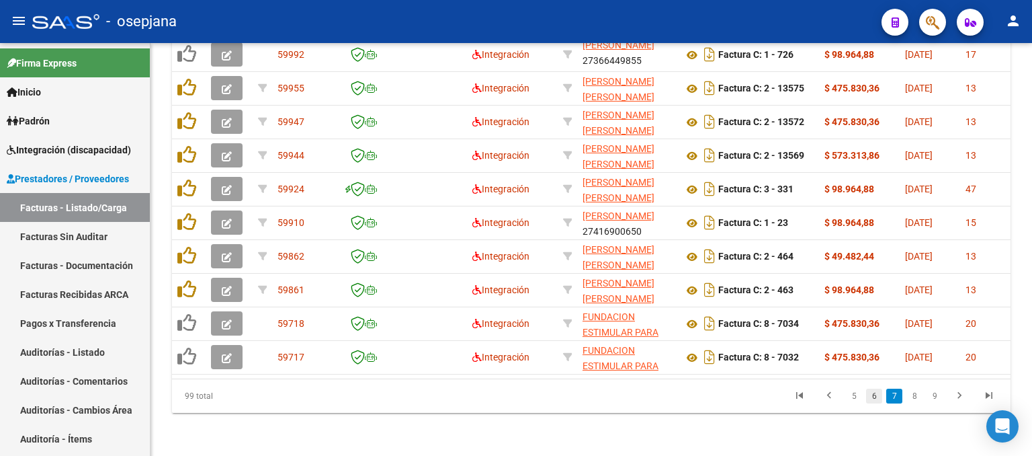
click at [876, 395] on link "6" at bounding box center [874, 395] width 16 height 15
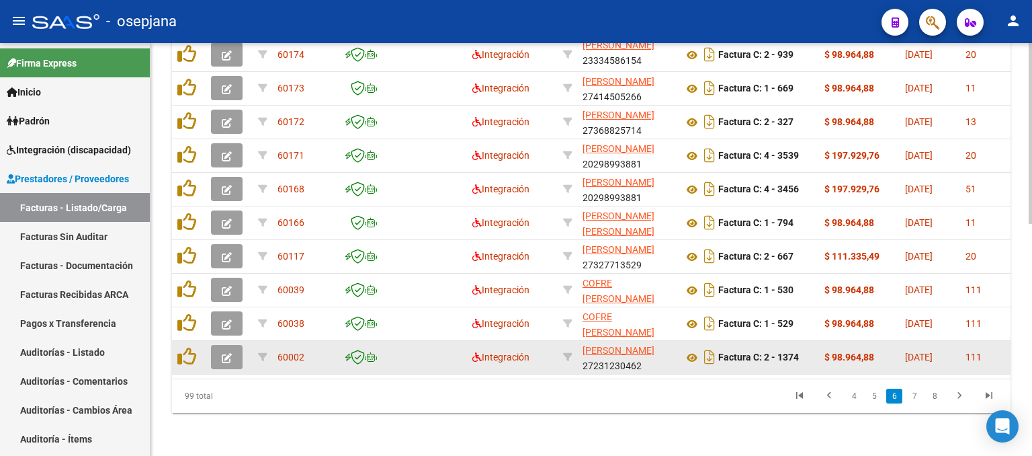
click at [230, 345] on button "button" at bounding box center [227, 357] width 32 height 24
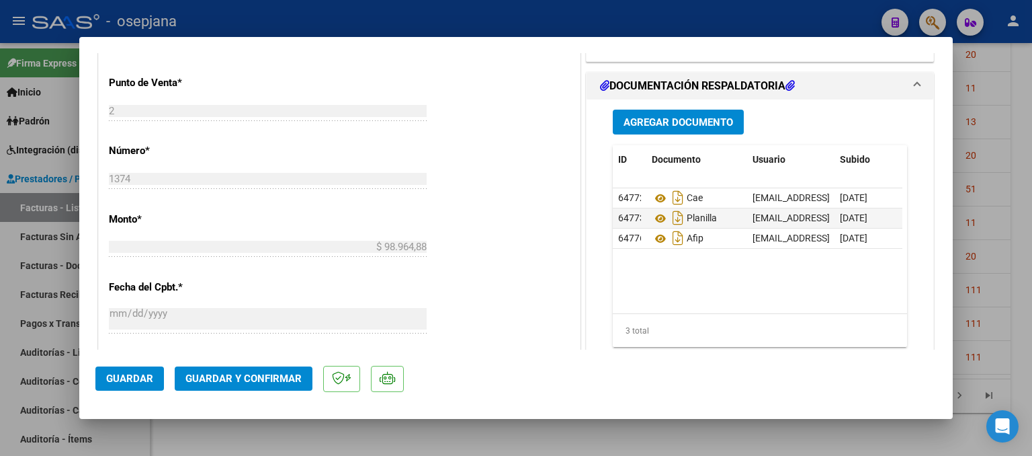
scroll to position [336, 0]
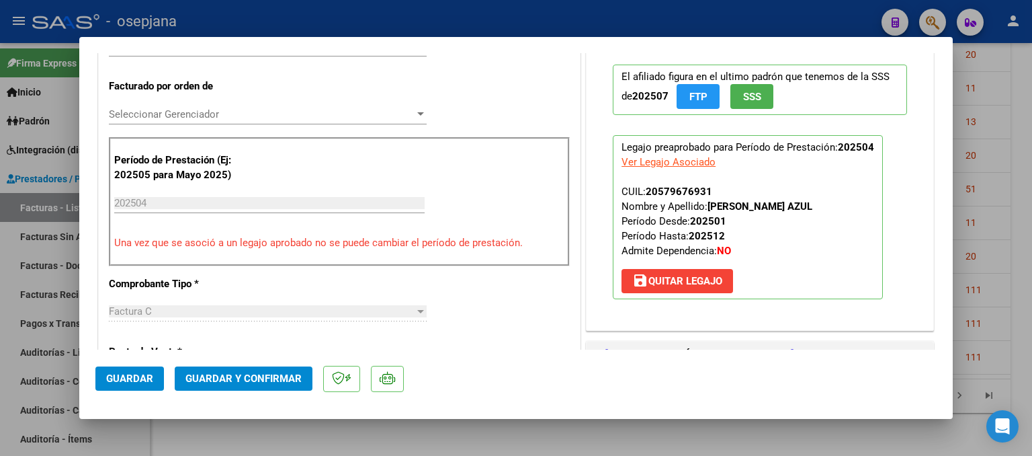
click at [1016, 167] on div at bounding box center [516, 228] width 1032 height 456
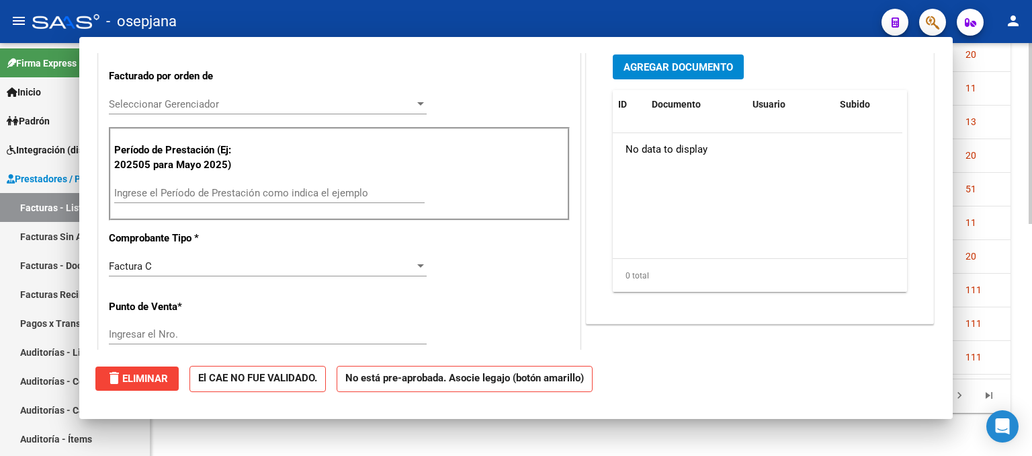
scroll to position [0, 0]
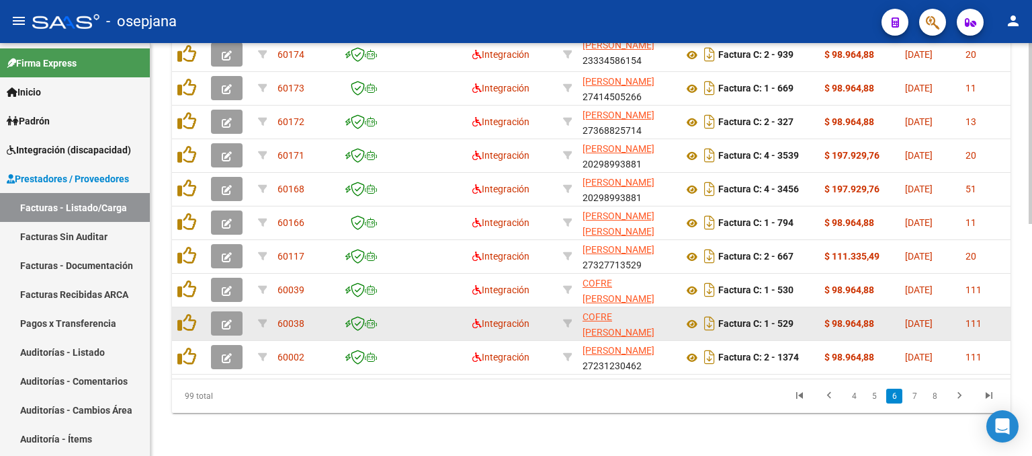
click at [230, 319] on icon "button" at bounding box center [227, 324] width 10 height 10
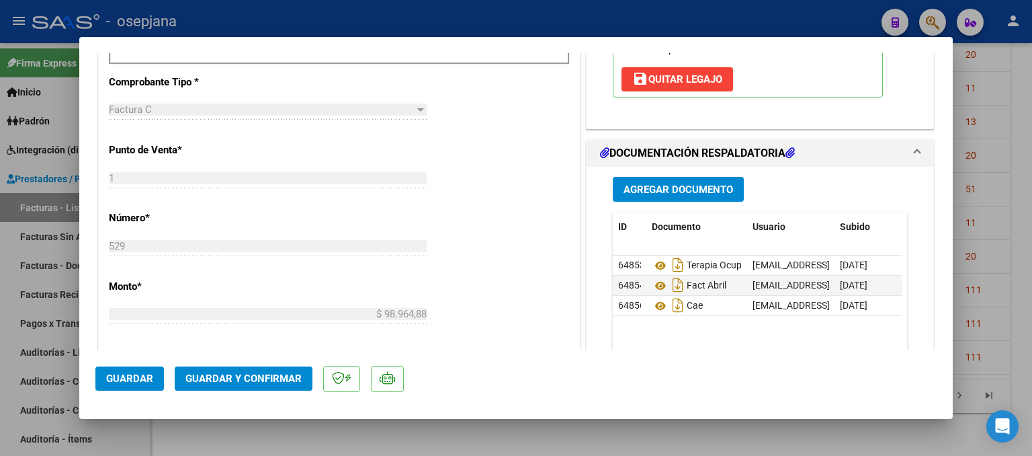
scroll to position [403, 0]
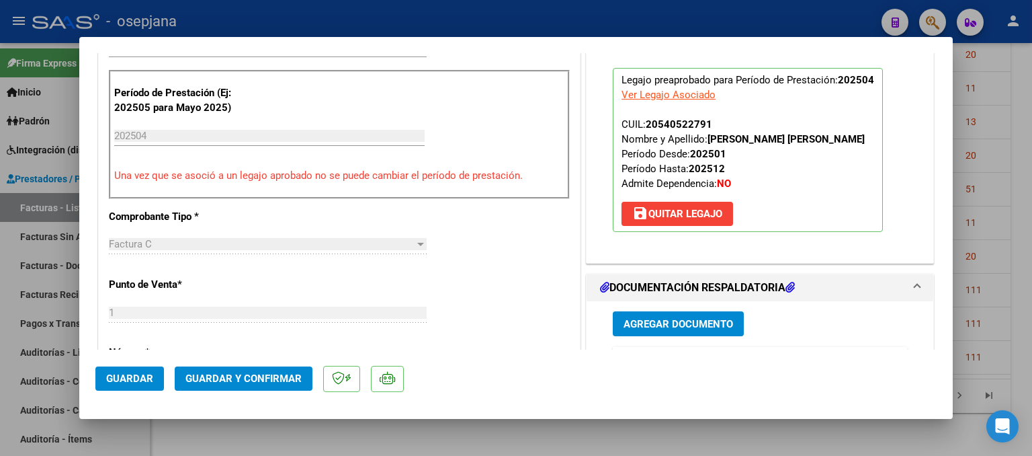
click at [991, 175] on div at bounding box center [516, 228] width 1032 height 456
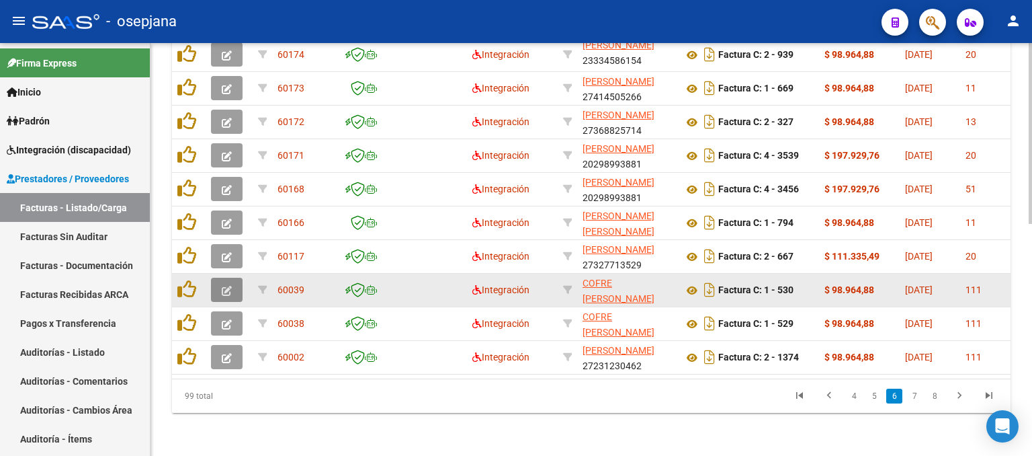
click at [220, 278] on button "button" at bounding box center [227, 290] width 32 height 24
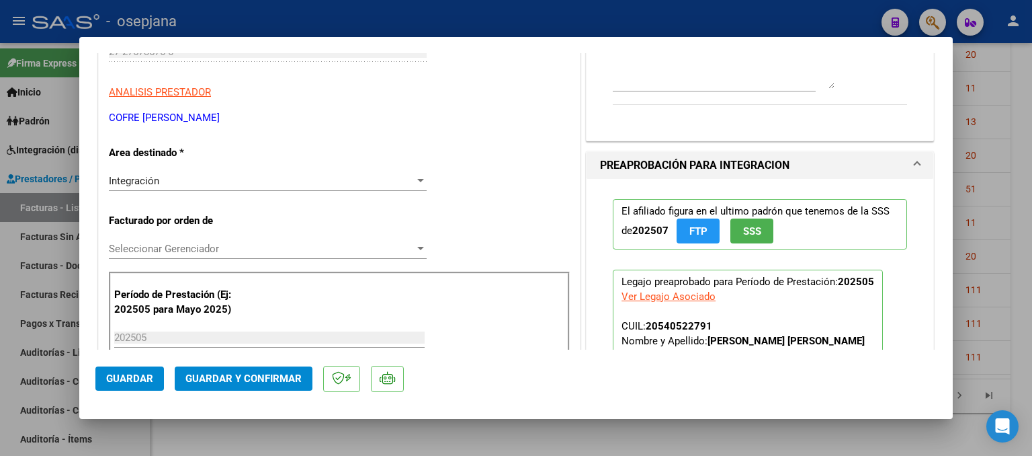
scroll to position [336, 0]
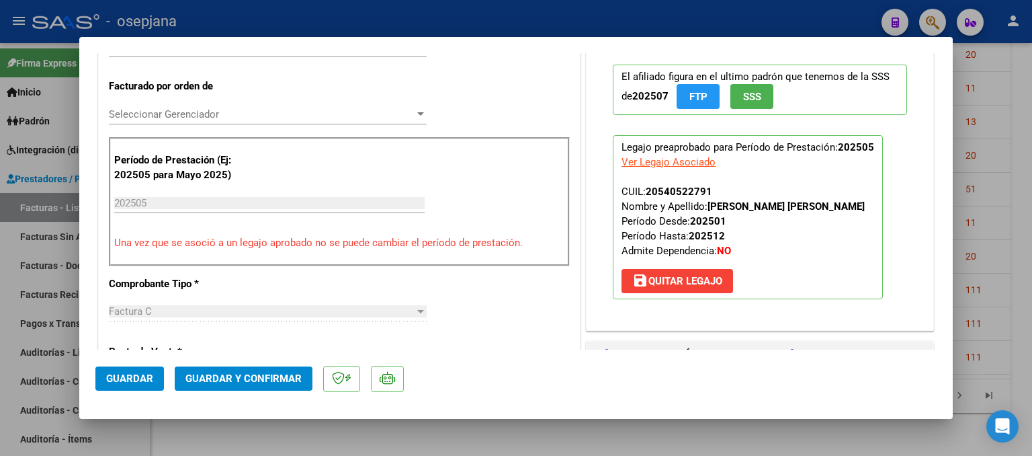
click at [1004, 224] on div at bounding box center [516, 228] width 1032 height 456
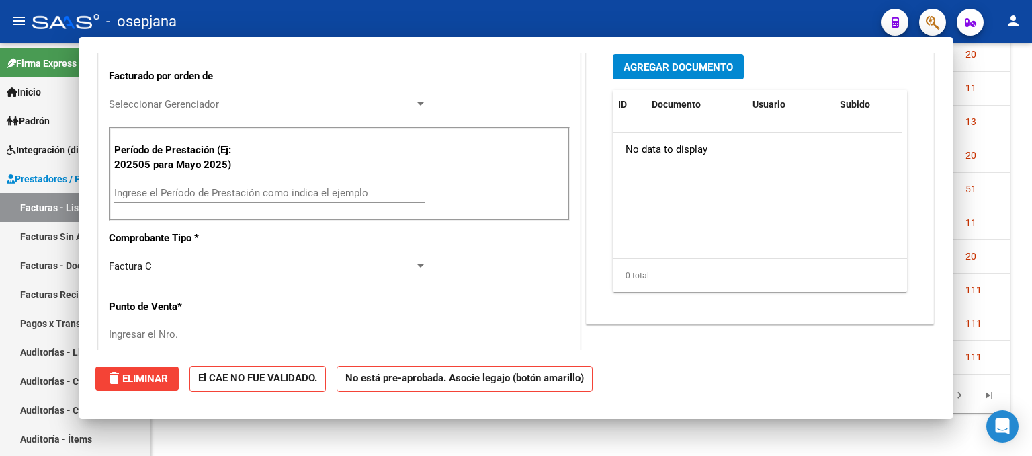
scroll to position [326, 0]
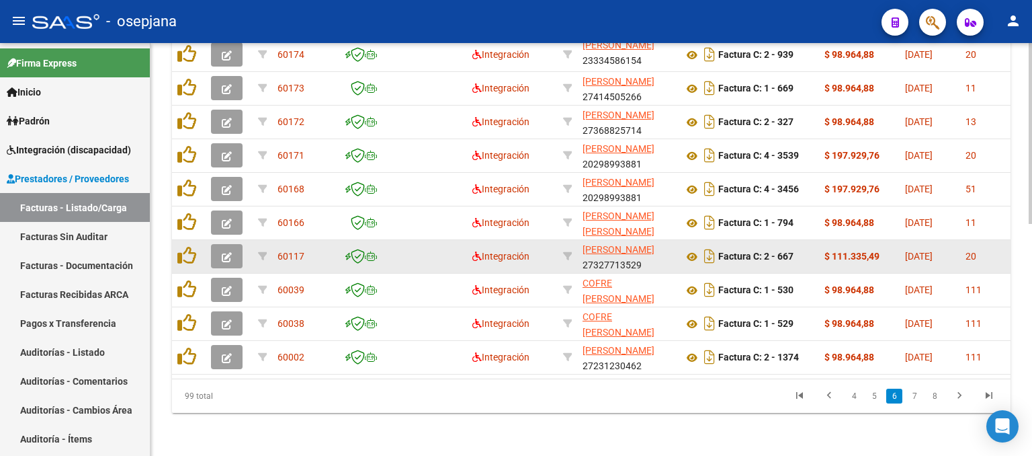
click at [219, 244] on button "button" at bounding box center [227, 256] width 32 height 24
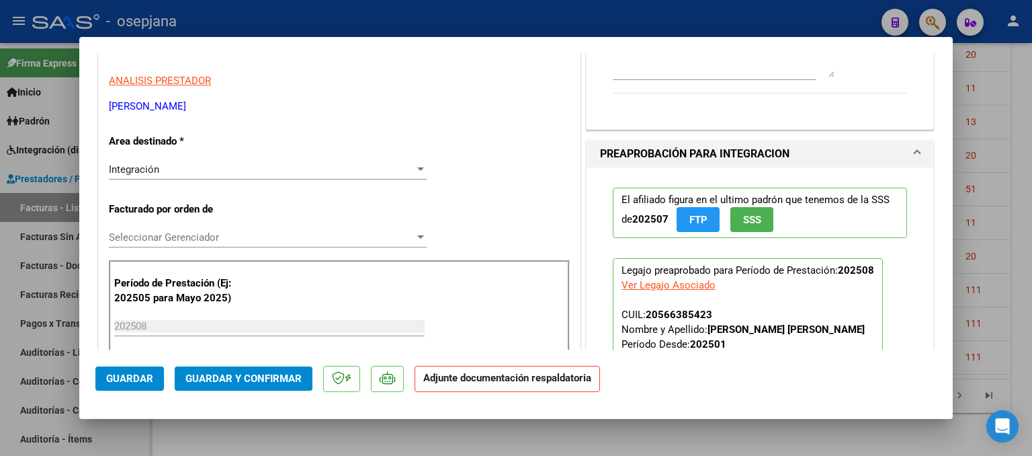
scroll to position [134, 0]
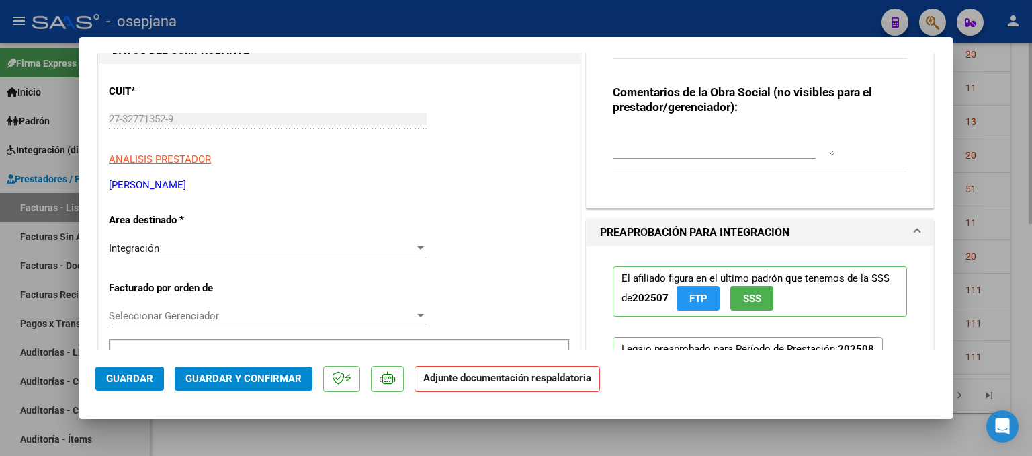
click at [1026, 136] on div at bounding box center [516, 228] width 1032 height 456
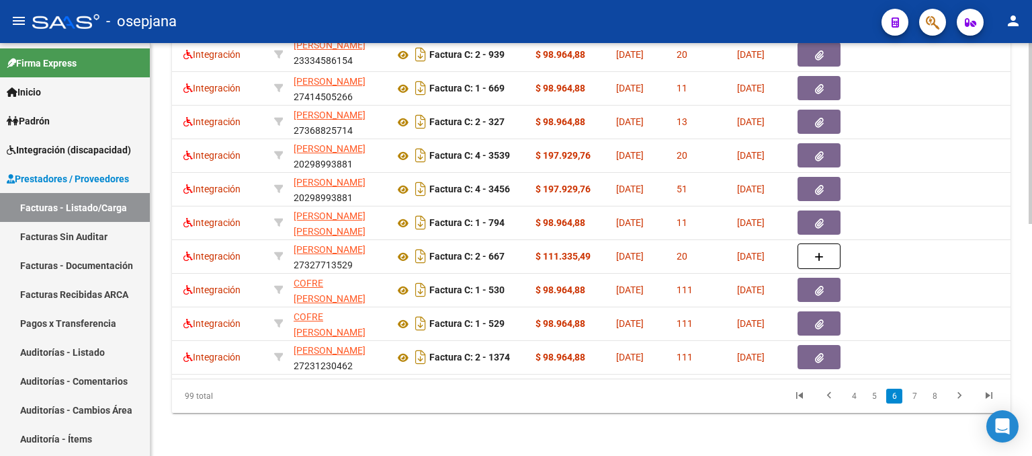
scroll to position [0, 0]
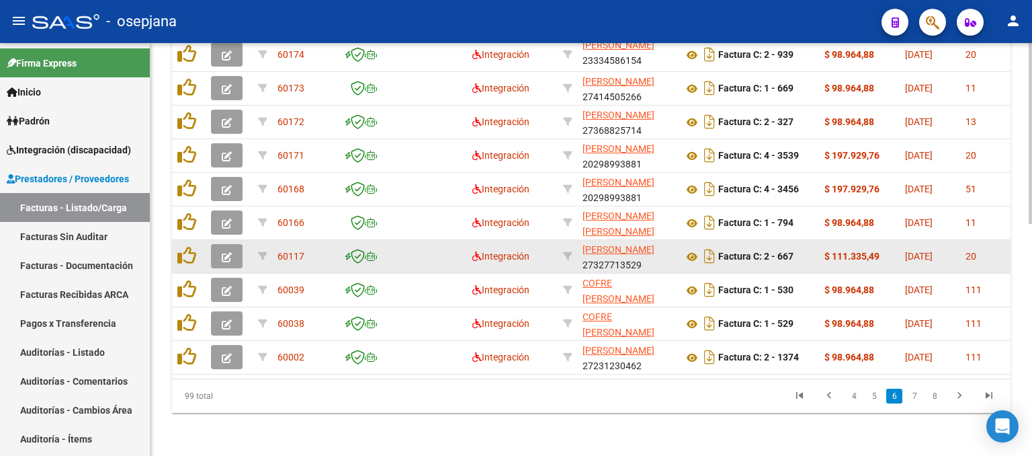
click at [215, 248] on button "button" at bounding box center [227, 256] width 32 height 24
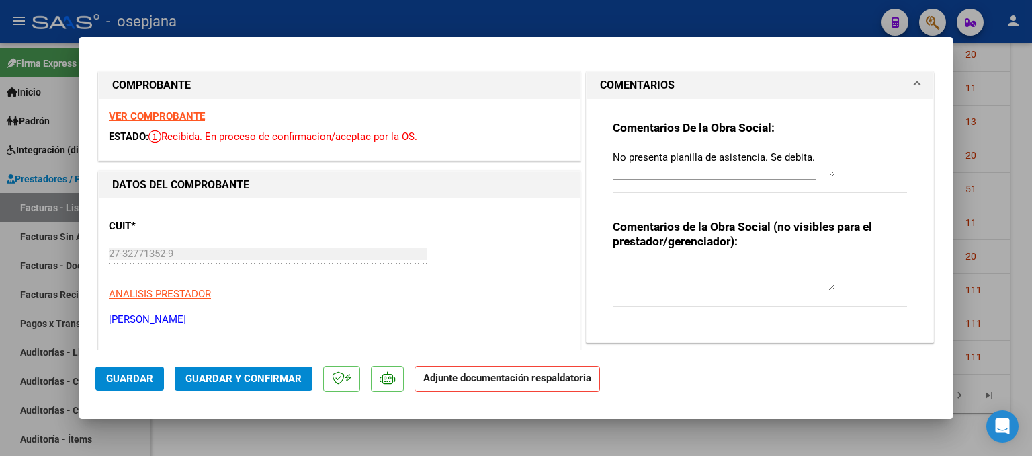
click at [993, 148] on div at bounding box center [516, 228] width 1032 height 456
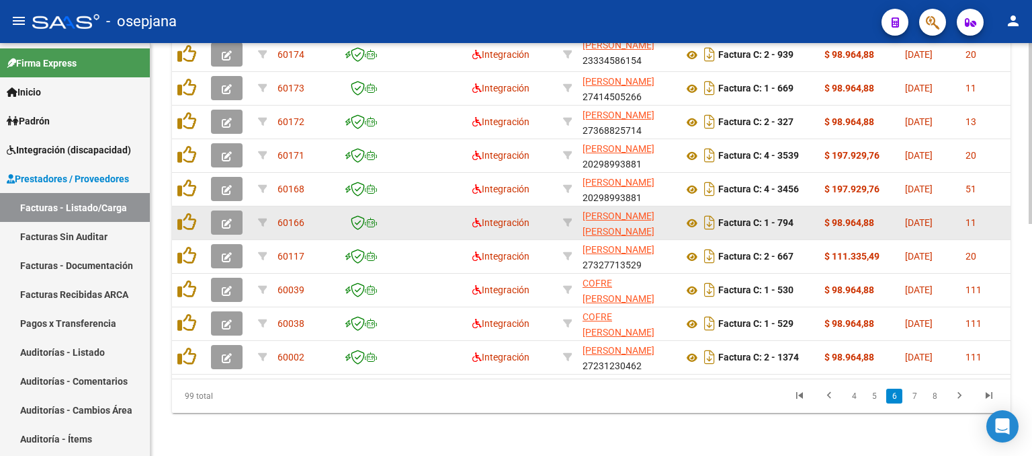
click at [238, 214] on button "button" at bounding box center [227, 222] width 32 height 24
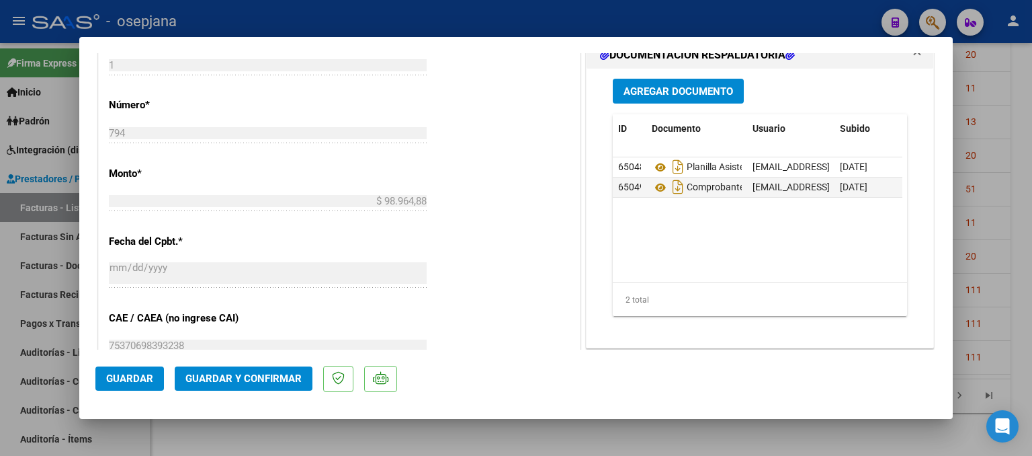
scroll to position [672, 0]
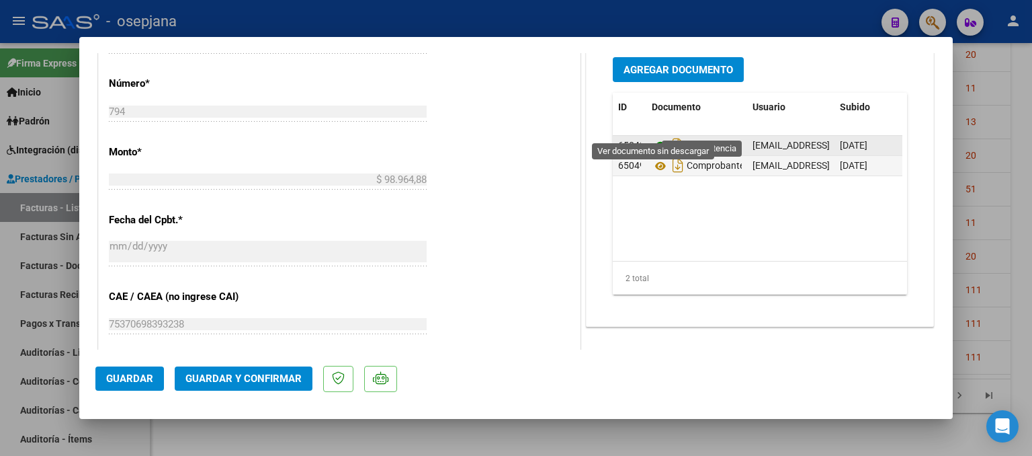
click at [657, 138] on icon at bounding box center [660, 146] width 17 height 16
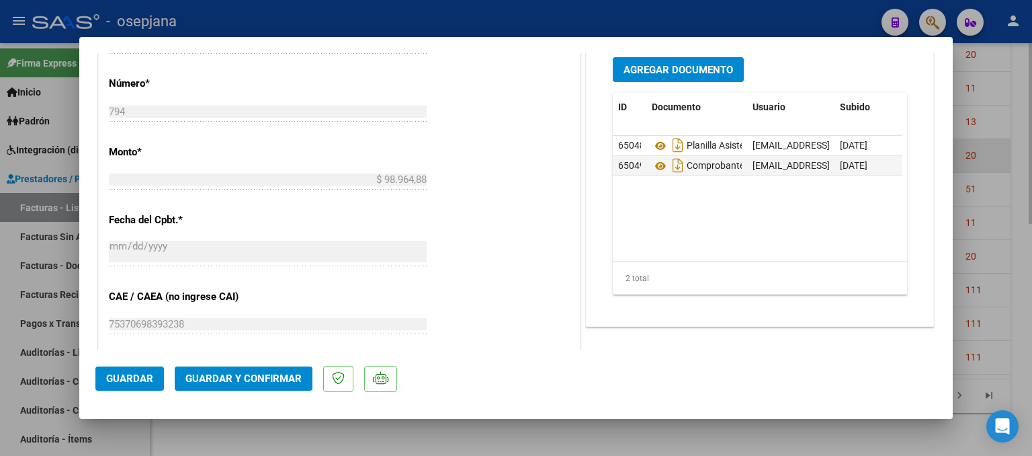
drag, startPoint x: 1011, startPoint y: 136, endPoint x: 1003, endPoint y: 138, distance: 7.9
click at [1003, 138] on div at bounding box center [516, 228] width 1032 height 456
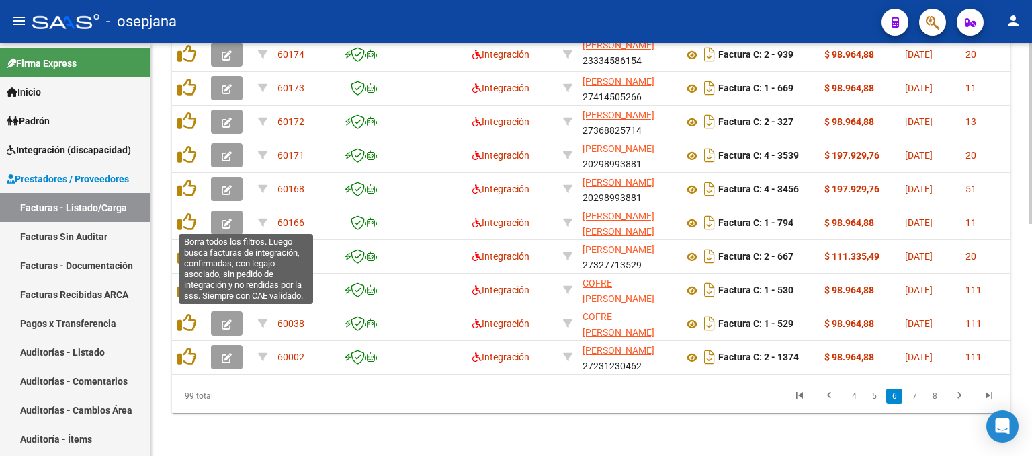
scroll to position [194, 0]
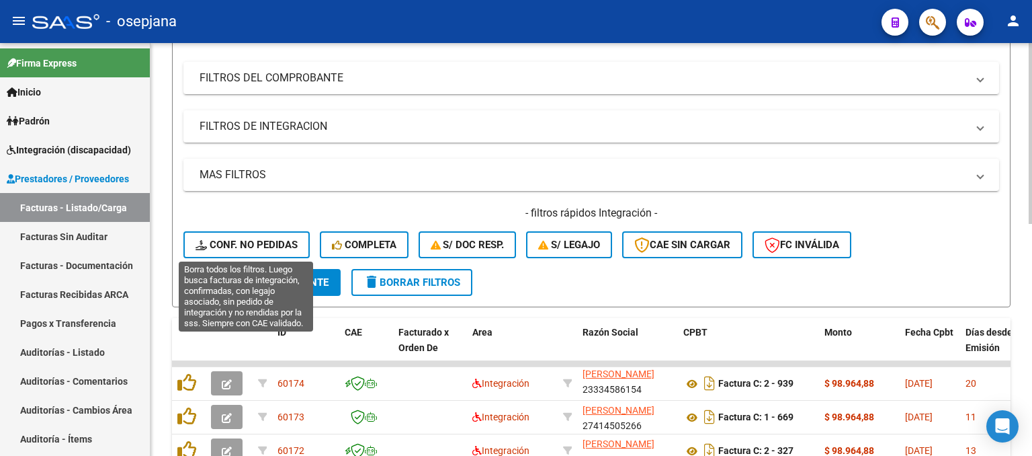
click at [279, 243] on span "Conf. no pedidas" at bounding box center [247, 245] width 102 height 12
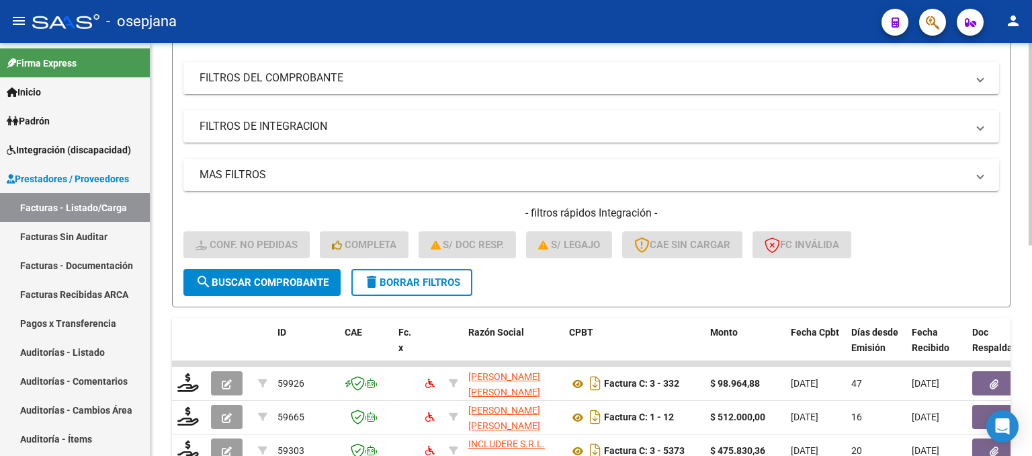
scroll to position [429, 0]
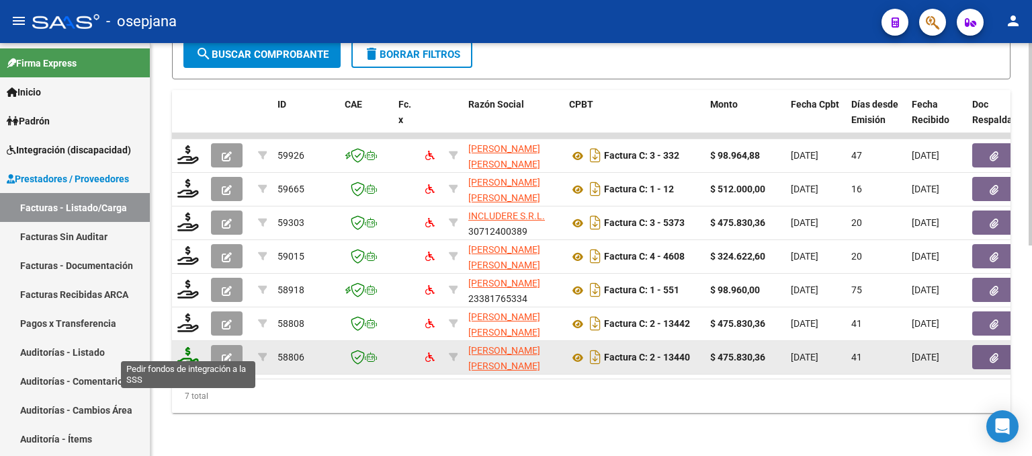
click at [191, 347] on icon at bounding box center [188, 356] width 22 height 19
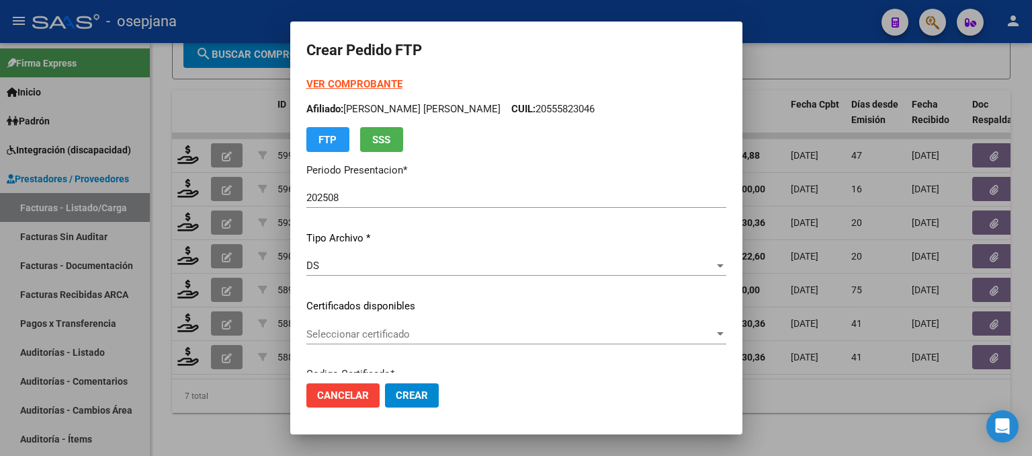
click at [333, 83] on strong "VER COMPROBANTE" at bounding box center [354, 84] width 96 height 12
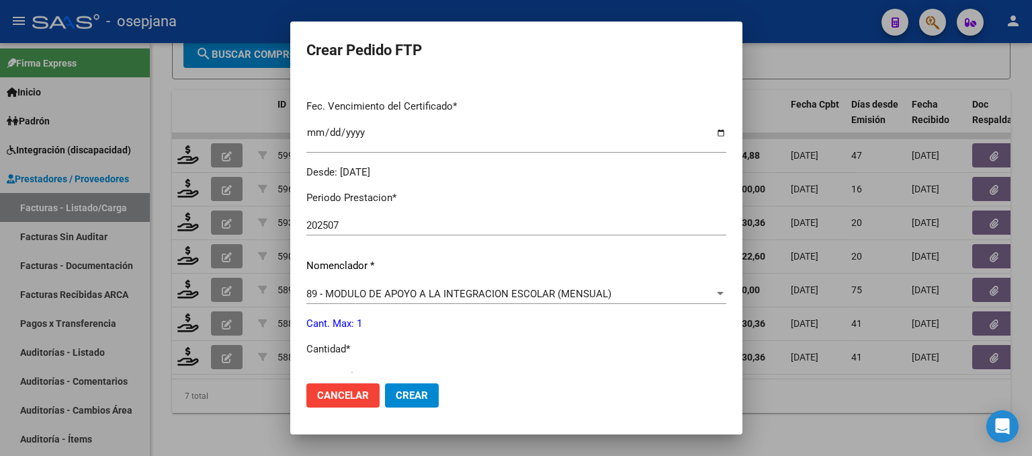
scroll to position [134, 0]
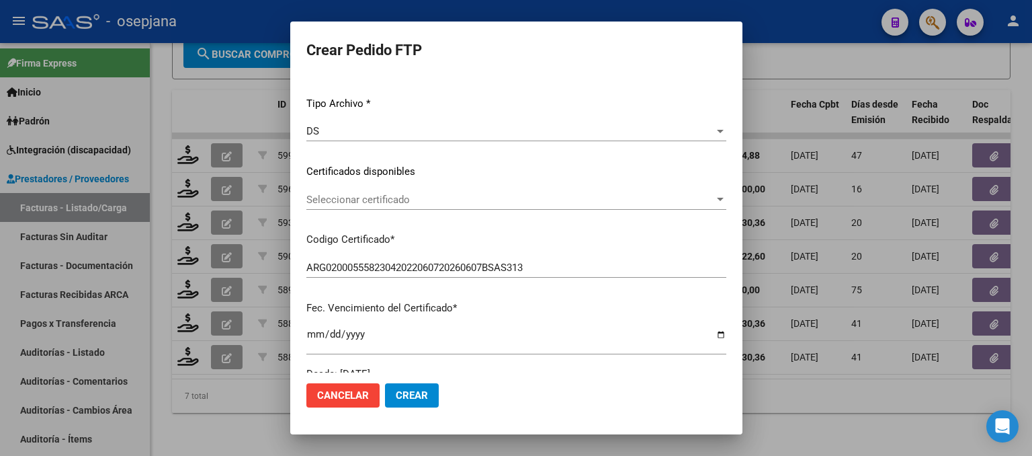
click at [341, 200] on span "Seleccionar certificado" at bounding box center [510, 200] width 408 height 12
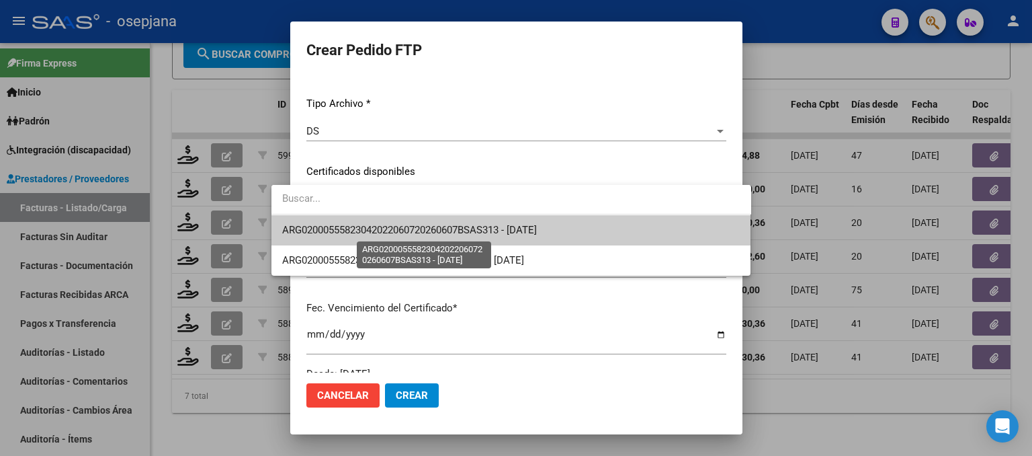
click at [348, 228] on span "ARG02000555823042022060720260607BSAS313 - [DATE]" at bounding box center [409, 230] width 255 height 12
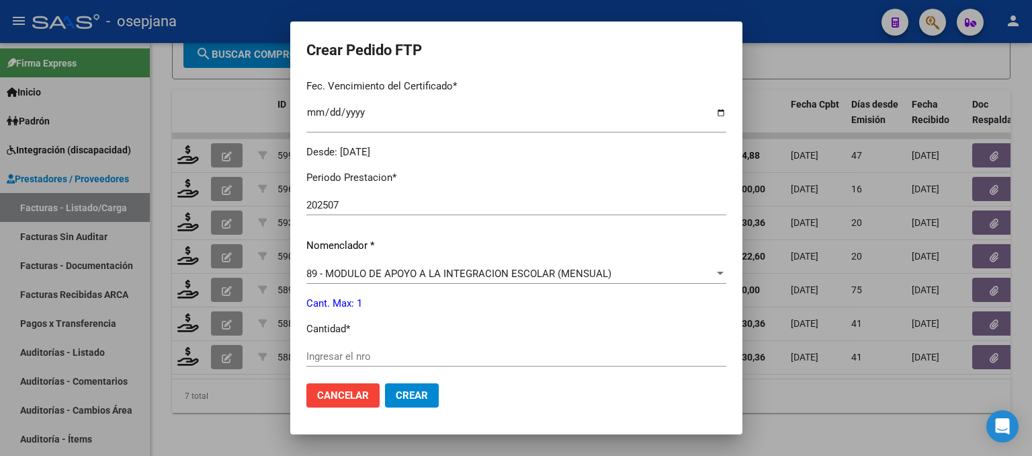
scroll to position [403, 0]
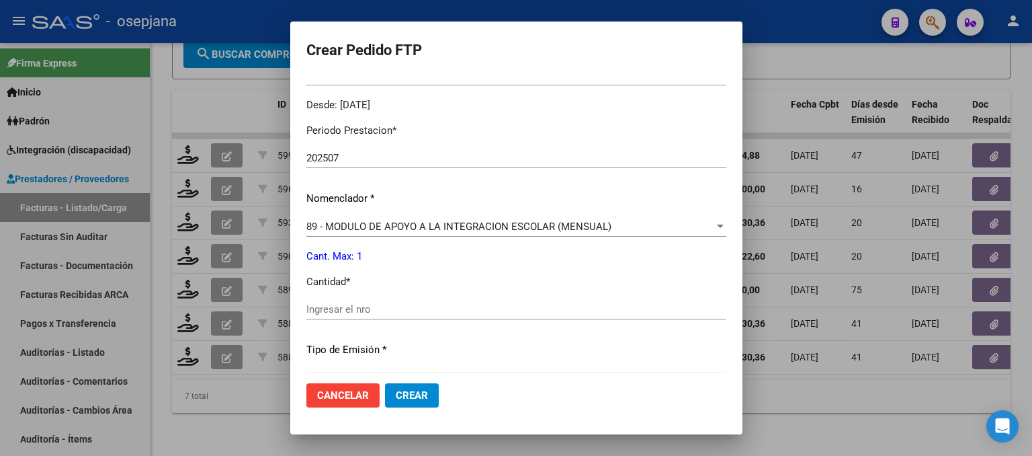
click at [324, 294] on div "Periodo Prestacion * 202507 Ingresar el Periodo Prestacion Nomenclador * 89 - M…" at bounding box center [516, 324] width 420 height 423
drag, startPoint x: 323, startPoint y: 300, endPoint x: 319, endPoint y: 325, distance: 25.2
click at [321, 303] on div "Ingresar el nro" at bounding box center [516, 309] width 420 height 20
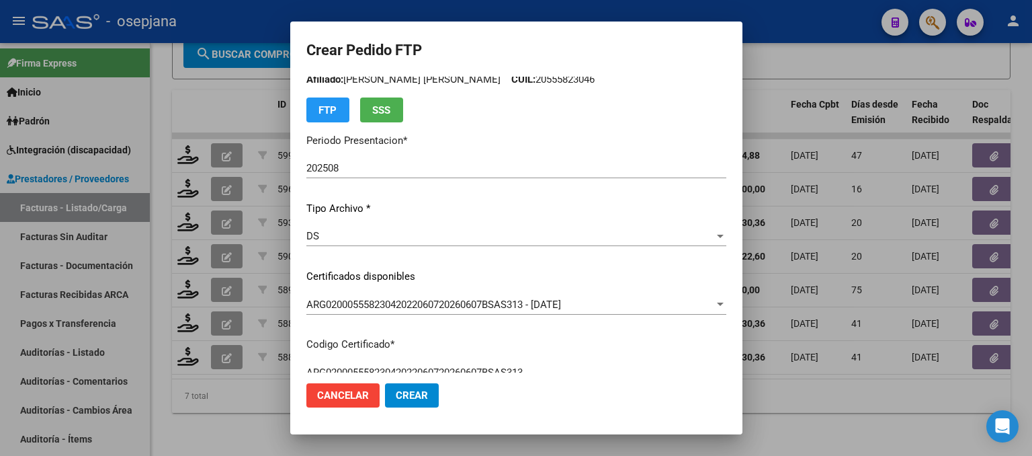
scroll to position [0, 0]
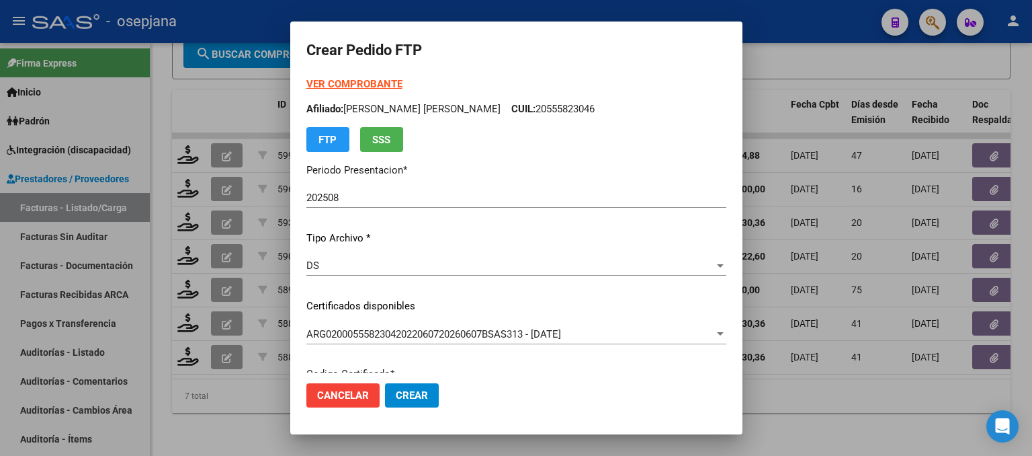
click at [854, 56] on div at bounding box center [516, 228] width 1032 height 456
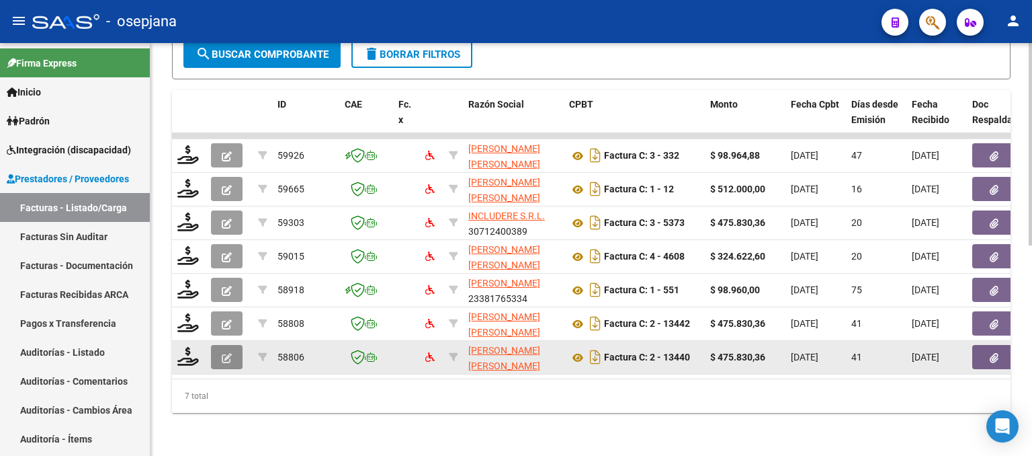
click at [235, 348] on button "button" at bounding box center [227, 357] width 32 height 24
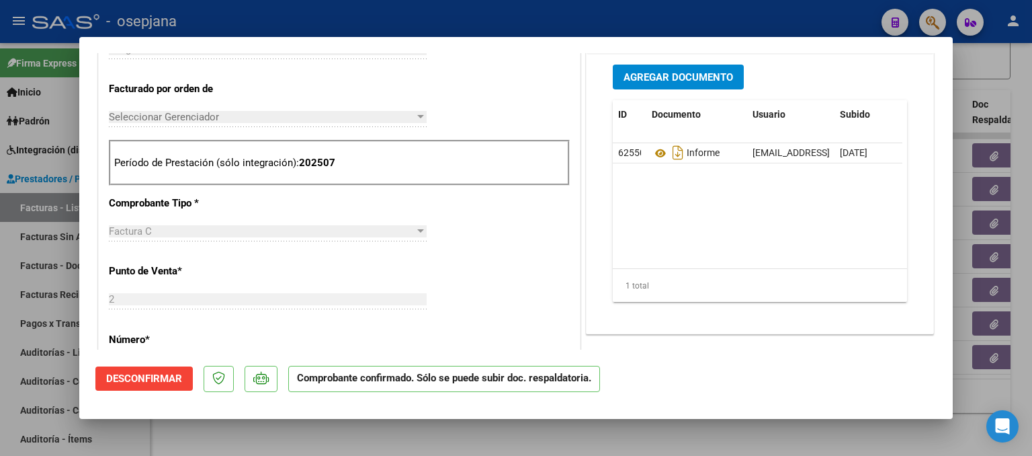
scroll to position [336, 0]
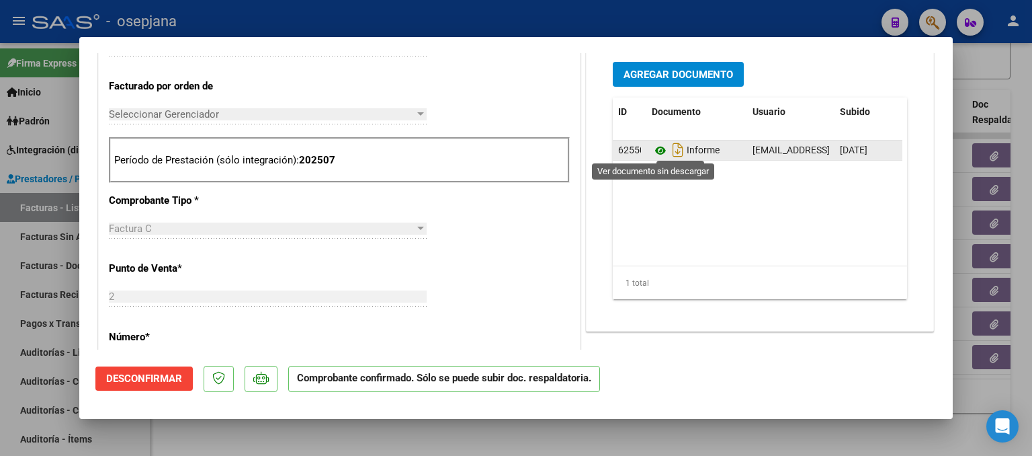
click at [652, 153] on icon at bounding box center [660, 150] width 17 height 16
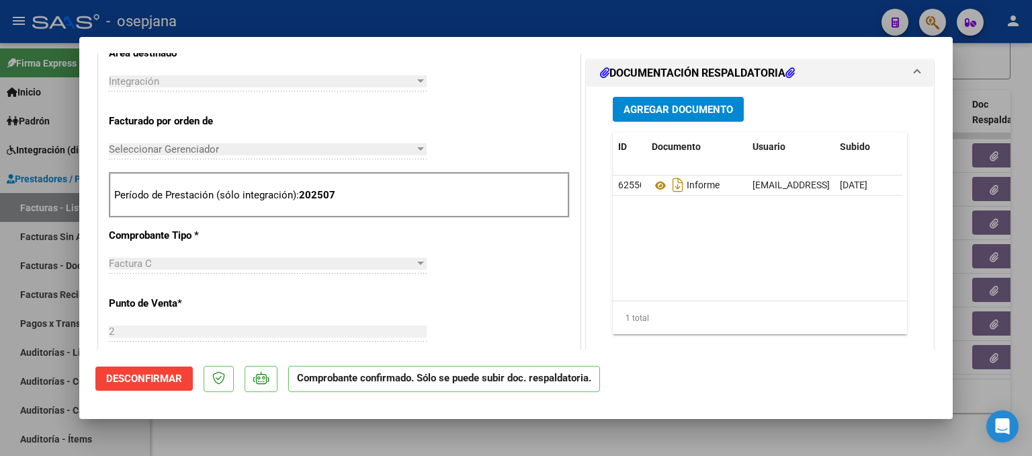
scroll to position [538, 0]
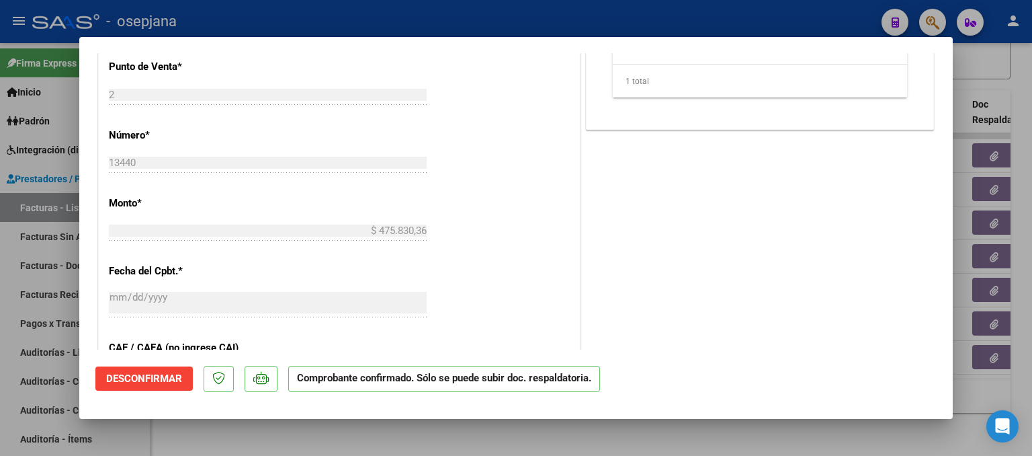
click at [138, 380] on span "Desconfirmar" at bounding box center [144, 378] width 76 height 12
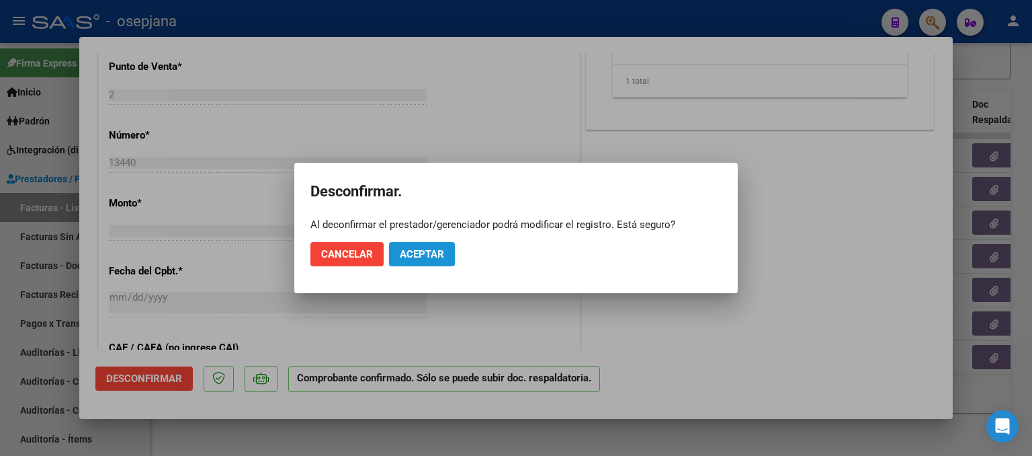
click at [438, 262] on button "Aceptar" at bounding box center [422, 254] width 66 height 24
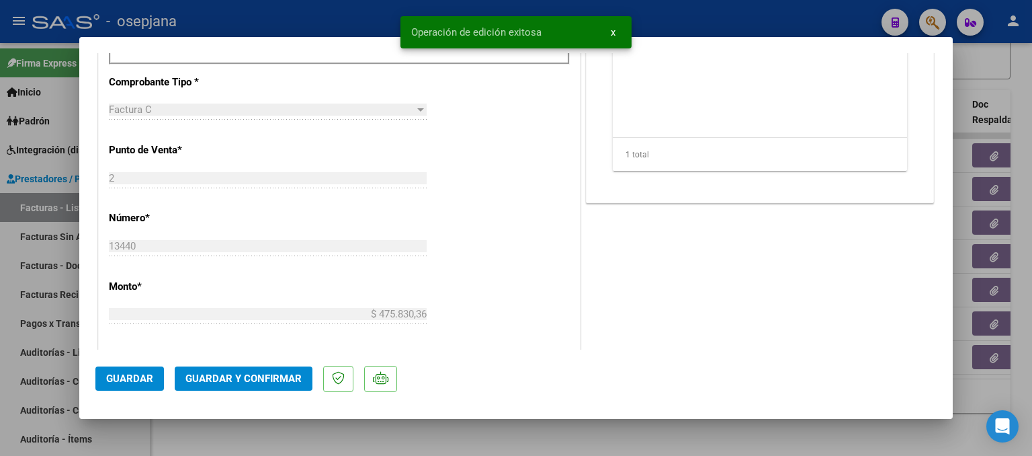
click at [971, 175] on div at bounding box center [516, 228] width 1032 height 456
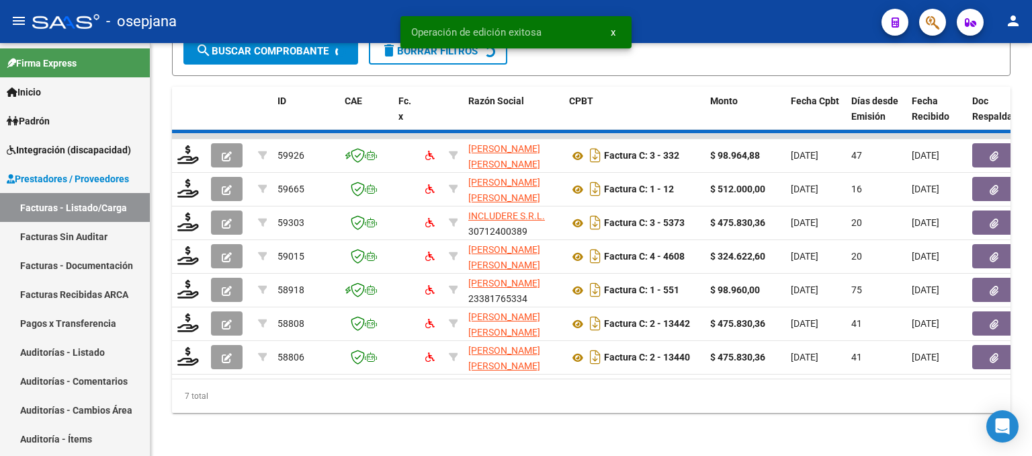
scroll to position [395, 0]
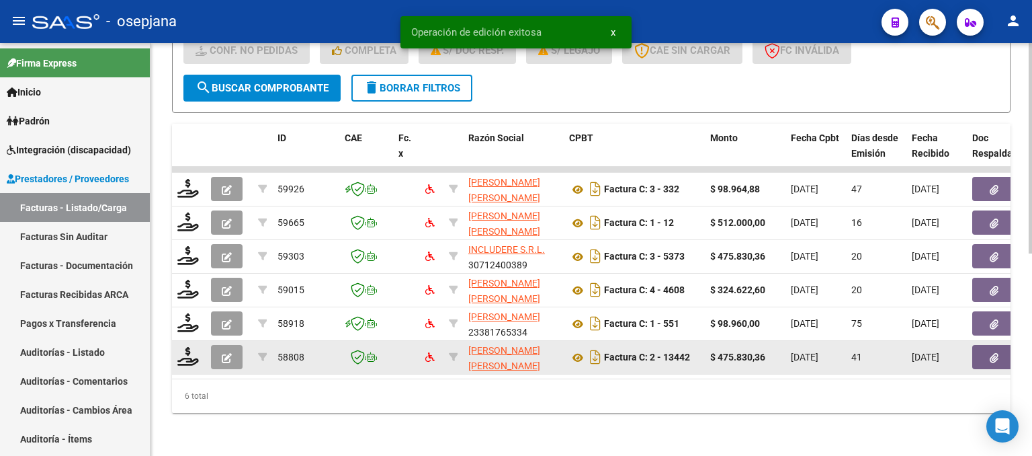
click at [228, 353] on icon "button" at bounding box center [227, 358] width 10 height 10
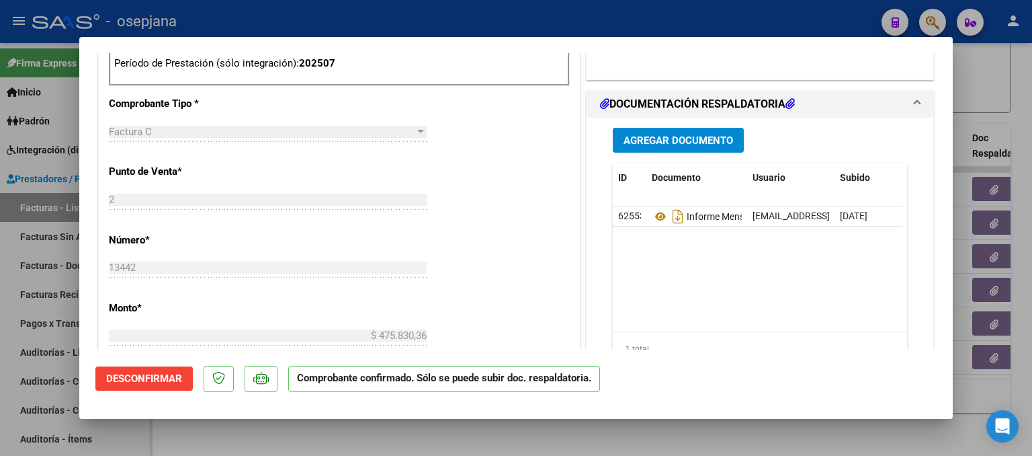
scroll to position [538, 0]
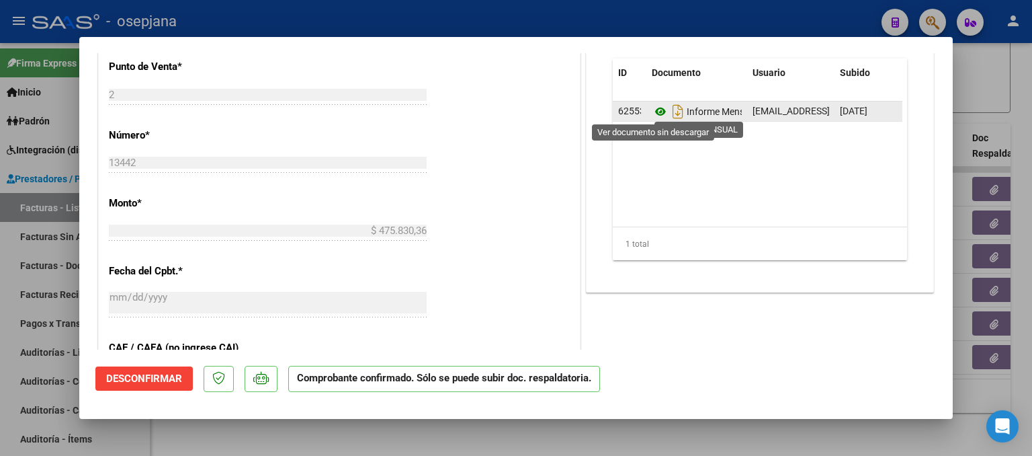
click at [655, 110] on icon at bounding box center [660, 112] width 17 height 16
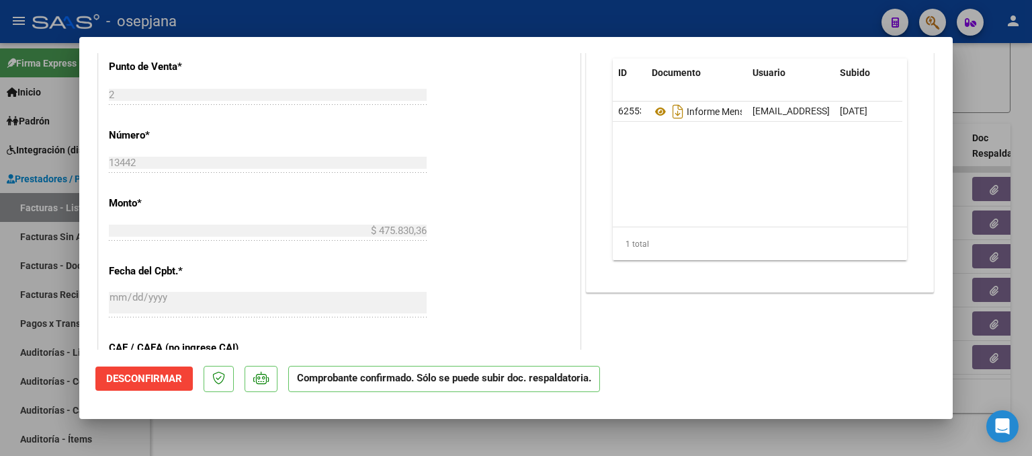
click at [169, 380] on span "Desconfirmar" at bounding box center [144, 378] width 76 height 12
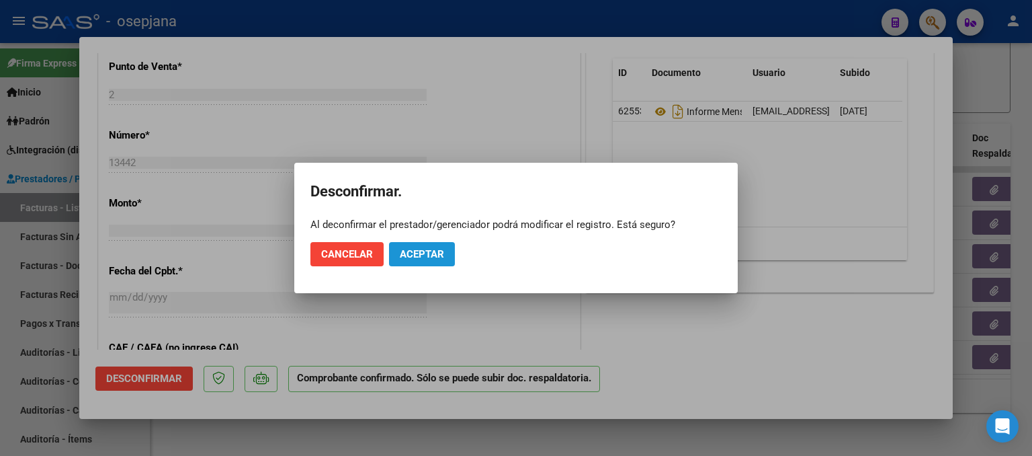
click at [433, 245] on button "Aceptar" at bounding box center [422, 254] width 66 height 24
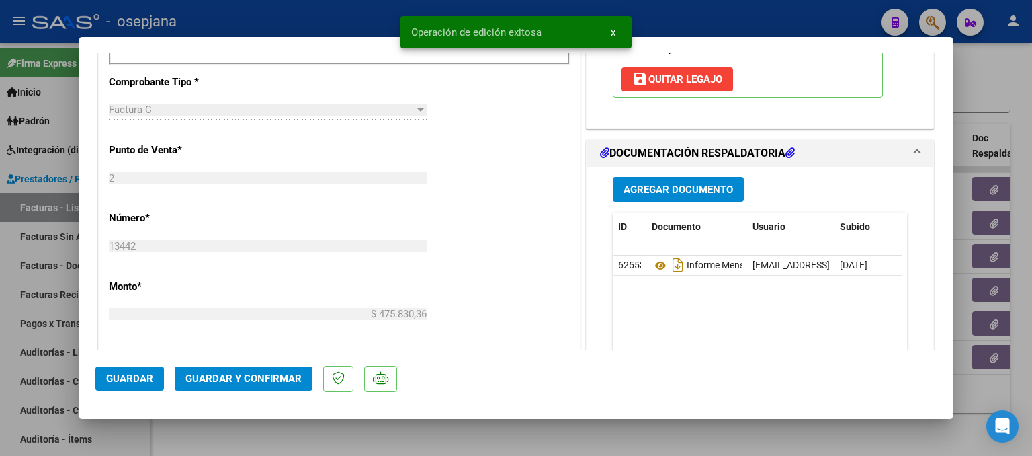
click at [1001, 274] on div at bounding box center [516, 228] width 1032 height 456
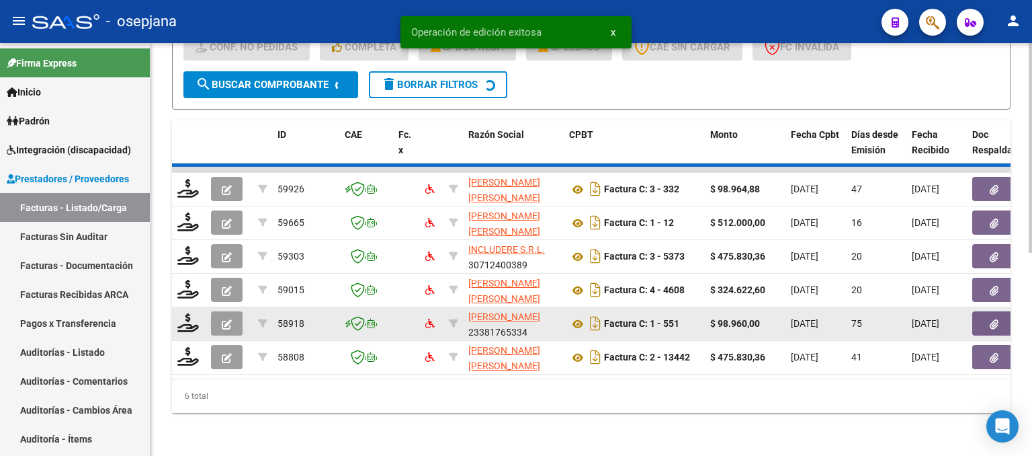
scroll to position [362, 0]
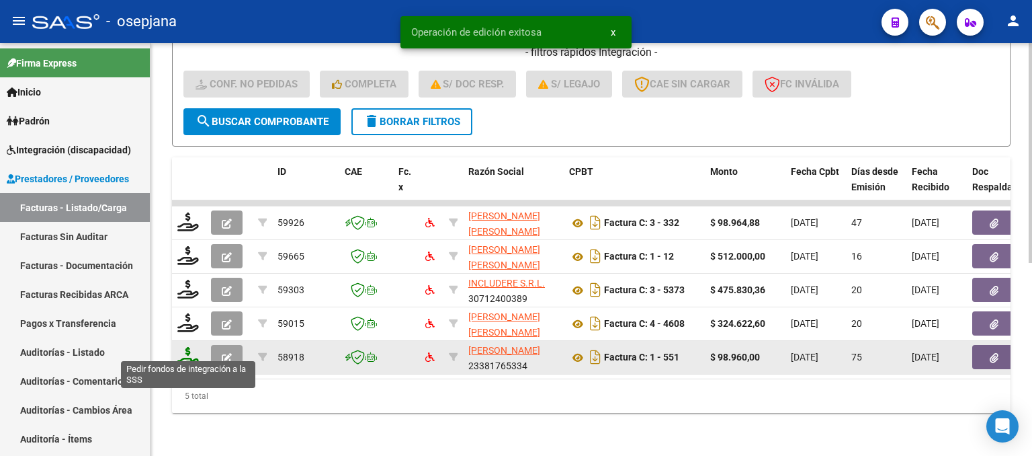
click at [193, 350] on icon at bounding box center [188, 356] width 22 height 19
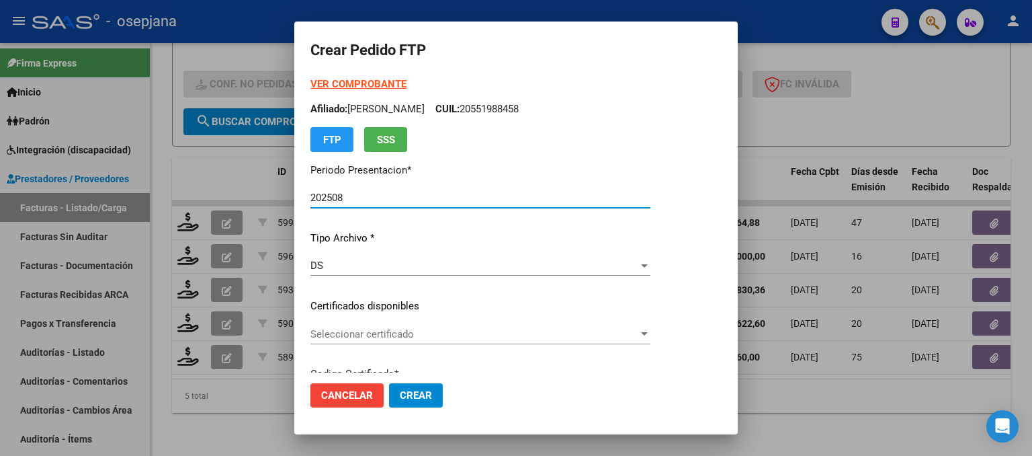
scroll to position [67, 0]
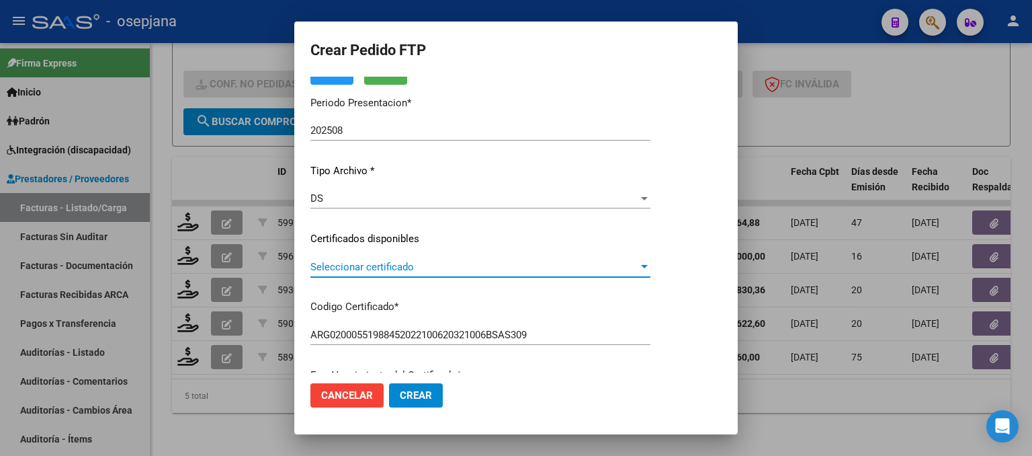
click at [409, 264] on span "Seleccionar certificado" at bounding box center [475, 267] width 328 height 12
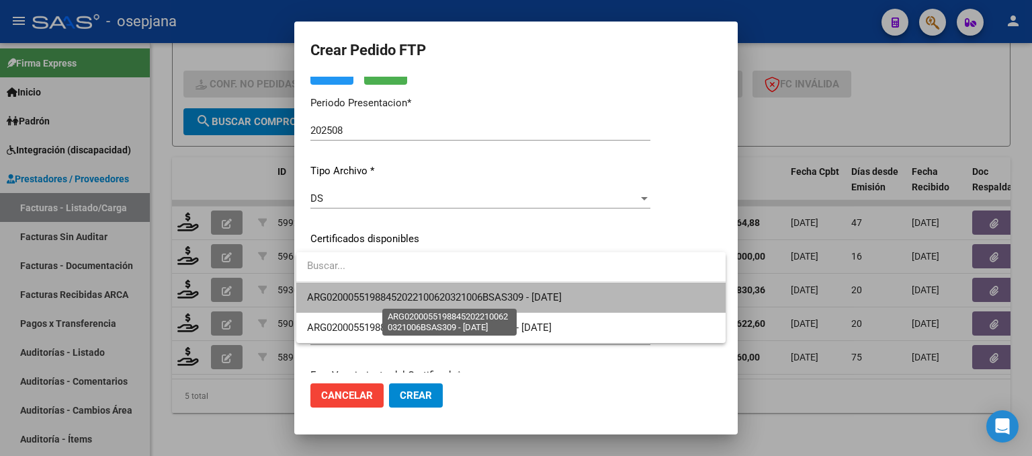
click at [406, 294] on span "ARG02000551988452022100620321006BSAS309 - [DATE]" at bounding box center [434, 297] width 255 height 12
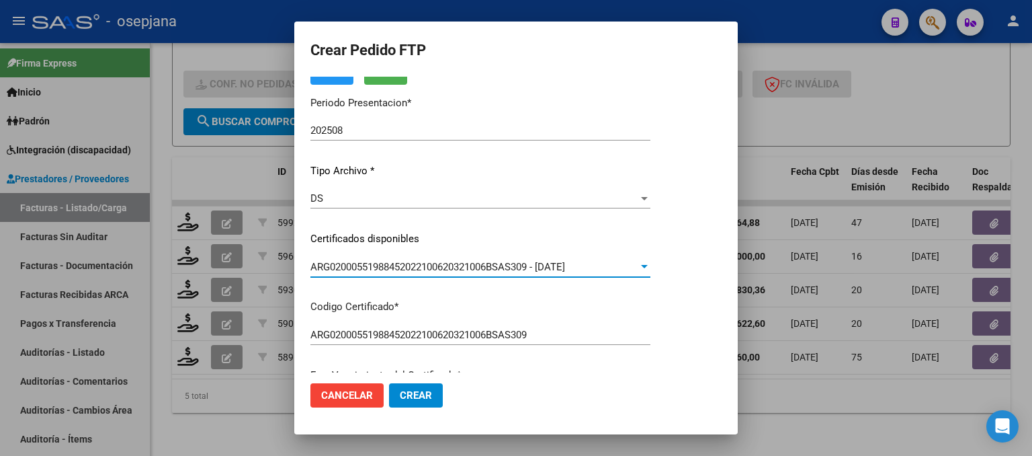
scroll to position [0, 0]
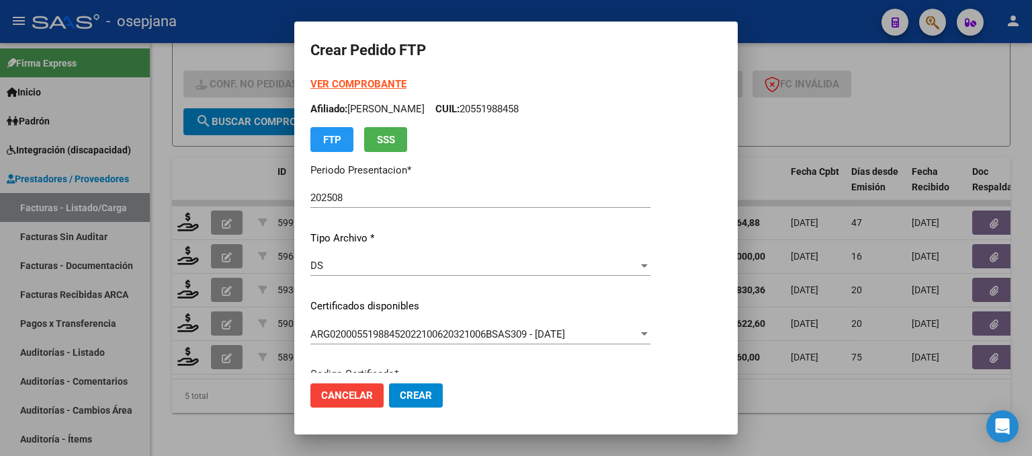
click at [356, 84] on strong "VER COMPROBANTE" at bounding box center [359, 84] width 96 height 12
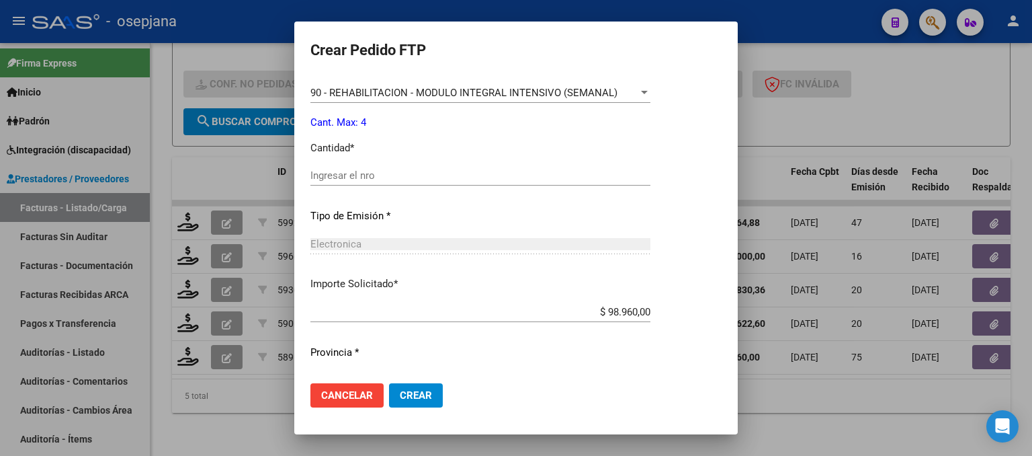
scroll to position [538, 0]
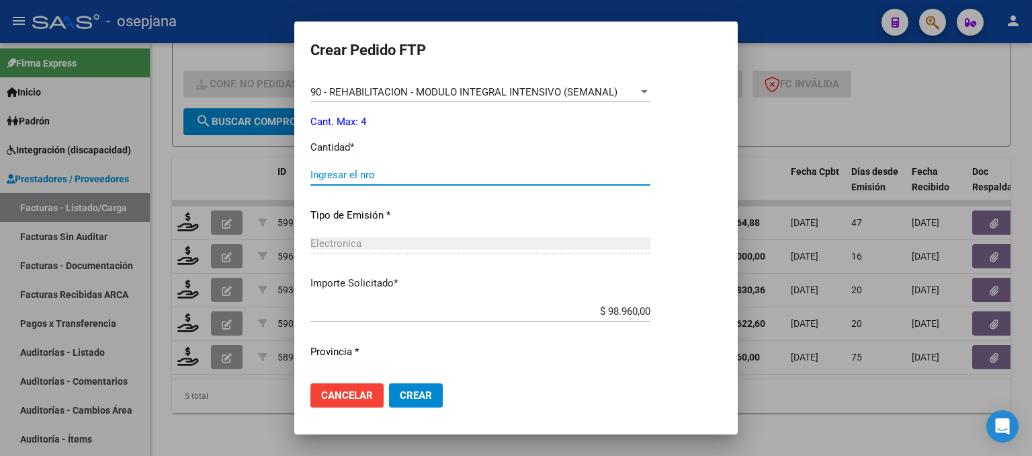
click at [342, 175] on input "Ingresar el nro" at bounding box center [481, 175] width 340 height 12
click at [419, 404] on button "Crear" at bounding box center [416, 395] width 54 height 24
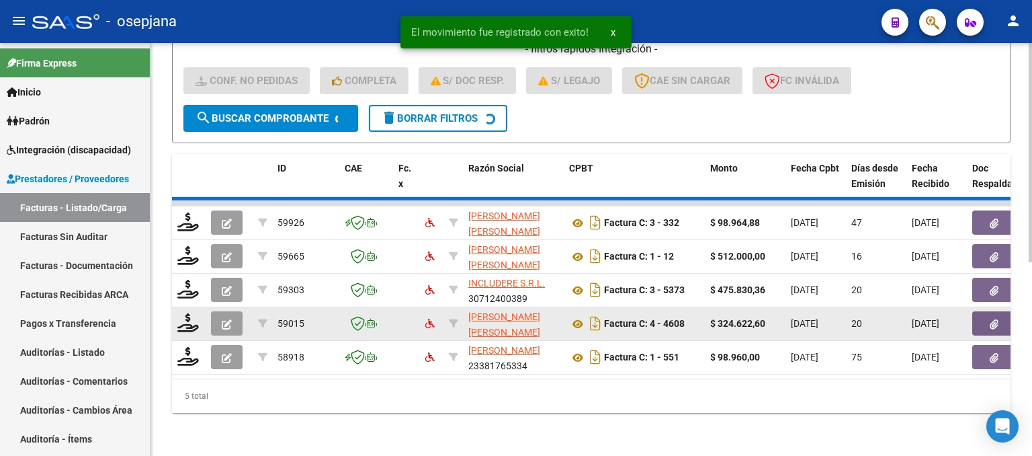
scroll to position [328, 0]
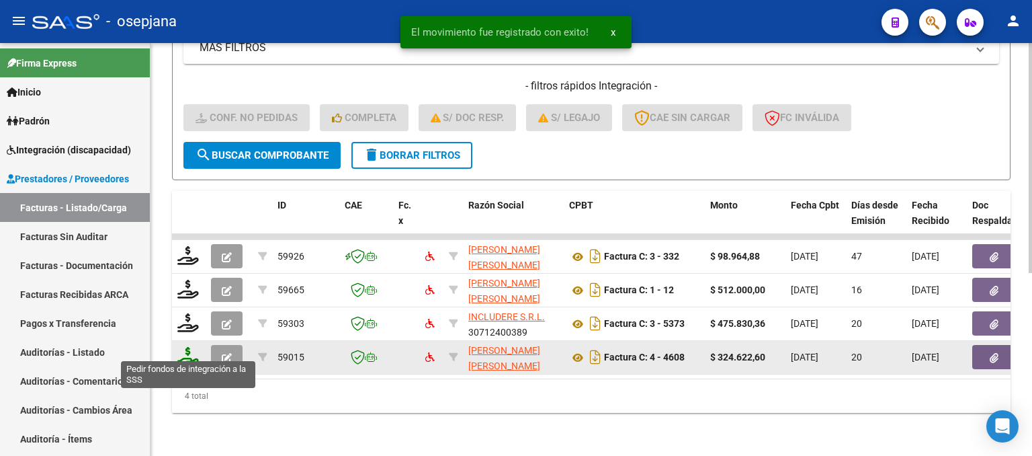
click at [189, 348] on icon at bounding box center [188, 356] width 22 height 19
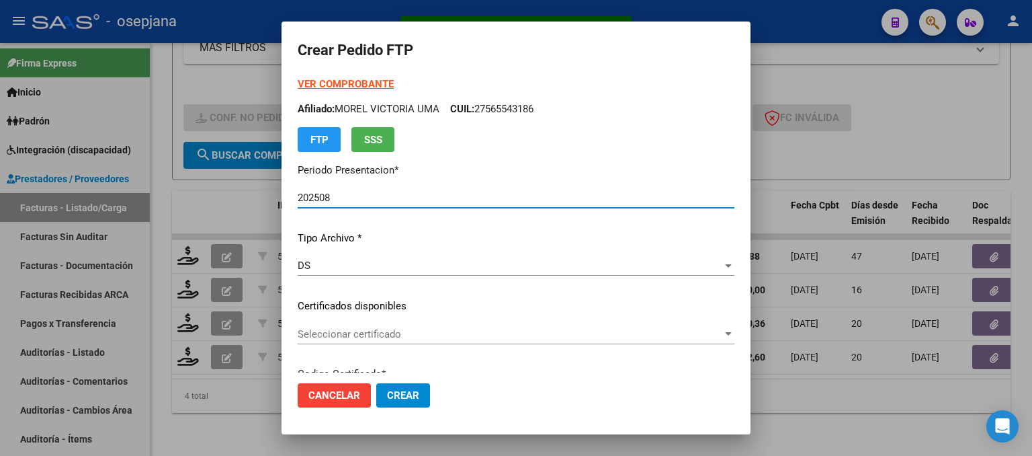
click at [357, 76] on form "Crear Pedido FTP VER COMPROBANTE ARCA Padrón Afiliado: [PERSON_NAME] UMA CUIL: …" at bounding box center [516, 228] width 437 height 381
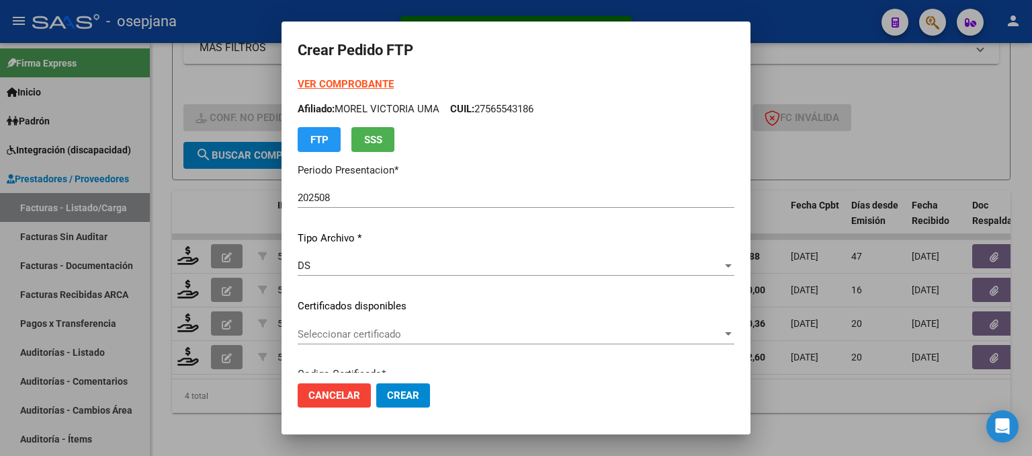
click at [356, 82] on strong "VER COMPROBANTE" at bounding box center [346, 84] width 96 height 12
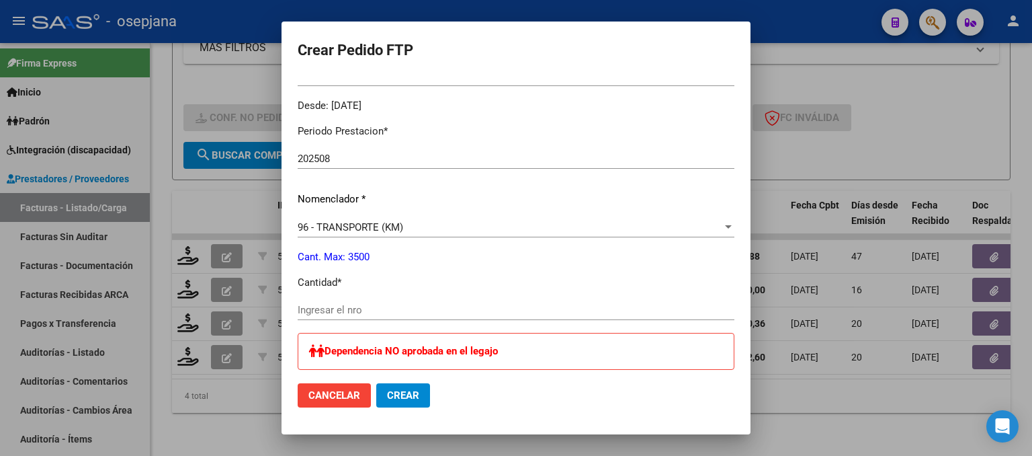
scroll to position [403, 0]
click at [311, 311] on input "Ingresar el nro" at bounding box center [516, 309] width 437 height 12
click at [394, 402] on button "Crear" at bounding box center [403, 395] width 54 height 24
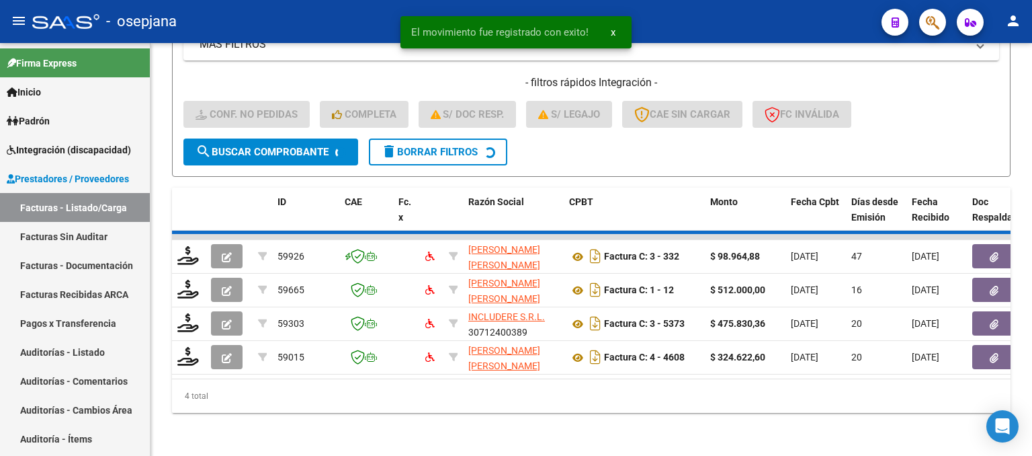
scroll to position [295, 0]
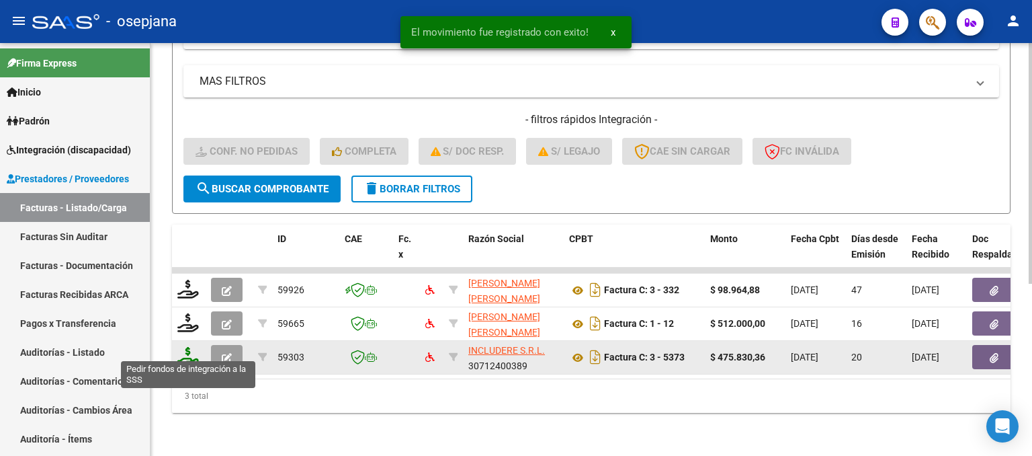
click at [187, 347] on icon at bounding box center [188, 356] width 22 height 19
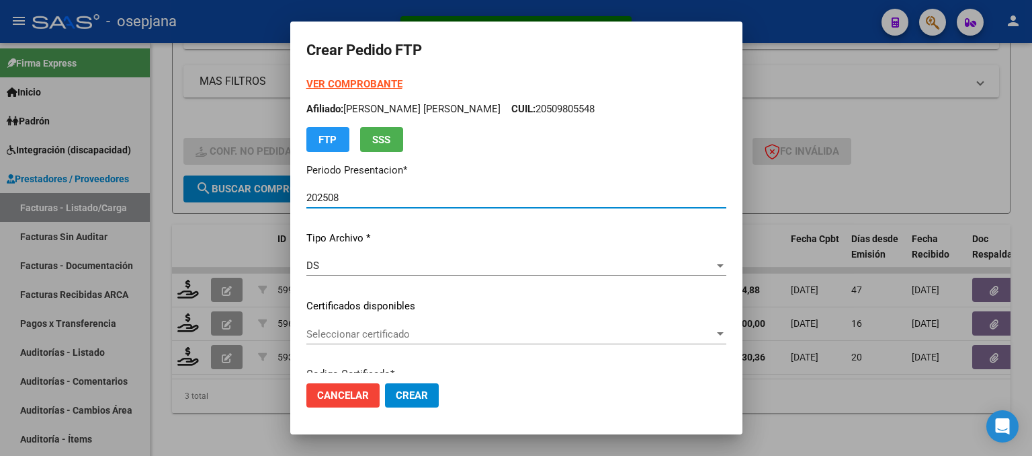
click at [464, 328] on span "Seleccionar certificado" at bounding box center [510, 334] width 408 height 12
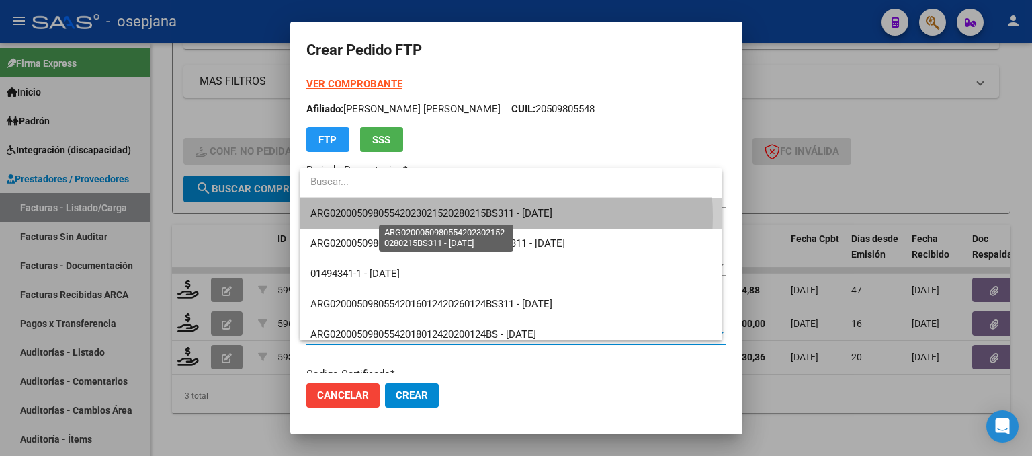
click at [503, 216] on span "ARG02000509805542023021520280215BS311 - [DATE]" at bounding box center [432, 213] width 242 height 12
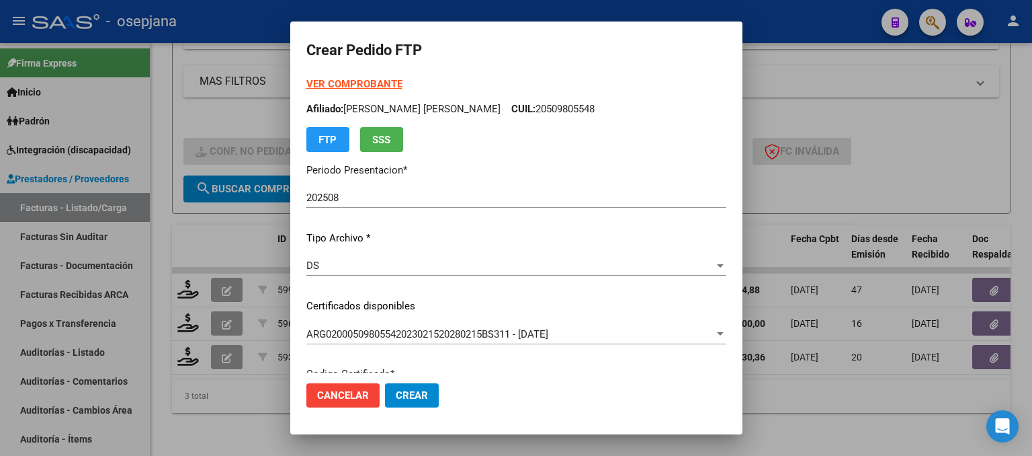
click at [375, 89] on strong "VER COMPROBANTE" at bounding box center [354, 84] width 96 height 12
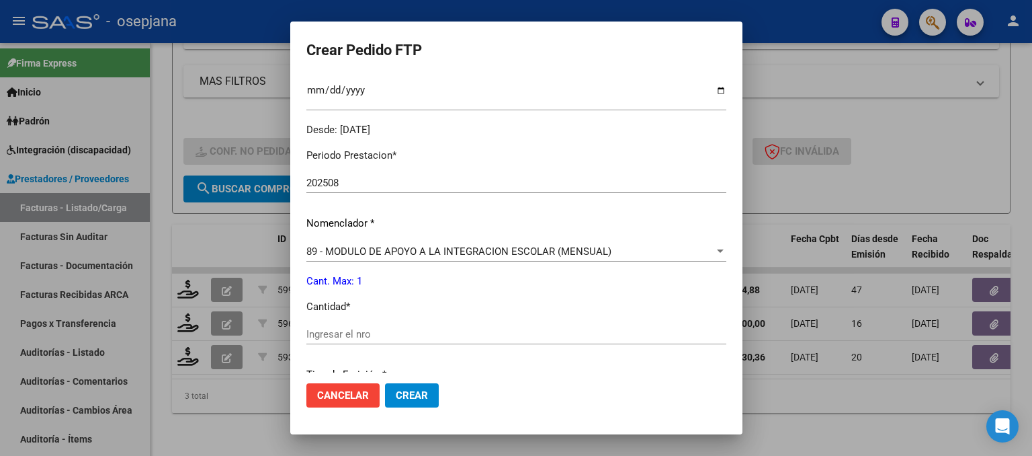
scroll to position [403, 0]
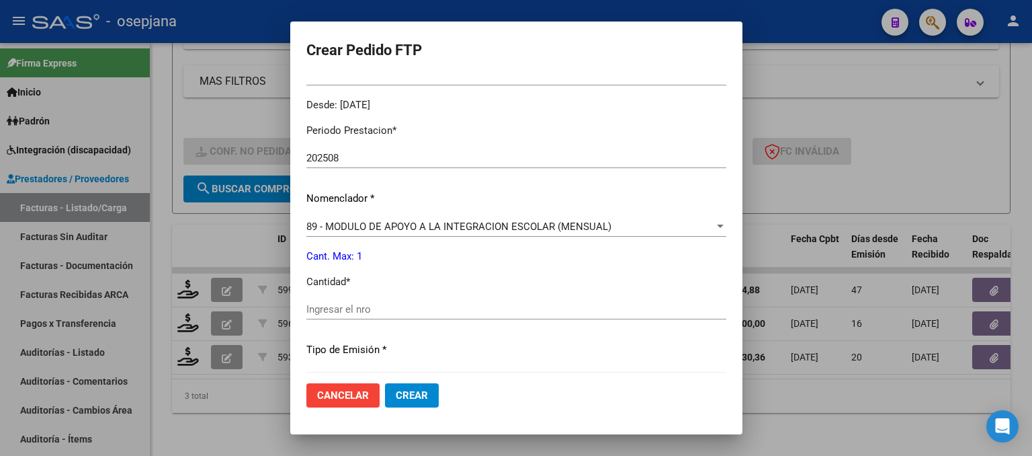
click at [312, 315] on div "Ingresar el nro" at bounding box center [516, 309] width 420 height 20
click at [432, 393] on button "Crear" at bounding box center [412, 395] width 54 height 24
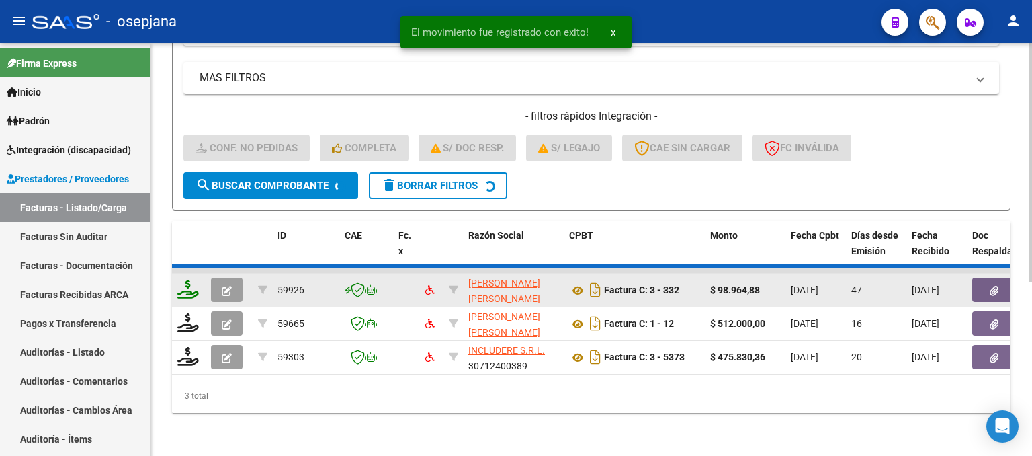
scroll to position [261, 0]
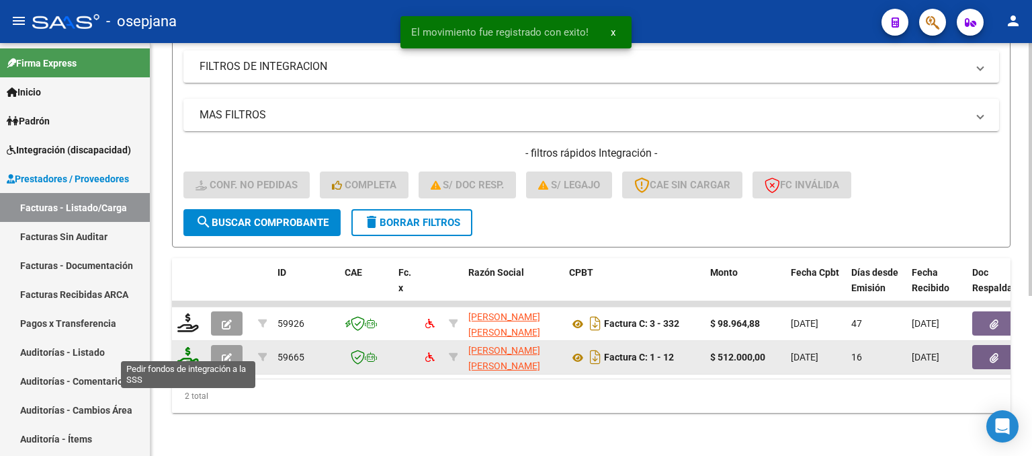
click at [186, 347] on icon at bounding box center [188, 356] width 22 height 19
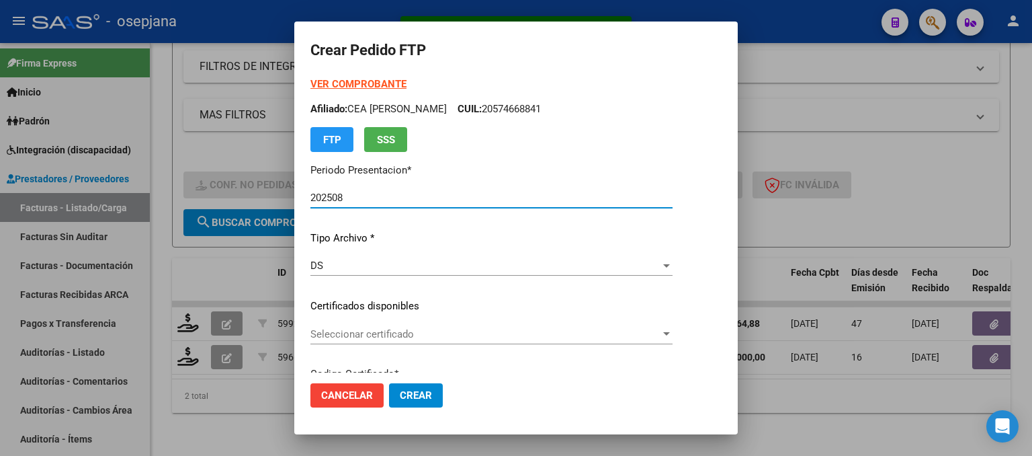
click at [409, 329] on span "Seleccionar certificado" at bounding box center [486, 334] width 350 height 12
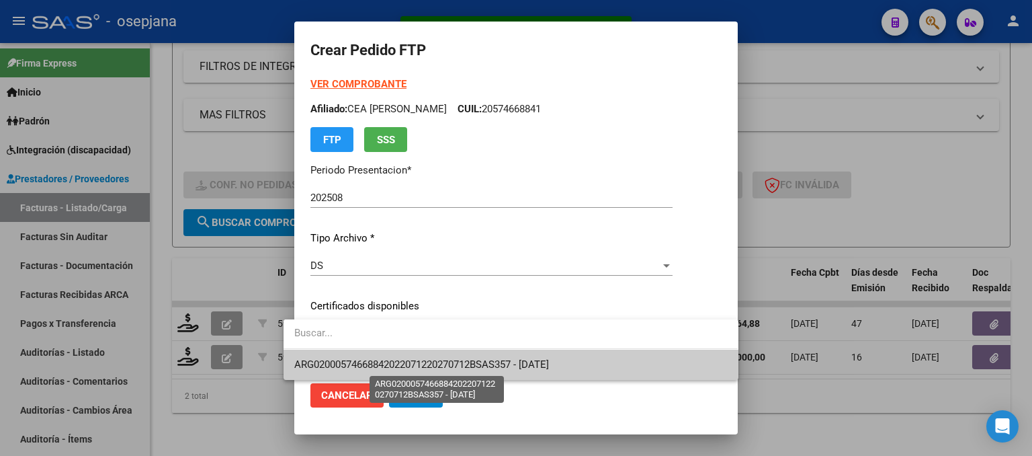
click at [406, 358] on span "ARG02000574668842022071220270712BSAS357 - [DATE]" at bounding box center [421, 364] width 255 height 12
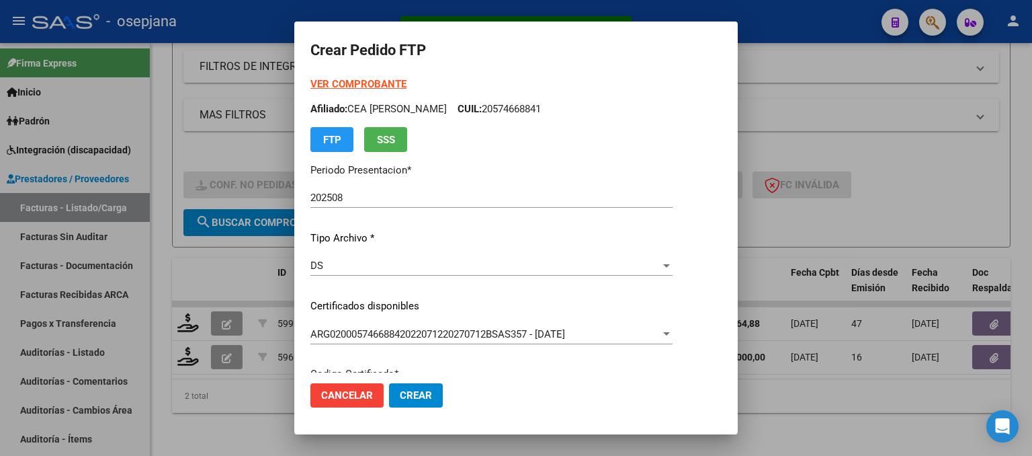
click at [342, 81] on strong "VER COMPROBANTE" at bounding box center [359, 84] width 96 height 12
click at [969, 177] on div at bounding box center [516, 228] width 1032 height 456
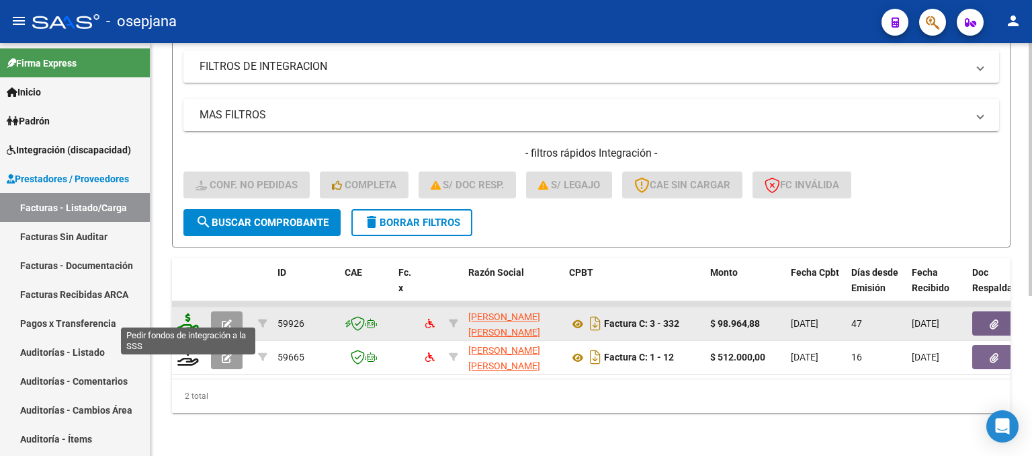
click at [194, 321] on icon at bounding box center [188, 322] width 22 height 19
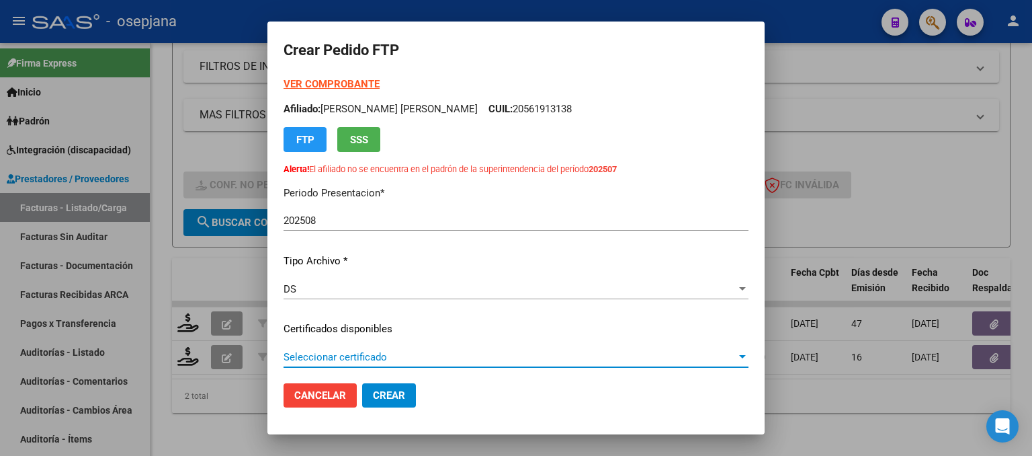
click at [385, 354] on span "Seleccionar certificado" at bounding box center [510, 357] width 453 height 12
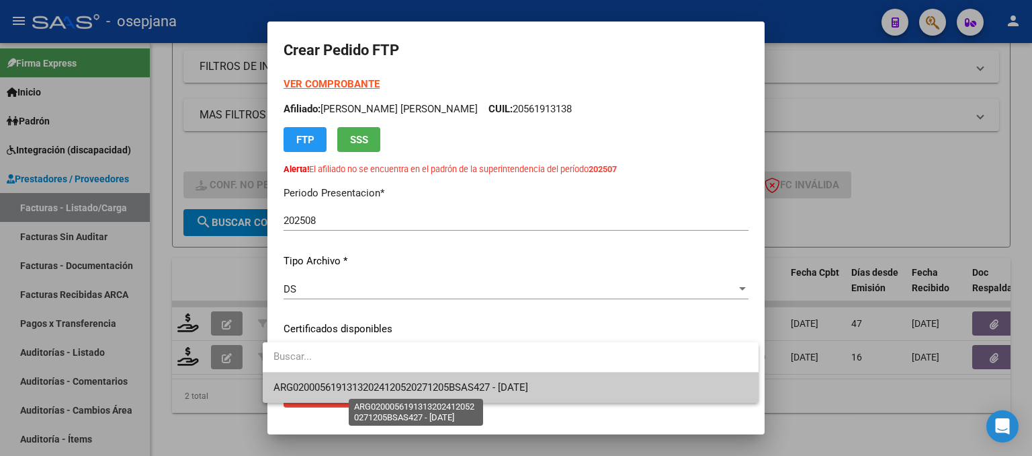
click at [398, 385] on span "ARG02000561913132024120520271205BSAS427 - [DATE]" at bounding box center [401, 387] width 255 height 12
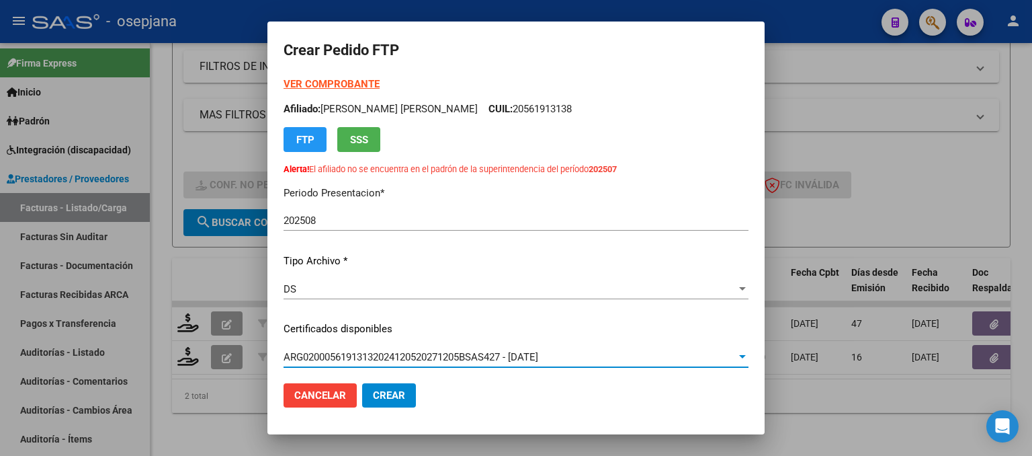
click at [344, 83] on strong "VER COMPROBANTE" at bounding box center [332, 84] width 96 height 12
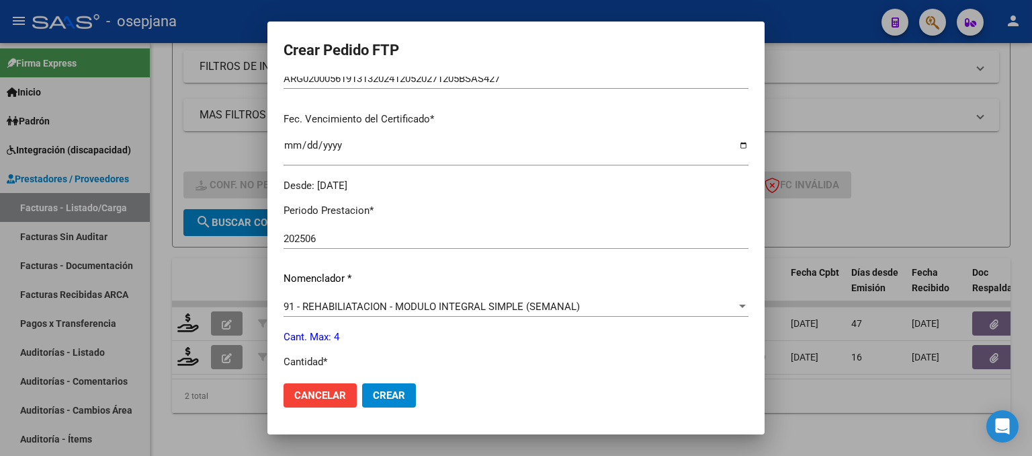
scroll to position [403, 0]
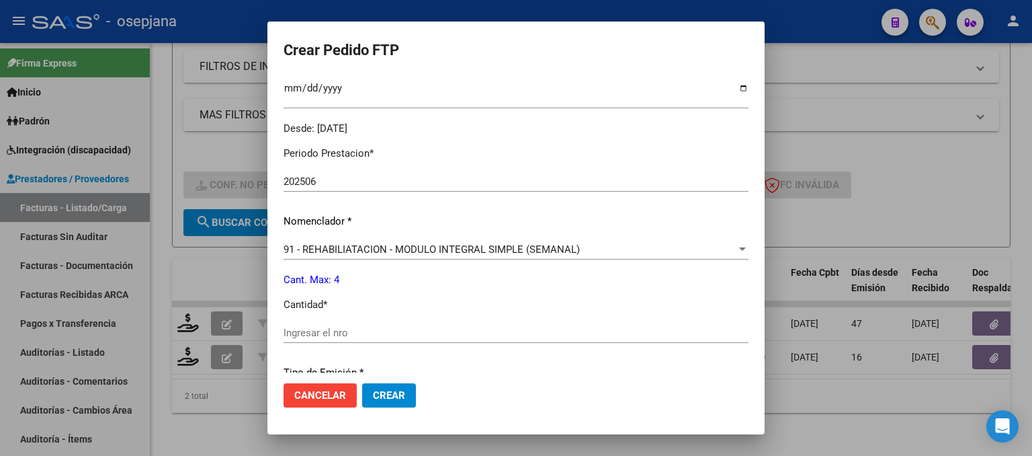
click at [300, 333] on input "Ingresar el nro" at bounding box center [516, 333] width 465 height 12
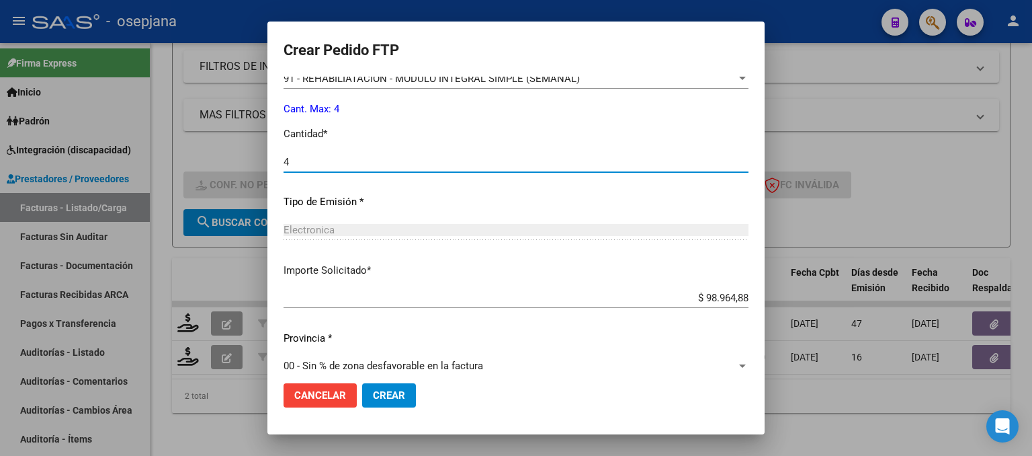
scroll to position [589, 0]
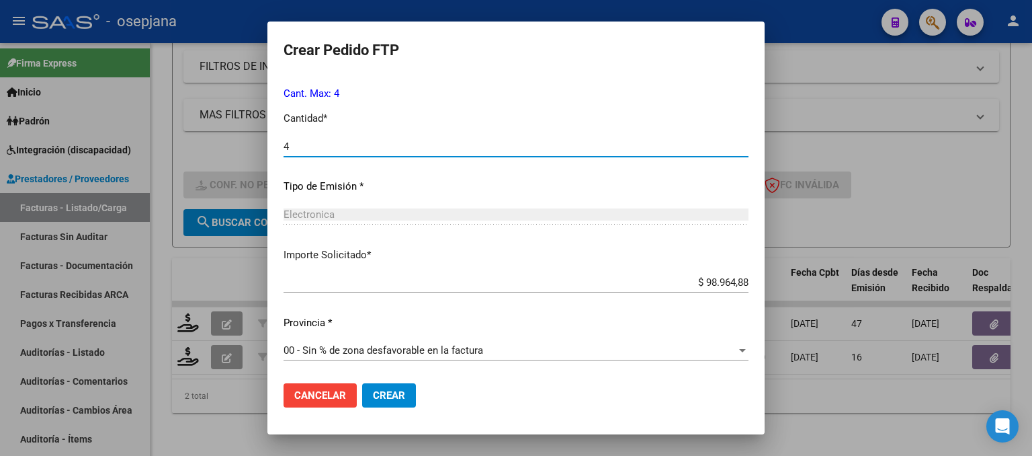
click at [390, 404] on button "Crear" at bounding box center [389, 395] width 54 height 24
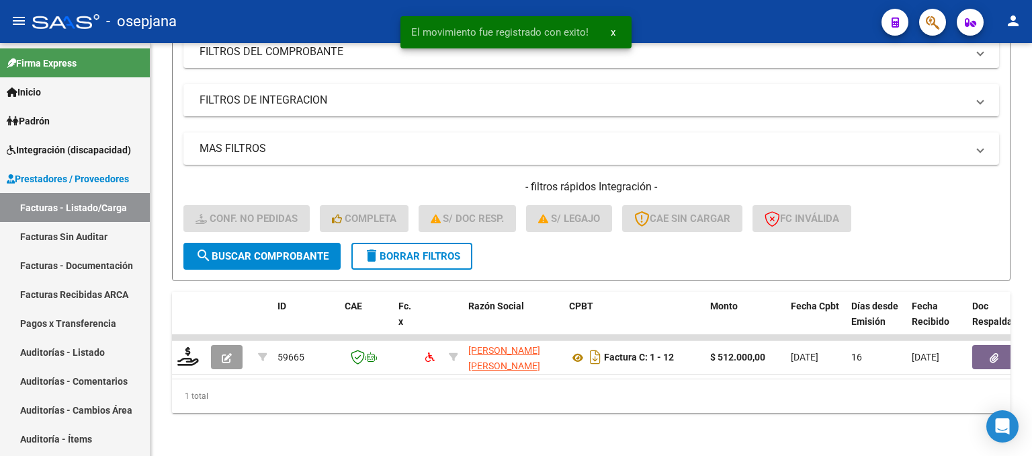
scroll to position [228, 0]
click at [79, 134] on link "Padrón" at bounding box center [75, 120] width 150 height 29
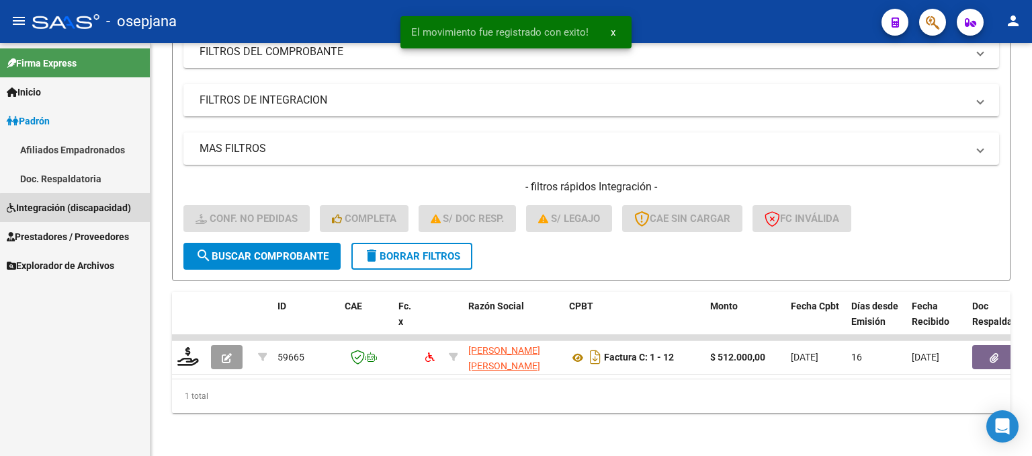
click at [81, 214] on span "Integración (discapacidad)" at bounding box center [69, 207] width 124 height 15
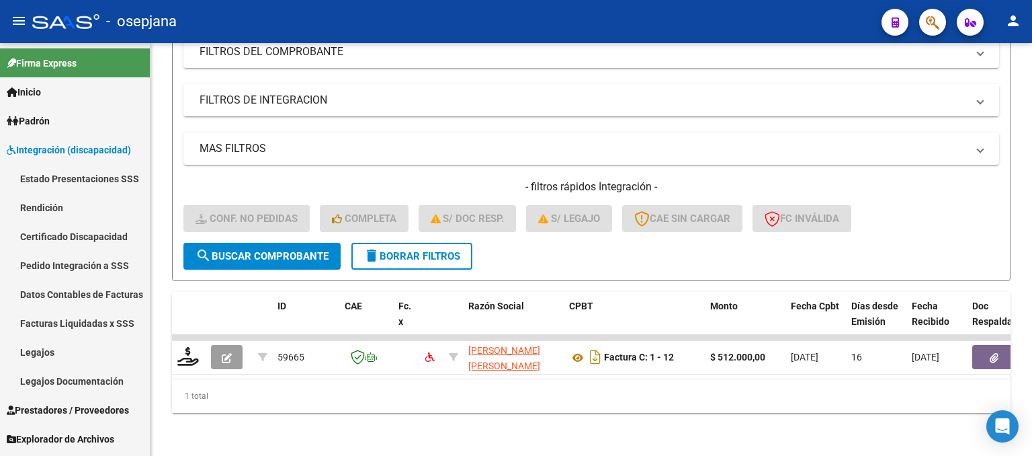
click at [71, 267] on link "Pedido Integración a SSS" at bounding box center [75, 265] width 150 height 29
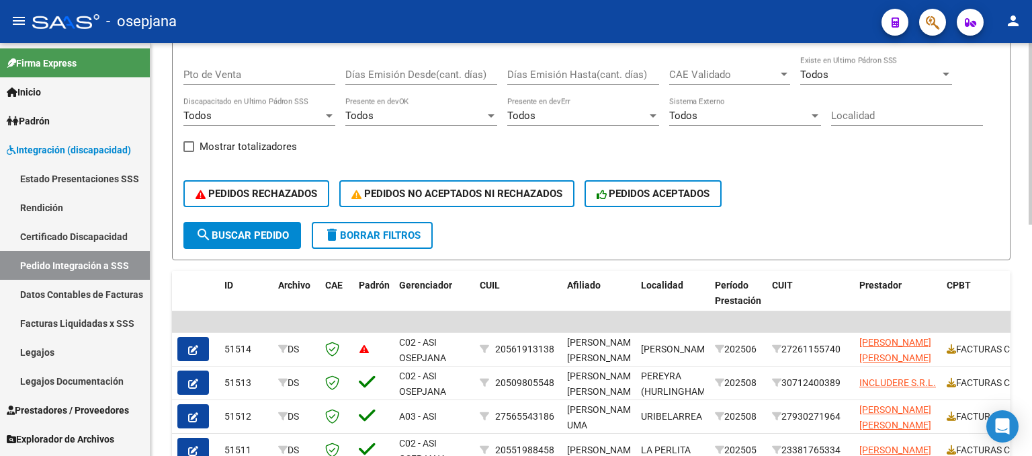
scroll to position [525, 0]
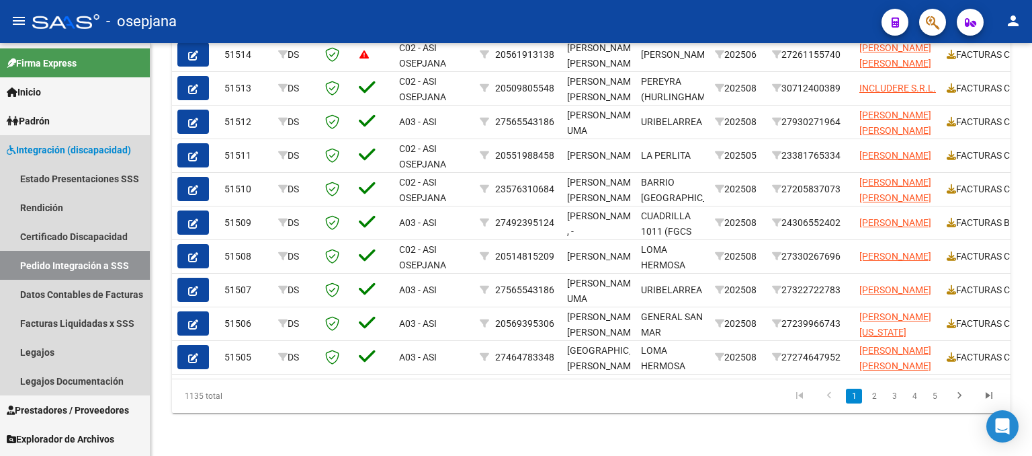
click at [66, 151] on span "Integración (discapacidad)" at bounding box center [69, 149] width 124 height 15
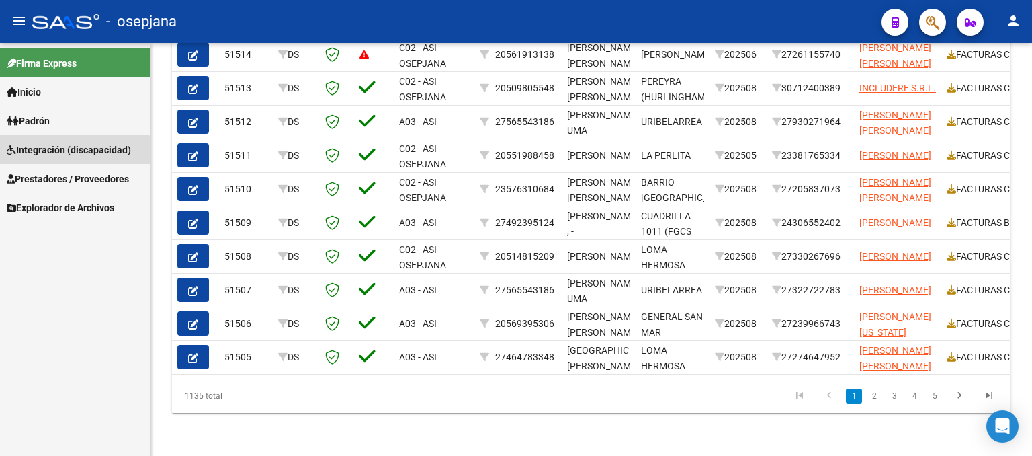
click at [66, 151] on span "Integración (discapacidad)" at bounding box center [69, 149] width 124 height 15
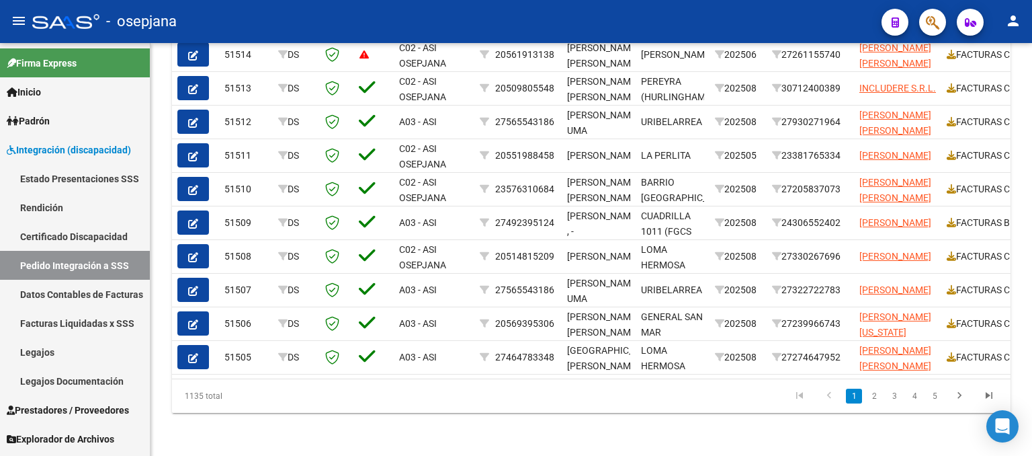
click at [40, 354] on link "Legajos" at bounding box center [75, 351] width 150 height 29
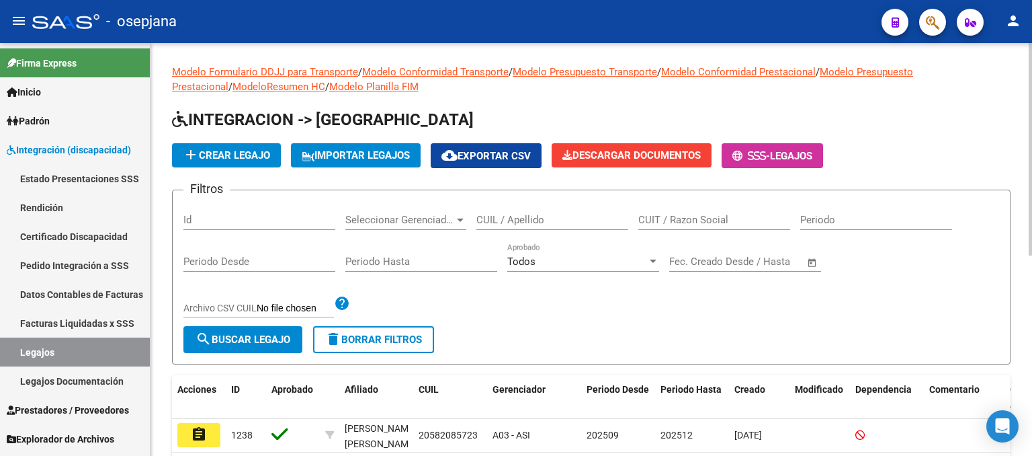
click at [489, 216] on input "CUIL / Apellido" at bounding box center [553, 220] width 152 height 12
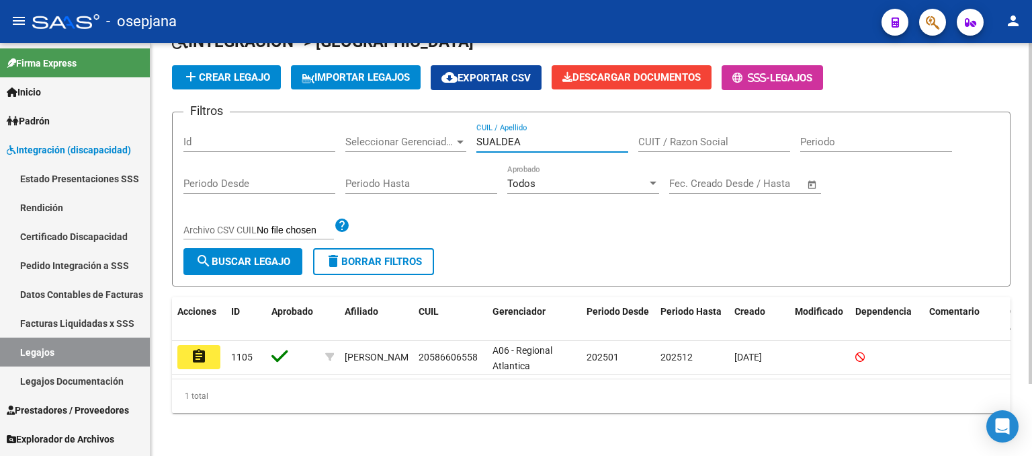
scroll to position [86, 0]
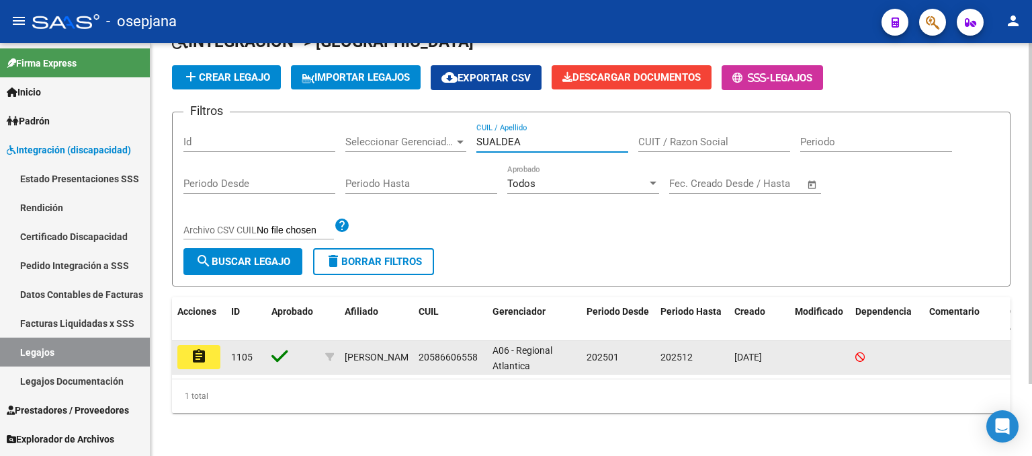
click at [197, 348] on mat-icon "assignment" at bounding box center [199, 356] width 16 height 16
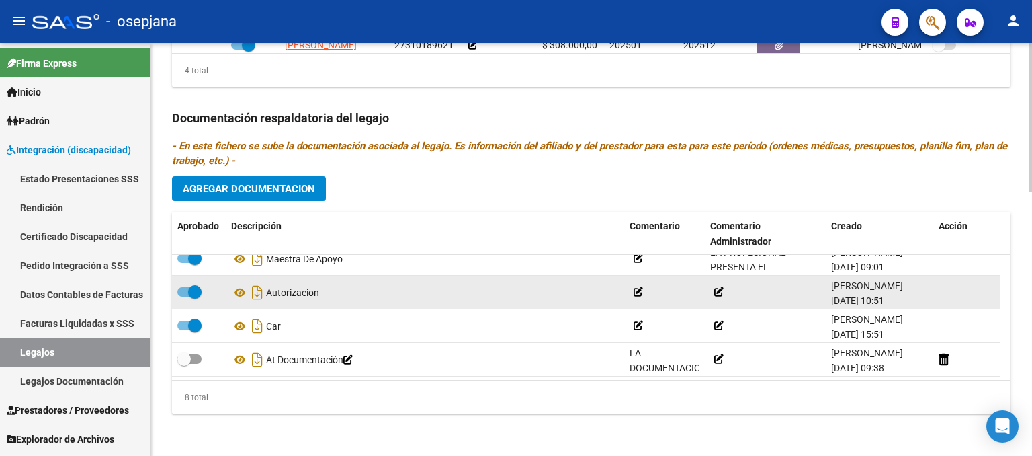
scroll to position [148, 0]
click at [239, 288] on icon at bounding box center [239, 292] width 17 height 16
